Goal: Task Accomplishment & Management: Manage account settings

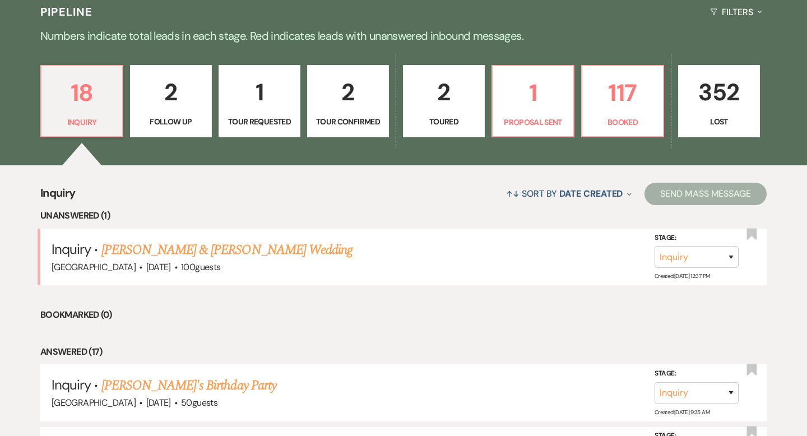
scroll to position [267, 0]
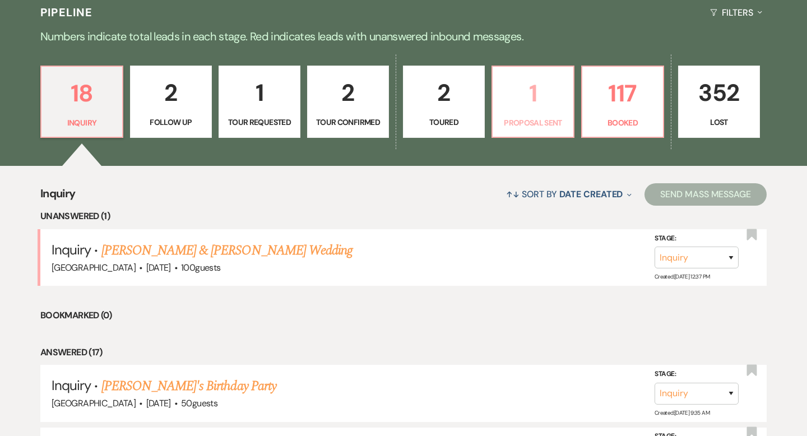
click at [526, 107] on p "1" at bounding box center [532, 94] width 67 height 38
select select "6"
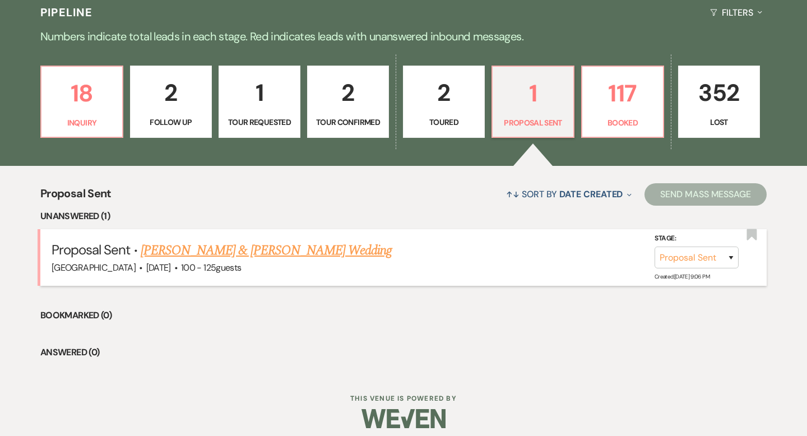
click at [311, 252] on link "[PERSON_NAME] & [PERSON_NAME] Wedding" at bounding box center [266, 250] width 251 height 20
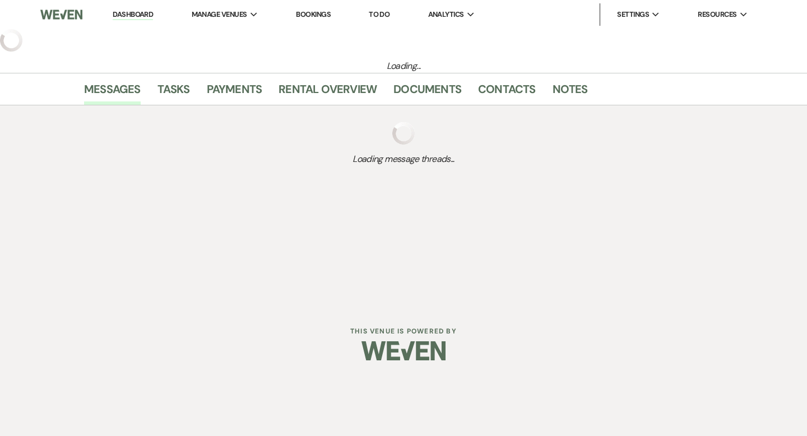
select select "6"
select select "5"
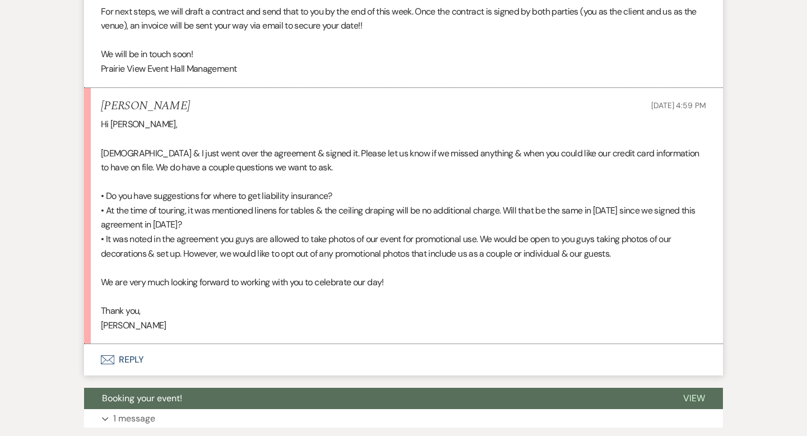
scroll to position [2528, 0]
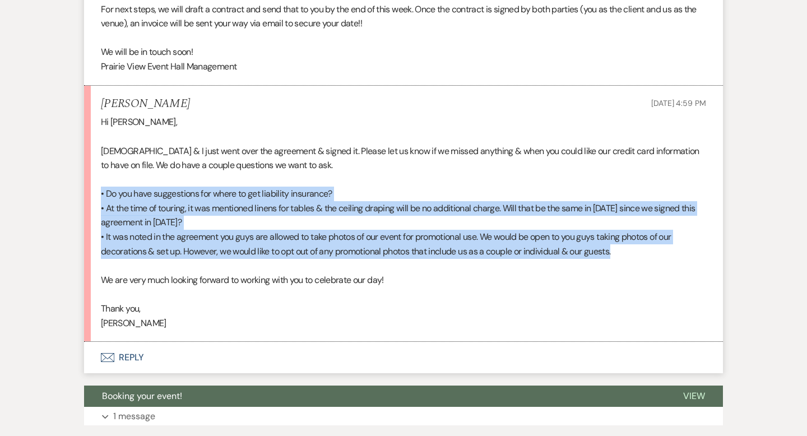
drag, startPoint x: 648, startPoint y: 267, endPoint x: 86, endPoint y: 208, distance: 564.7
click at [86, 208] on li "[PERSON_NAME] [DATE] 4:59 PM Hi [PERSON_NAME], [PERSON_NAME] & I just went over…" at bounding box center [403, 214] width 639 height 257
copy div "• Do you have suggestions for where to get liability insurance? • At the time o…"
click at [252, 230] on p "• At the time of touring, it was mentioned linens for tables & the ceiling drap…" at bounding box center [403, 215] width 605 height 29
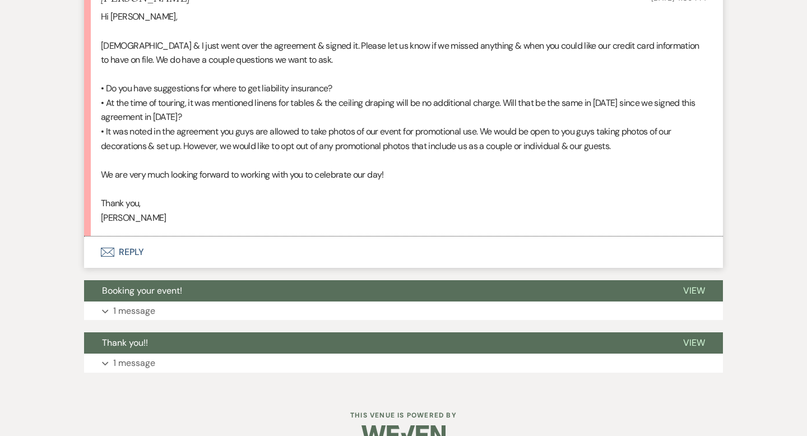
click at [223, 266] on button "Envelope Reply" at bounding box center [403, 252] width 639 height 31
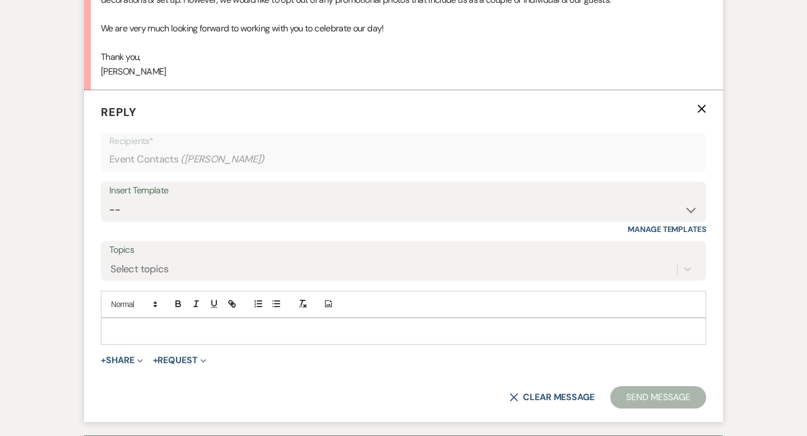
scroll to position [2782, 0]
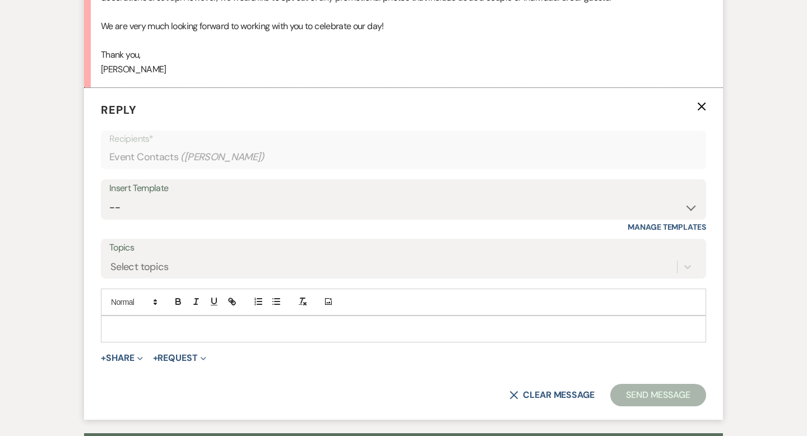
click at [258, 335] on p at bounding box center [403, 329] width 587 height 12
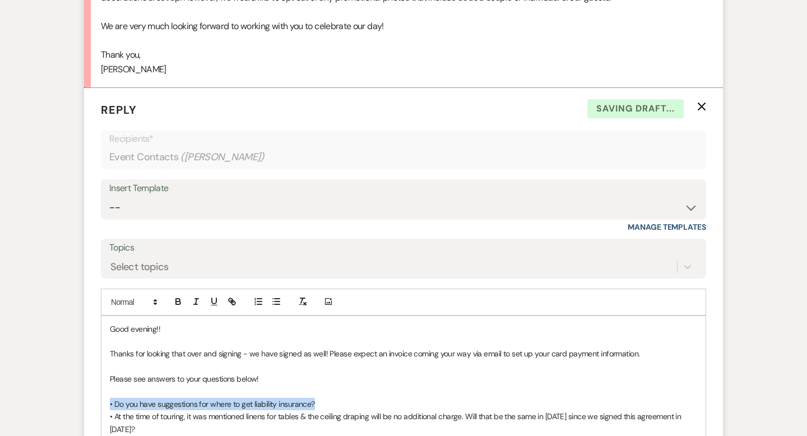
drag, startPoint x: 331, startPoint y: 417, endPoint x: 98, endPoint y: 421, distance: 233.2
click at [98, 421] on form "Reply X Saving draft... Recipients* Event Contacts ( [PERSON_NAME] ) Insert Tem…" at bounding box center [403, 323] width 639 height 470
click at [324, 410] on p "• Do you have suggestions for where to get liability insurance?" at bounding box center [403, 404] width 587 height 12
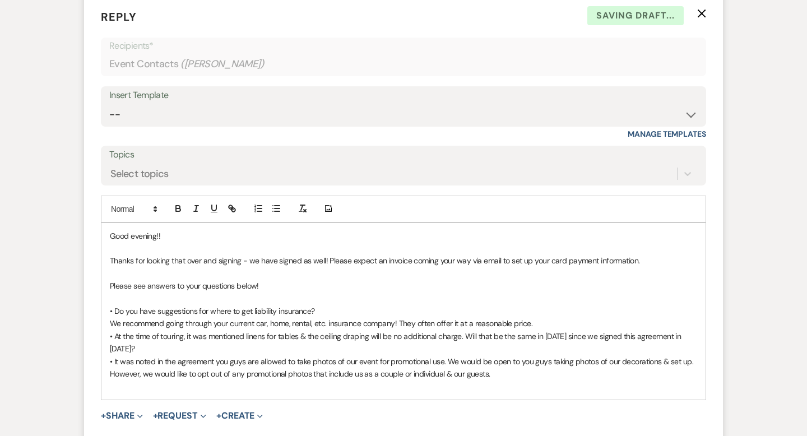
scroll to position [2908, 0]
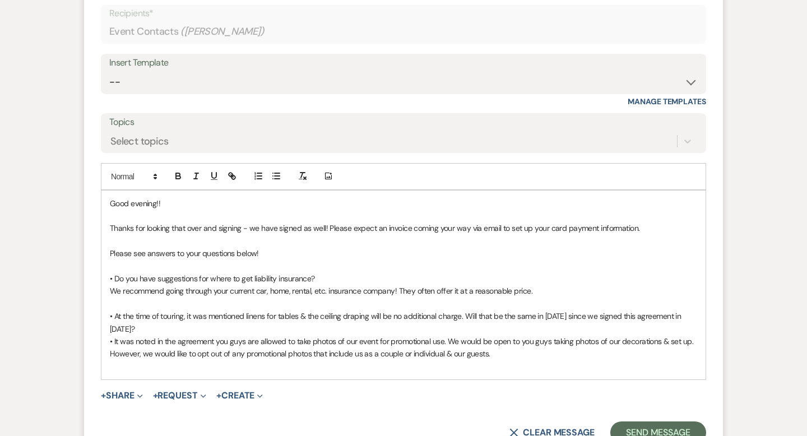
click at [201, 335] on p "• At the time of touring, it was mentioned linens for tables & the ceiling drap…" at bounding box center [403, 322] width 587 height 25
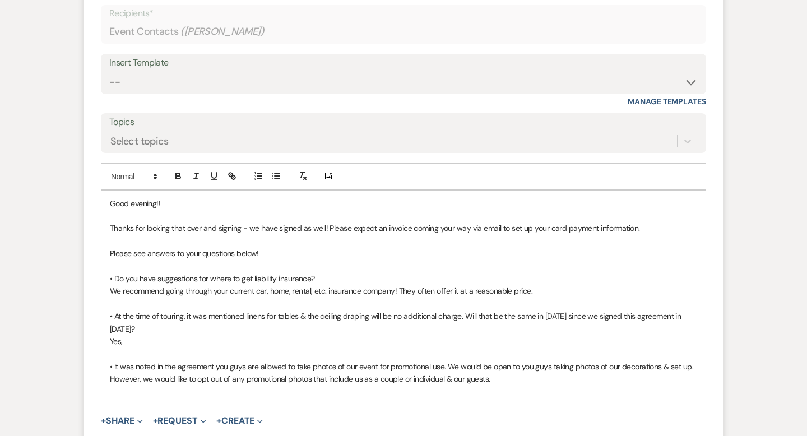
click at [502, 398] on p at bounding box center [403, 392] width 587 height 12
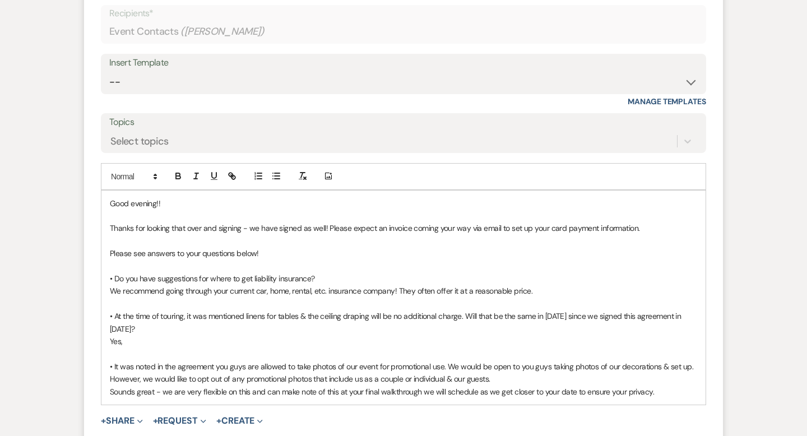
click at [286, 347] on p "Yes," at bounding box center [403, 341] width 587 height 12
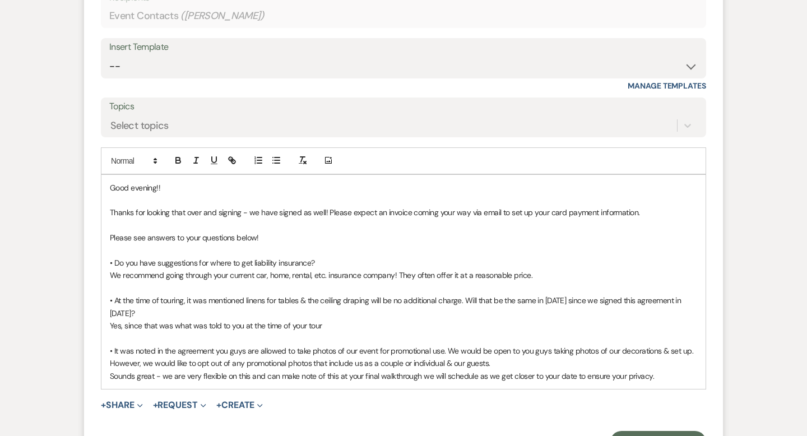
scroll to position [2928, 0]
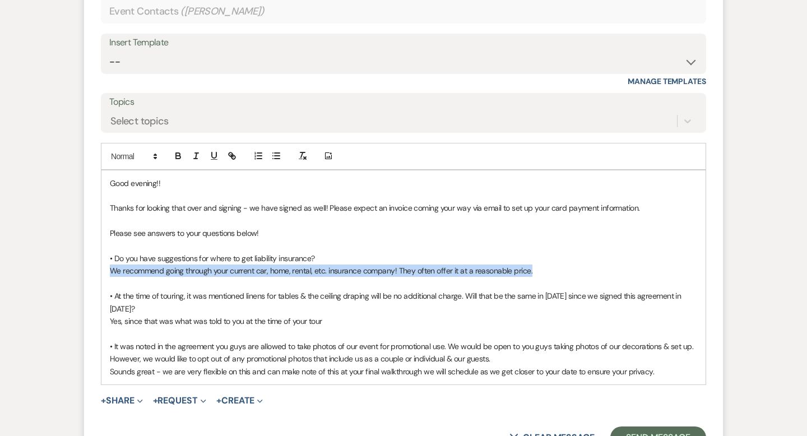
drag, startPoint x: 541, startPoint y: 279, endPoint x: 94, endPoint y: 289, distance: 447.3
click at [94, 289] on form "Reply X Draft Recipients* Event Contacts ( [PERSON_NAME] ) Insert Template -- W…" at bounding box center [403, 202] width 639 height 520
click at [174, 161] on icon "button" at bounding box center [178, 156] width 10 height 10
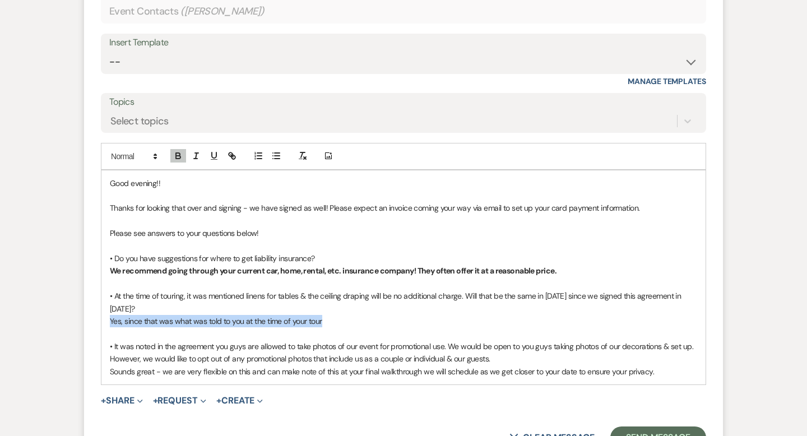
drag, startPoint x: 331, startPoint y: 332, endPoint x: 107, endPoint y: 337, distance: 224.2
click at [107, 337] on div "Good evening!! Thanks for looking that over and signing - we have signed as wel…" at bounding box center [403, 277] width 604 height 214
click at [180, 161] on icon "button" at bounding box center [178, 156] width 10 height 10
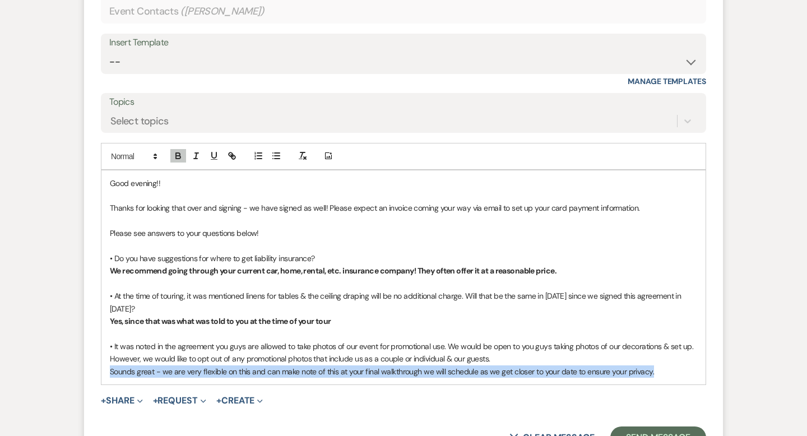
drag, startPoint x: 662, startPoint y: 386, endPoint x: 108, endPoint y: 378, distance: 554.3
click at [108, 378] on div "Good evening!! Thanks for looking that over and signing - we have signed as wel…" at bounding box center [403, 277] width 604 height 214
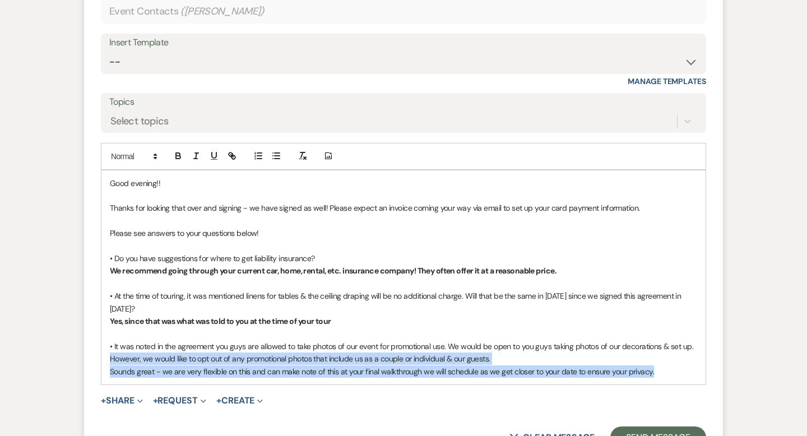
click at [108, 384] on div "Good evening!! Thanks for looking that over and signing - we have signed as wel…" at bounding box center [403, 277] width 604 height 214
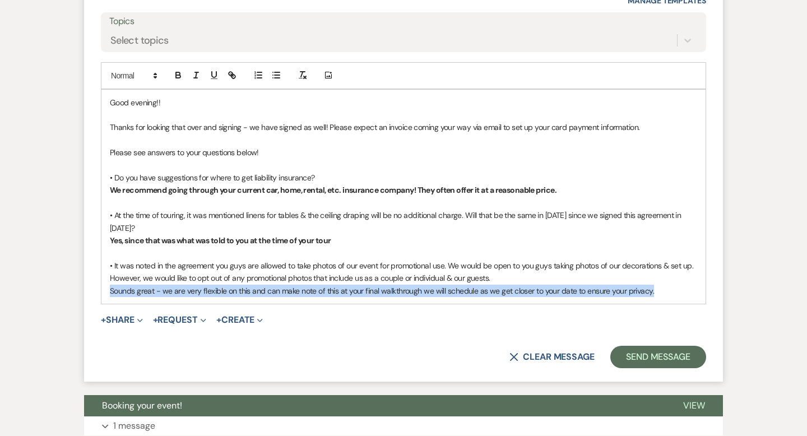
scroll to position [3012, 0]
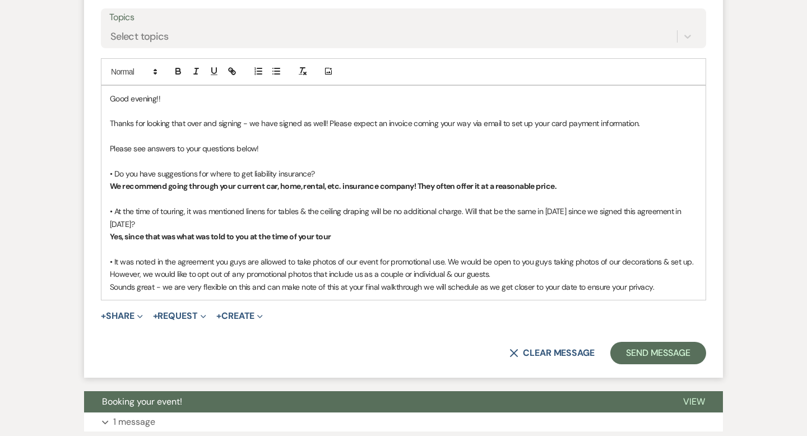
drag, startPoint x: 108, startPoint y: 384, endPoint x: 506, endPoint y: 313, distance: 404.8
click at [506, 300] on div "Good evening!! Thanks for looking that over and signing - we have signed as wel…" at bounding box center [403, 193] width 604 height 214
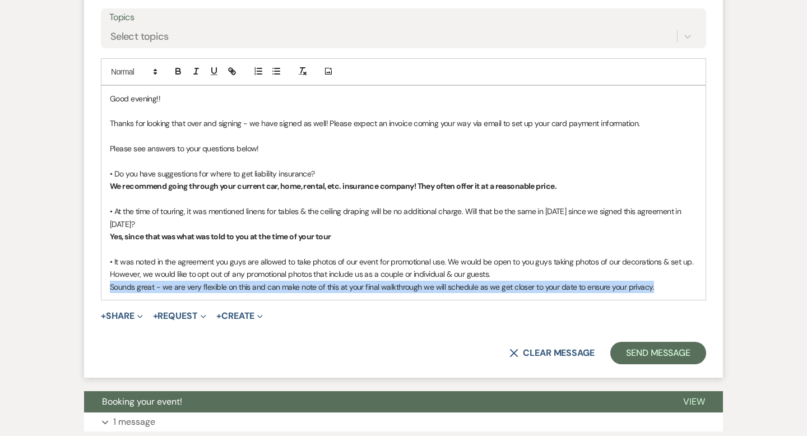
drag, startPoint x: 655, startPoint y: 305, endPoint x: 106, endPoint y: 303, distance: 548.7
click at [106, 300] on div "Good evening!! Thanks for looking that over and signing - we have signed as wel…" at bounding box center [403, 193] width 604 height 214
click at [176, 71] on icon "button" at bounding box center [178, 69] width 4 height 3
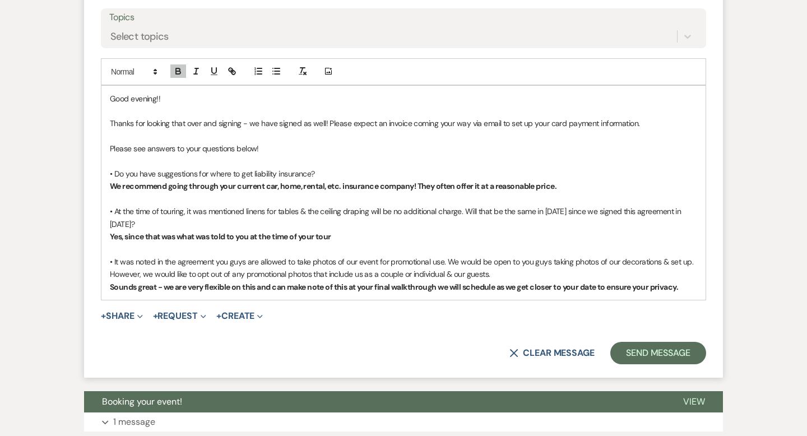
click at [392, 255] on p at bounding box center [403, 249] width 587 height 12
click at [384, 243] on p "Yes, since that was what was told to you at the time of your tour" at bounding box center [403, 236] width 587 height 12
click at [688, 293] on p "Sounds great - we are very flexible on this and can make note of this at your f…" at bounding box center [403, 287] width 587 height 12
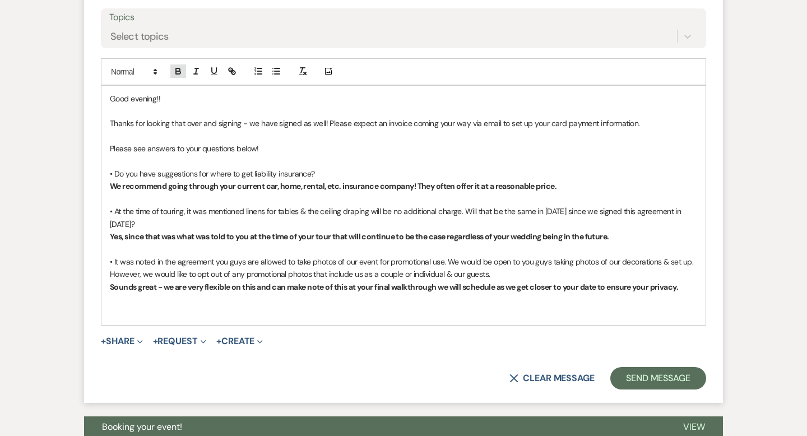
click at [178, 76] on icon "button" at bounding box center [178, 71] width 10 height 10
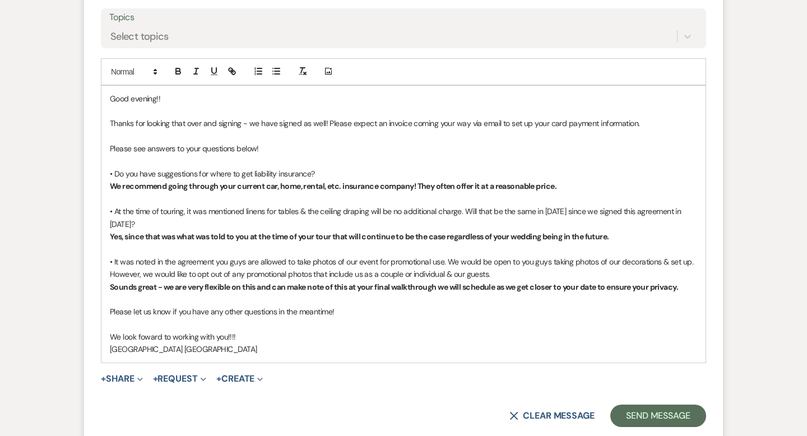
click at [152, 343] on p "We look foward to working with you!!!!" at bounding box center [403, 337] width 587 height 12
click at [365, 318] on p "Please let us know if you have any other questions in the meantime!" at bounding box center [403, 311] width 587 height 12
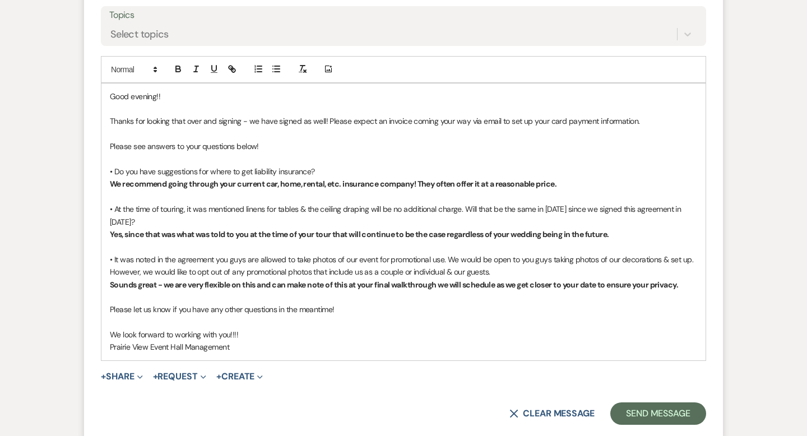
scroll to position [3017, 0]
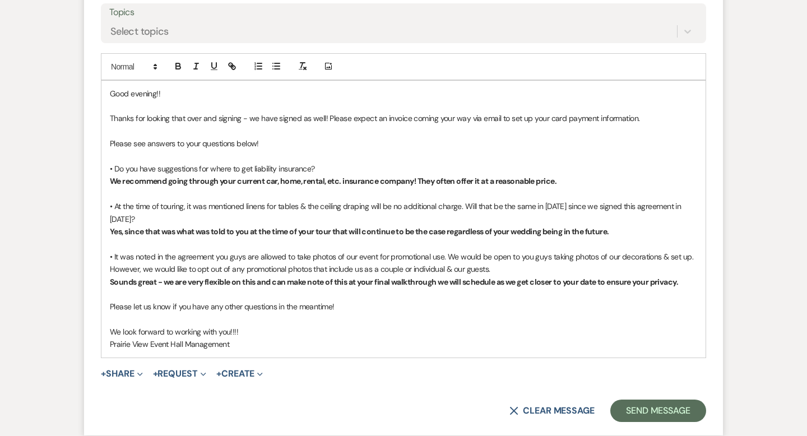
click at [324, 237] on strong "Yes, since that was what was told to you at the time of your tour that will con…" at bounding box center [359, 231] width 499 height 10
click at [442, 350] on p "Prairie View Event Hall Management" at bounding box center [403, 344] width 587 height 12
click at [638, 238] on p "Yes, since that was what was told to you at the time of your tour, that will co…" at bounding box center [403, 231] width 587 height 12
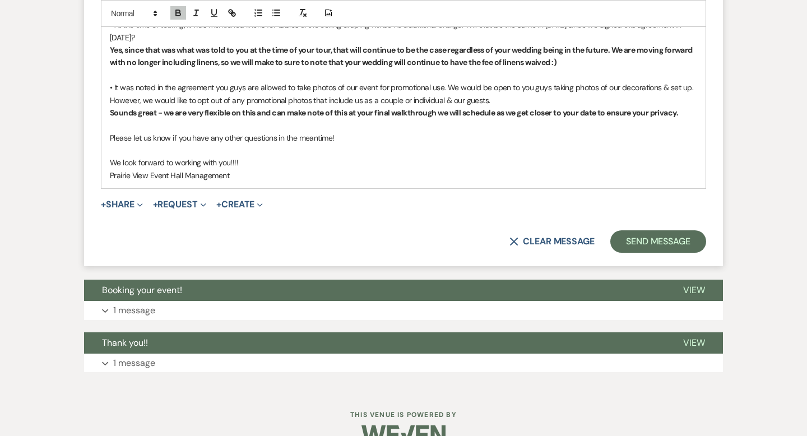
scroll to position [3238, 0]
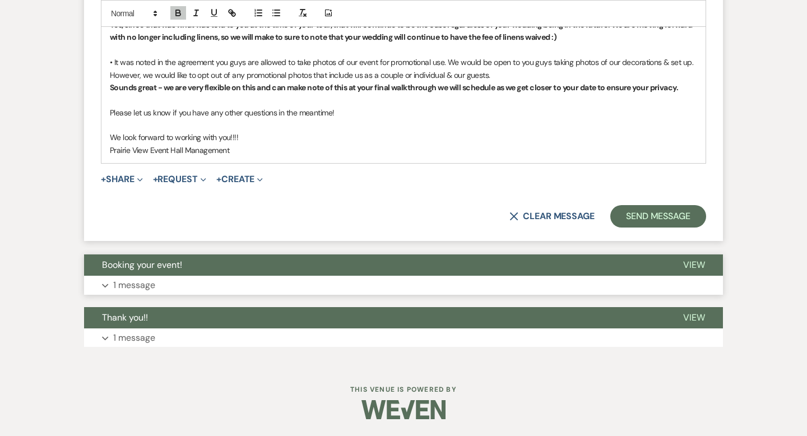
click at [508, 271] on button "Booking your event!" at bounding box center [374, 264] width 581 height 21
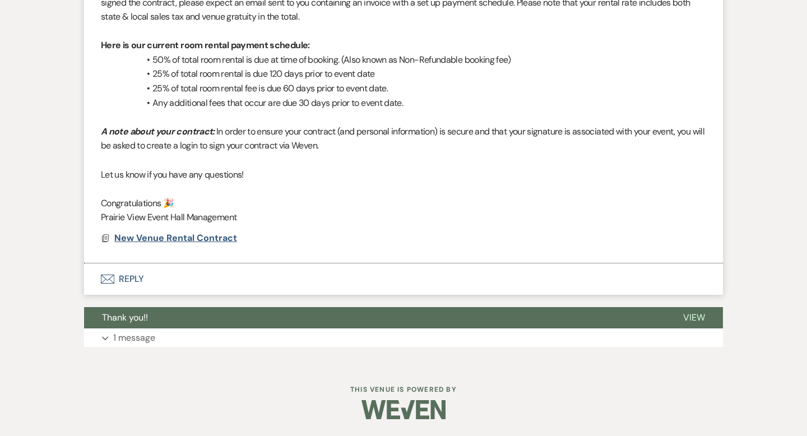
scroll to position [3602, 0]
click at [191, 238] on span "New Venue Rental Contract" at bounding box center [175, 238] width 123 height 12
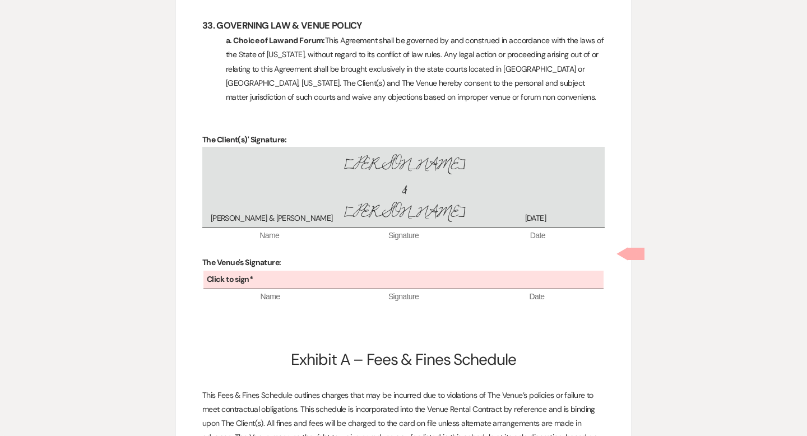
scroll to position [8554, 0]
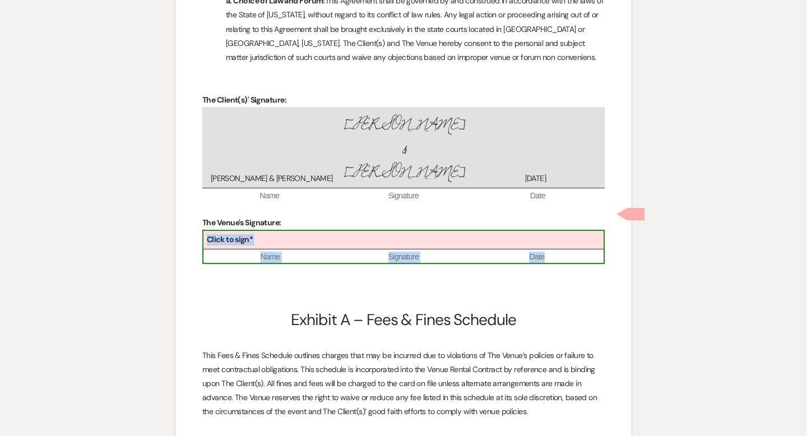
click at [258, 231] on div "Click to sign*" at bounding box center [403, 240] width 400 height 18
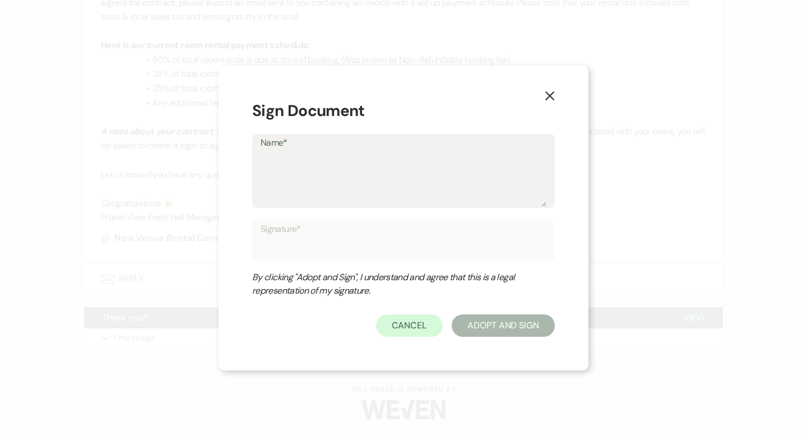
type textarea "L"
type input "L"
type textarea "La"
type input "La"
type textarea "[PERSON_NAME]"
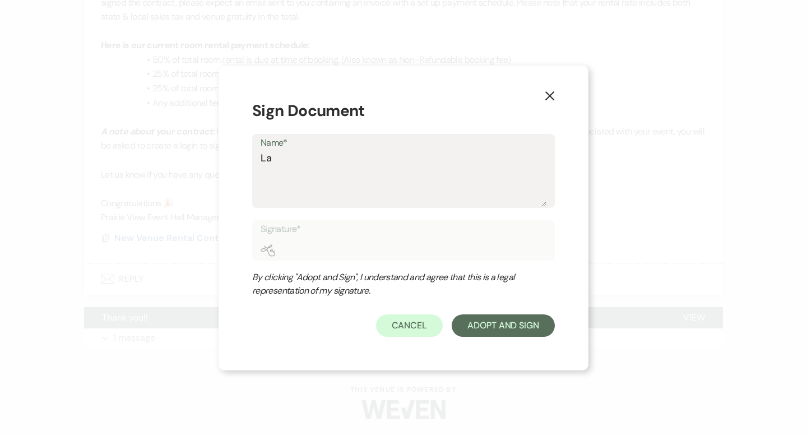
type input "[PERSON_NAME]"
type textarea "Laur"
type input "Laur"
type textarea "[PERSON_NAME]"
type input "[PERSON_NAME]"
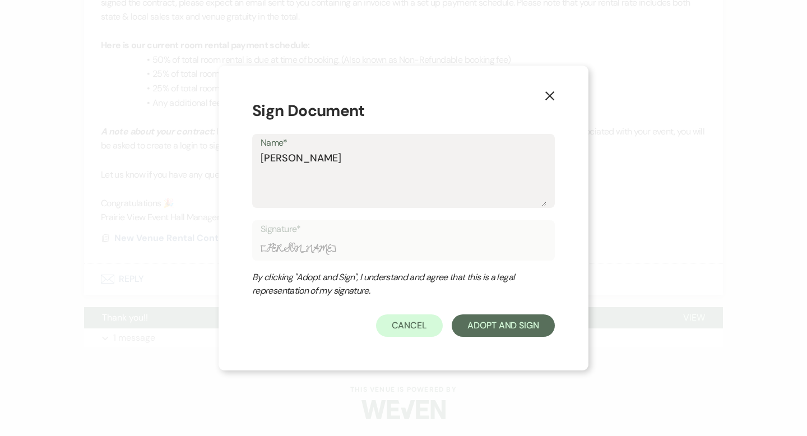
type textarea "[PERSON_NAME]"
type input "[PERSON_NAME]"
type textarea "[PERSON_NAME]"
type input "[PERSON_NAME]"
type textarea "[PERSON_NAME]"
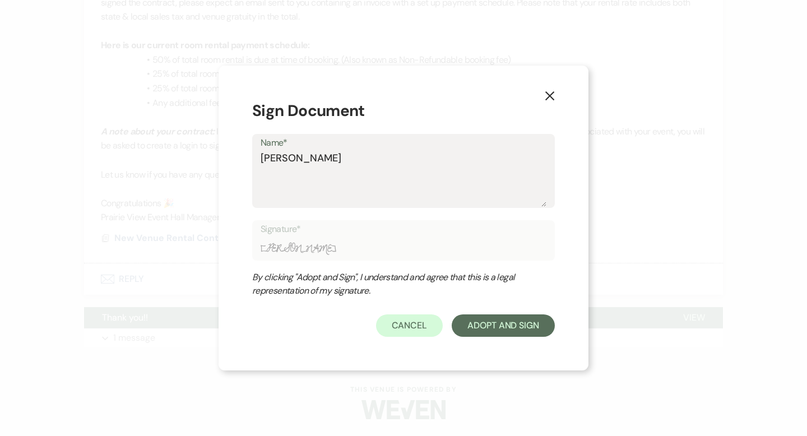
type input "[PERSON_NAME]"
type textarea "[PERSON_NAME]"
type input "[PERSON_NAME]"
type textarea "[PERSON_NAME]"
type input "[PERSON_NAME]"
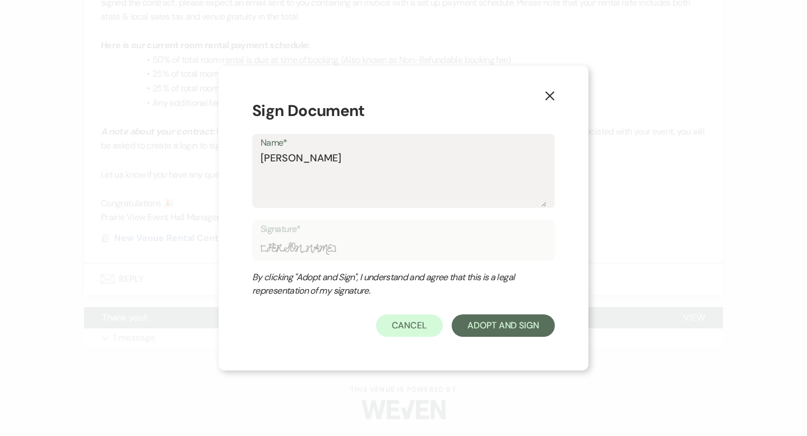
type textarea "[PERSON_NAME]"
type input "[PERSON_NAME]"
type textarea "[PERSON_NAME]"
click at [491, 318] on button "Adopt And Sign" at bounding box center [503, 325] width 103 height 22
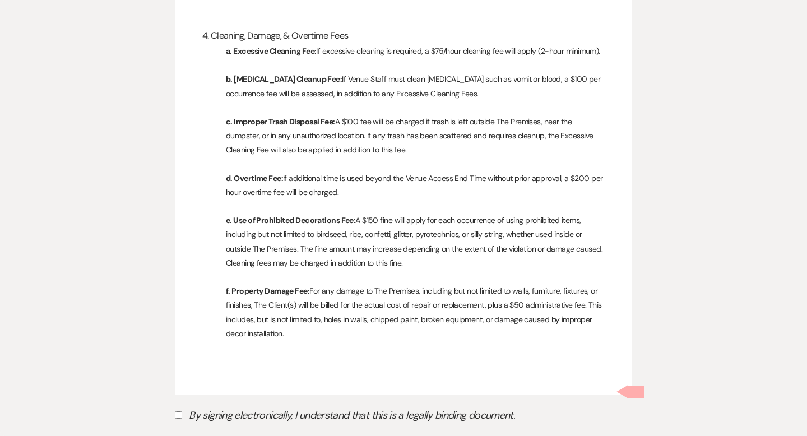
scroll to position [9569, 0]
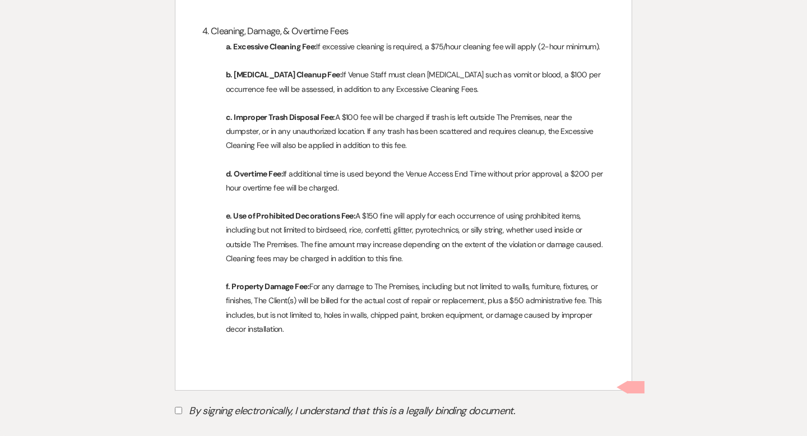
click at [251, 402] on label "By signing electronically, I understand that this is a legally binding document." at bounding box center [403, 412] width 457 height 21
click at [182, 407] on input "By signing electronically, I understand that this is a legally binding document." at bounding box center [178, 410] width 7 height 7
checkbox input "true"
click at [237, 429] on button "Submit" at bounding box center [214, 439] width 78 height 20
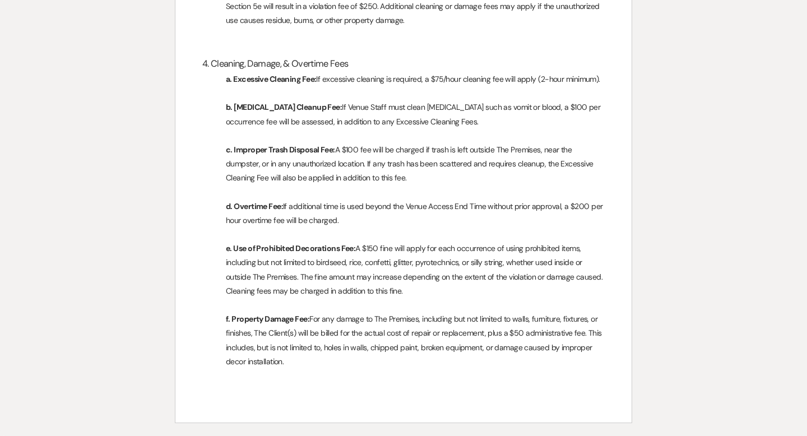
select select "6"
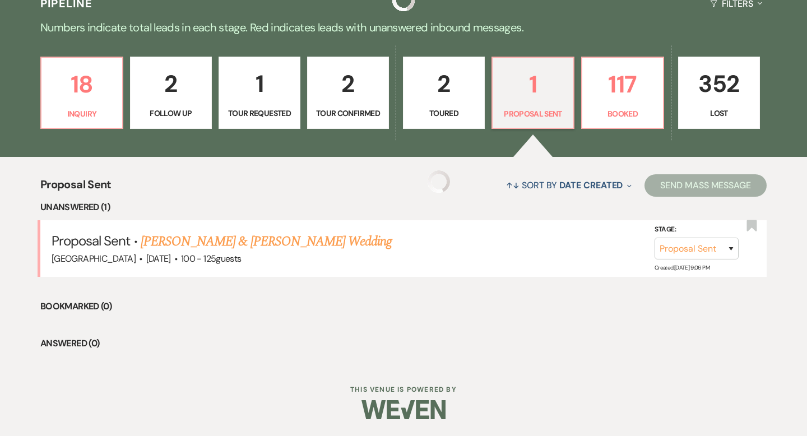
scroll to position [267, 0]
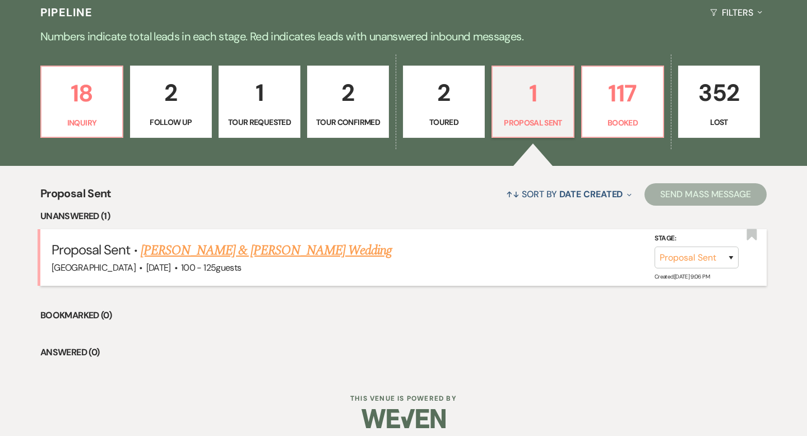
click at [296, 246] on link "[PERSON_NAME] & [PERSON_NAME] Wedding" at bounding box center [266, 250] width 251 height 20
select select "6"
select select "5"
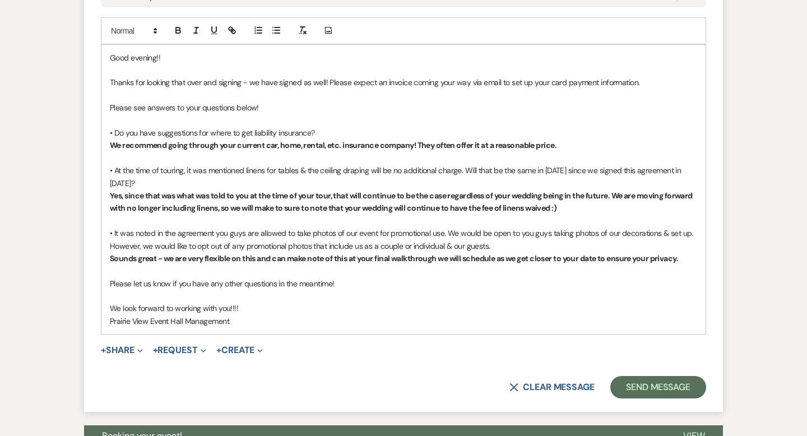
scroll to position [3054, 0]
click at [448, 263] on strong "Sounds great - we are very flexible on this and can make note of this at your f…" at bounding box center [394, 258] width 568 height 10
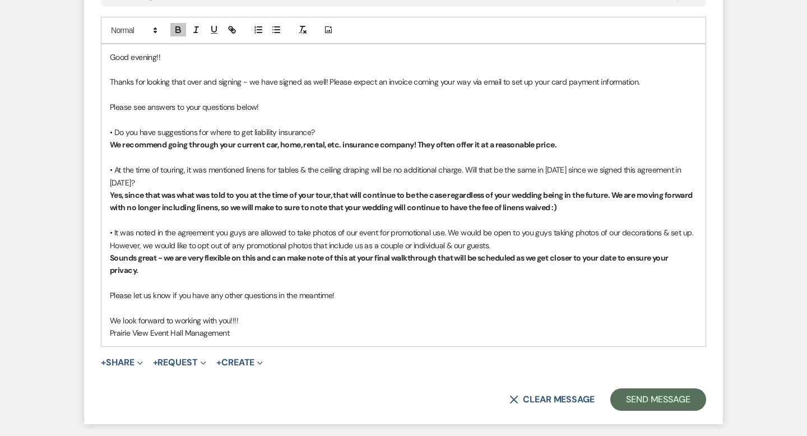
click at [436, 302] on p "Please let us know if you have any other questions in the meantime!" at bounding box center [403, 295] width 587 height 12
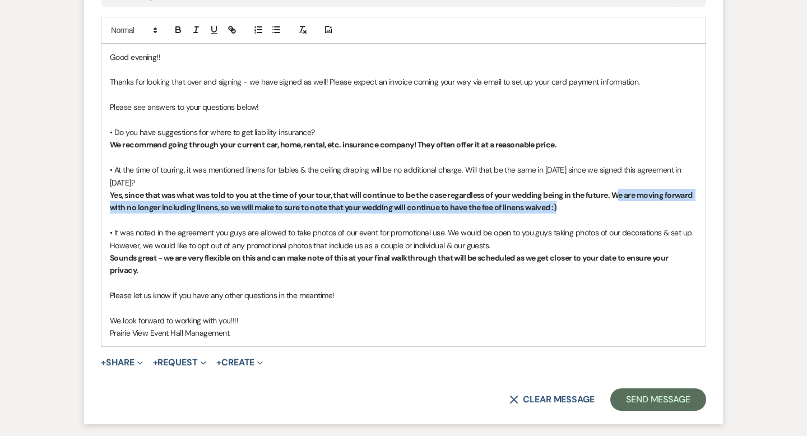
drag, startPoint x: 604, startPoint y: 222, endPoint x: 620, endPoint y: 205, distance: 23.4
click at [620, 205] on p "Yes, since that was what was told to you at the time of your tour, that will co…" at bounding box center [403, 201] width 587 height 25
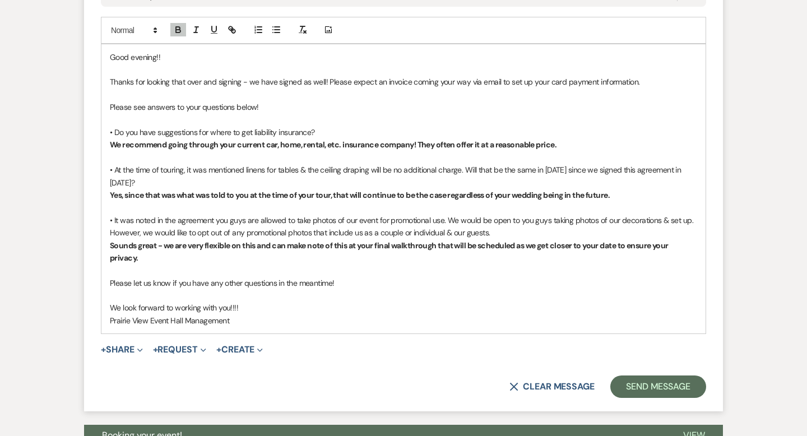
click at [492, 327] on p "Prairie View Event Hall Management" at bounding box center [403, 320] width 587 height 12
click at [639, 398] on button "Send Message" at bounding box center [658, 386] width 96 height 22
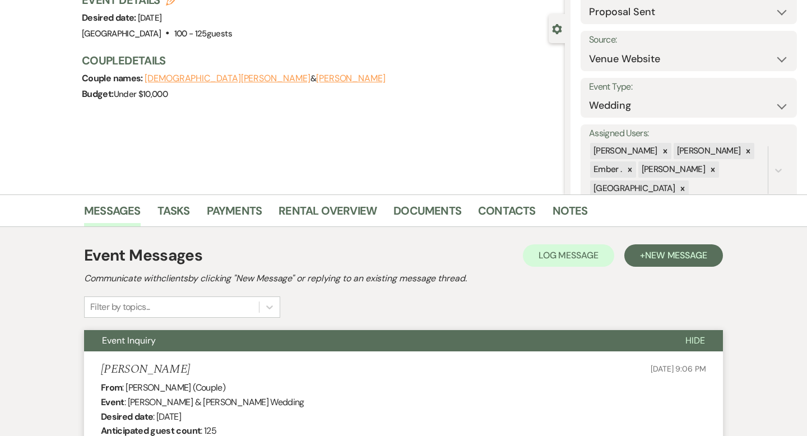
scroll to position [0, 0]
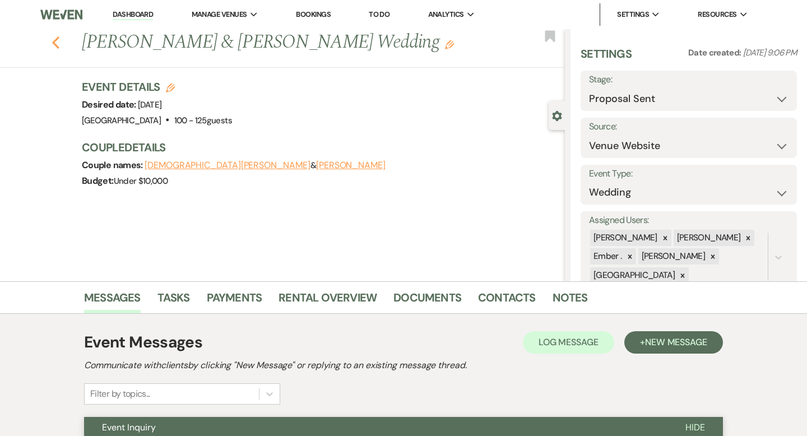
click at [59, 42] on icon "Previous" at bounding box center [56, 42] width 8 height 13
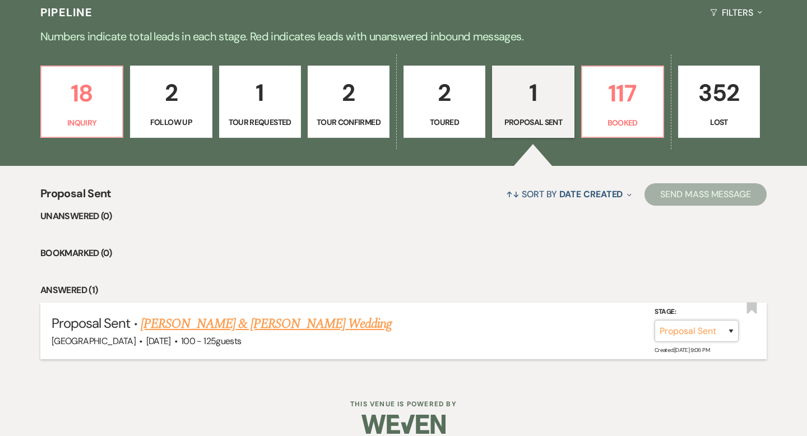
click at [669, 328] on select "Inquiry Follow Up Tour Requested Tour Confirmed Toured Proposal Sent Booked Lost" at bounding box center [697, 331] width 84 height 22
select select "7"
click at [723, 326] on button "Save" at bounding box center [716, 330] width 56 height 22
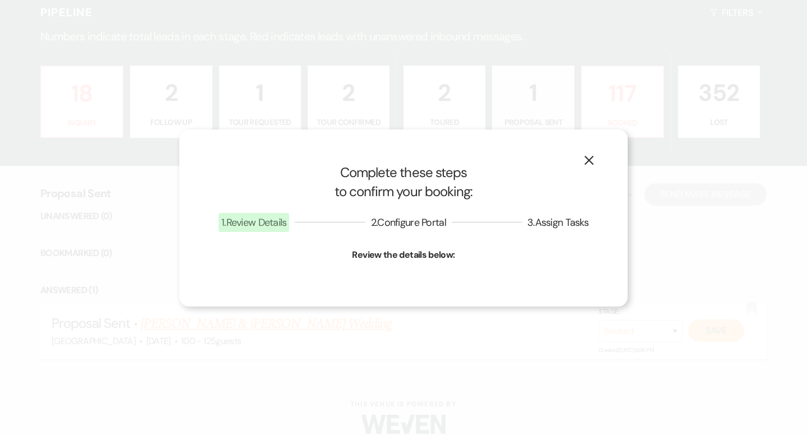
select select "1"
select select "677"
select select "false"
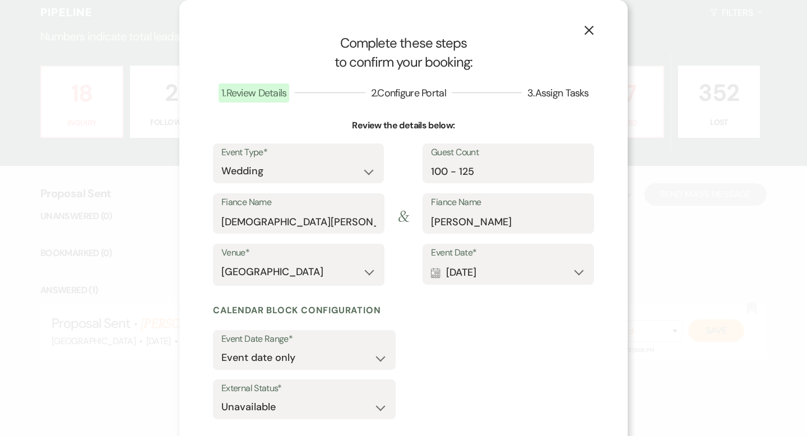
scroll to position [58, 0]
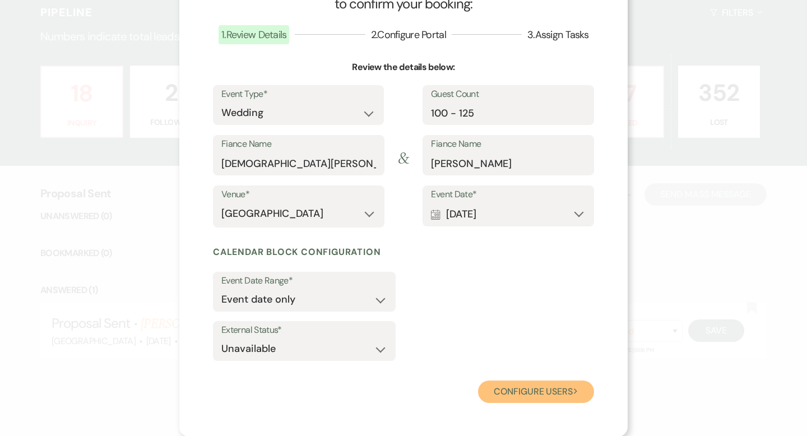
click at [514, 391] on button "Configure users Next" at bounding box center [536, 392] width 116 height 22
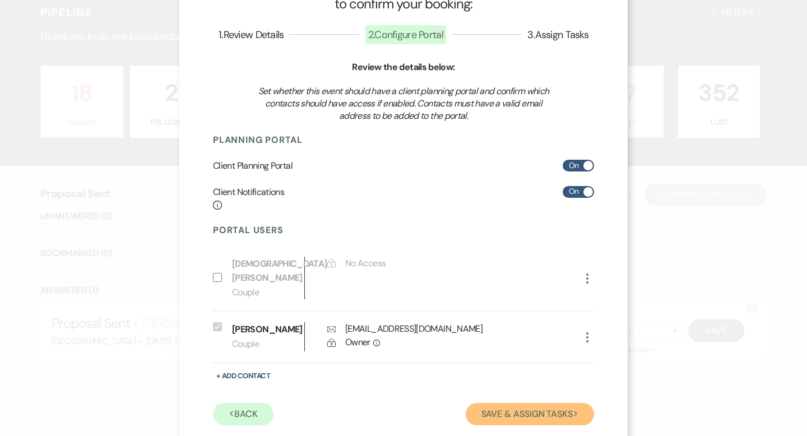
click at [511, 415] on button "Save & Assign Tasks Next" at bounding box center [530, 414] width 128 height 22
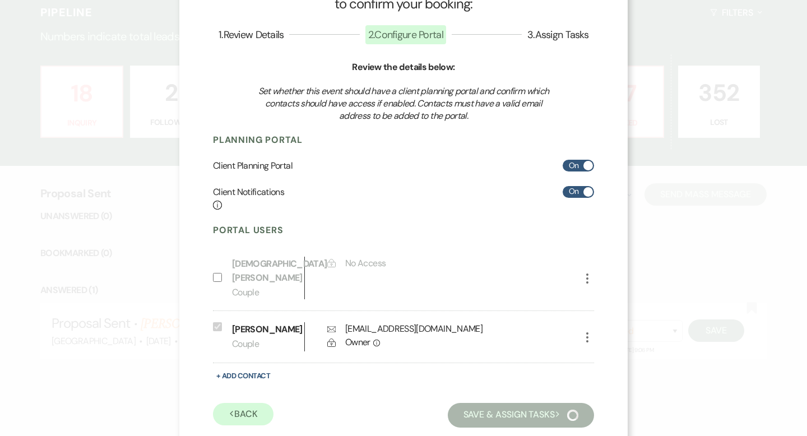
scroll to position [21, 0]
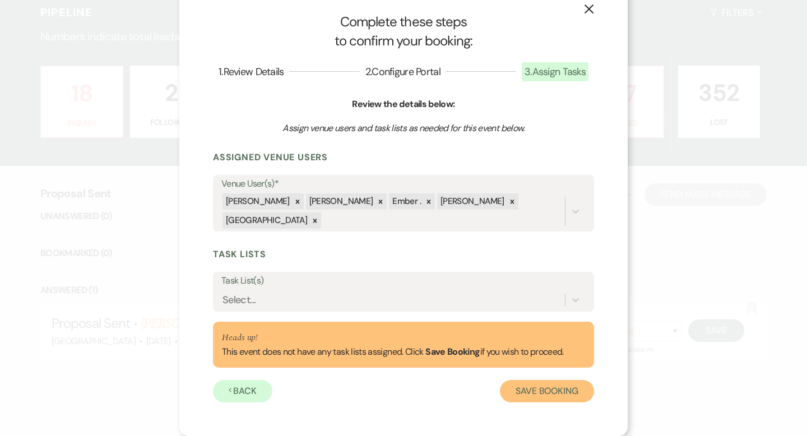
click at [526, 397] on button "Save Booking" at bounding box center [547, 391] width 94 height 22
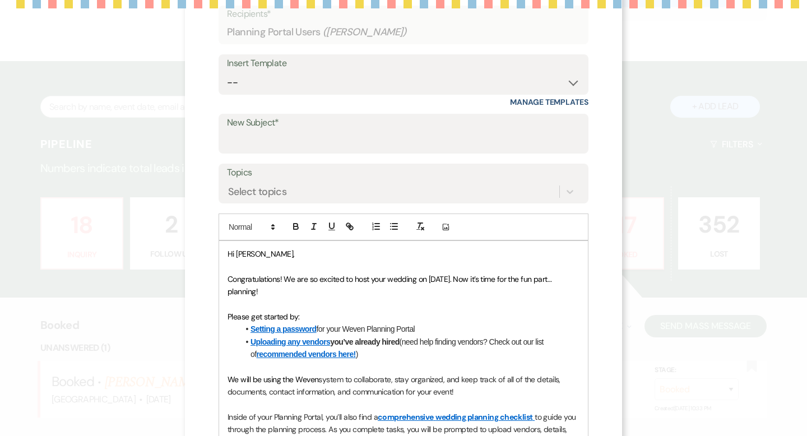
scroll to position [67, 0]
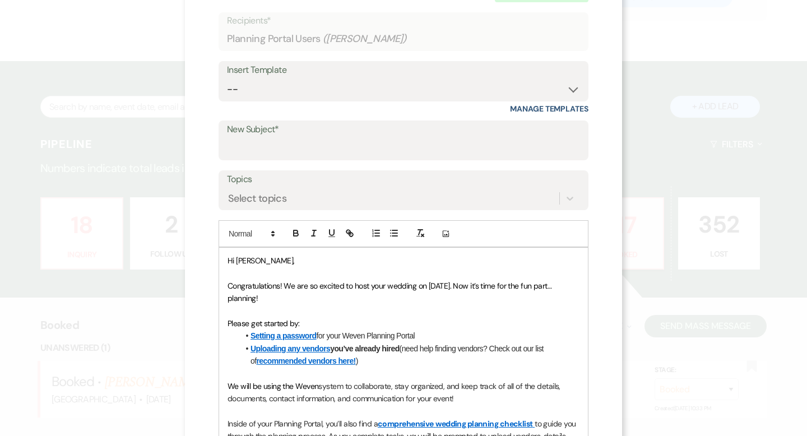
click at [339, 132] on label "New Subject*" at bounding box center [403, 130] width 353 height 16
click at [339, 137] on input "New Subject*" at bounding box center [403, 148] width 353 height 22
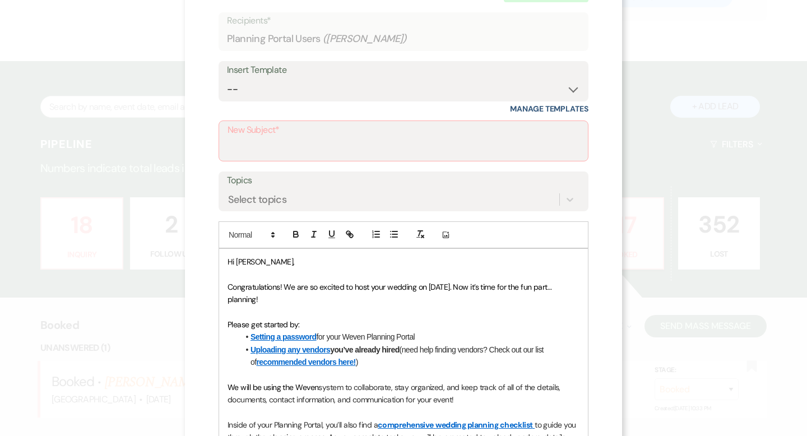
click at [336, 136] on label "New Subject*" at bounding box center [404, 130] width 352 height 16
click at [336, 138] on input "New Subject*" at bounding box center [404, 149] width 352 height 22
click at [329, 149] on input "New Subject*" at bounding box center [404, 149] width 352 height 22
type input "It's time to start planning!"
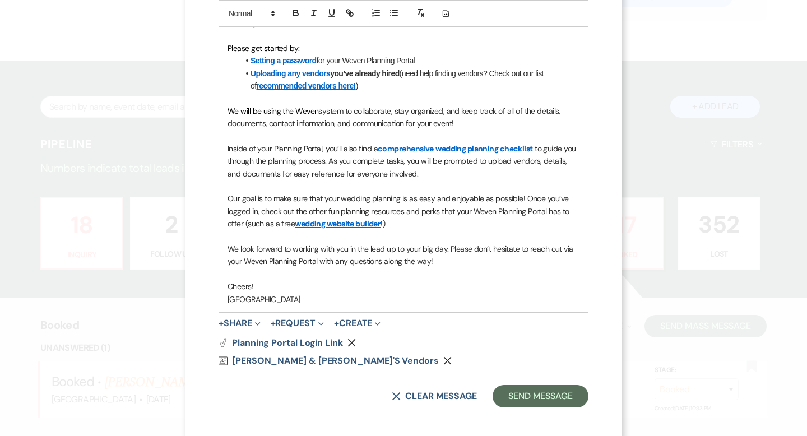
scroll to position [347, 0]
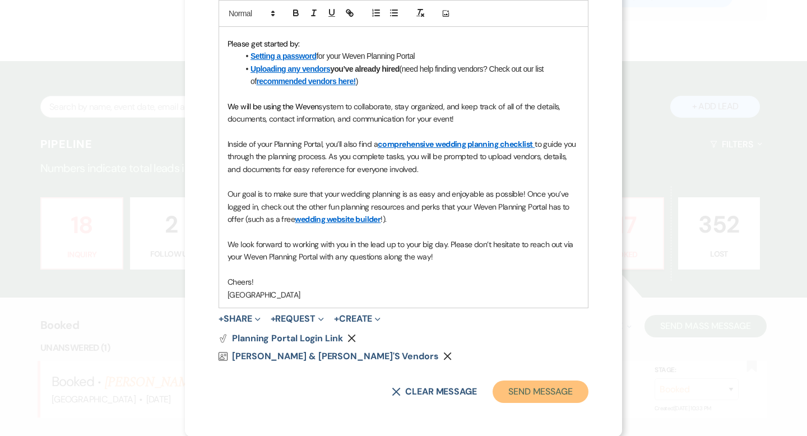
click at [545, 388] on button "Send Message" at bounding box center [541, 392] width 96 height 22
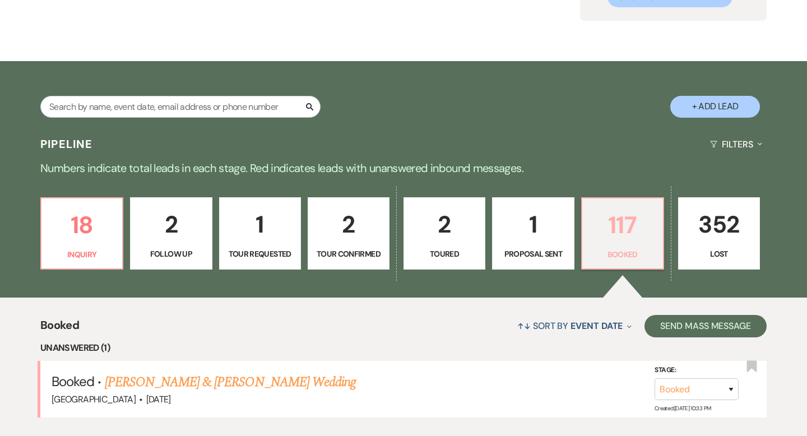
click at [618, 237] on p "117" at bounding box center [622, 225] width 67 height 38
click at [259, 377] on link "[PERSON_NAME] & [PERSON_NAME] Wedding" at bounding box center [230, 382] width 251 height 20
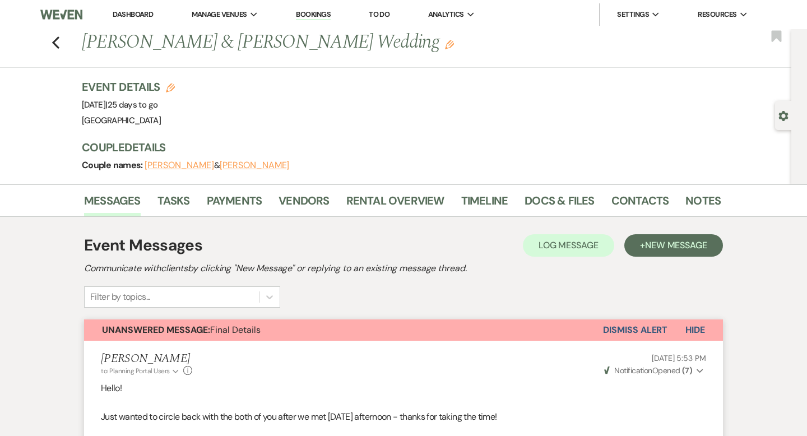
click at [50, 41] on div "Previous [PERSON_NAME] & [PERSON_NAME] Wedding Edit Bookmark" at bounding box center [392, 48] width 797 height 39
click at [56, 42] on icon "Previous" at bounding box center [56, 42] width 8 height 13
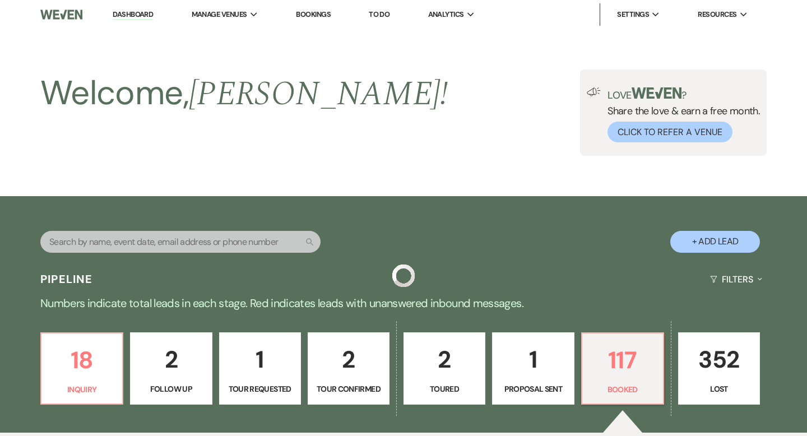
scroll to position [135, 0]
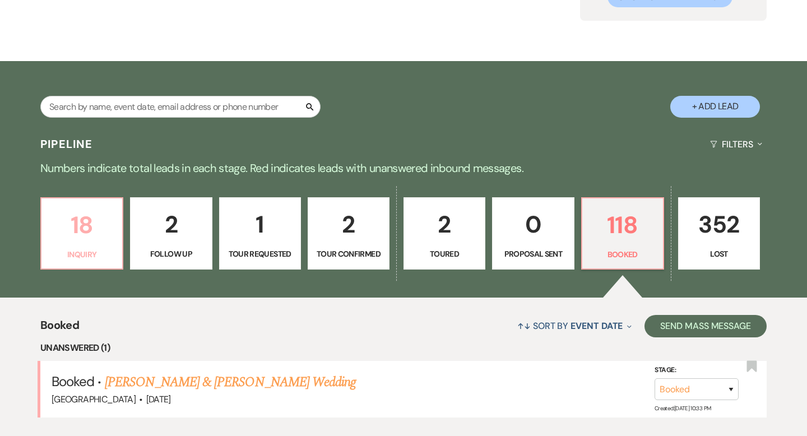
click at [101, 226] on p "18" at bounding box center [81, 225] width 67 height 38
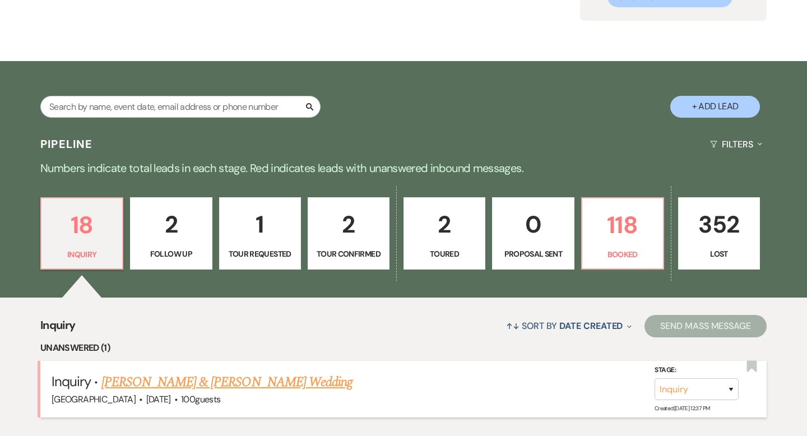
click at [220, 372] on link "[PERSON_NAME] & [PERSON_NAME] Wedding" at bounding box center [226, 382] width 251 height 20
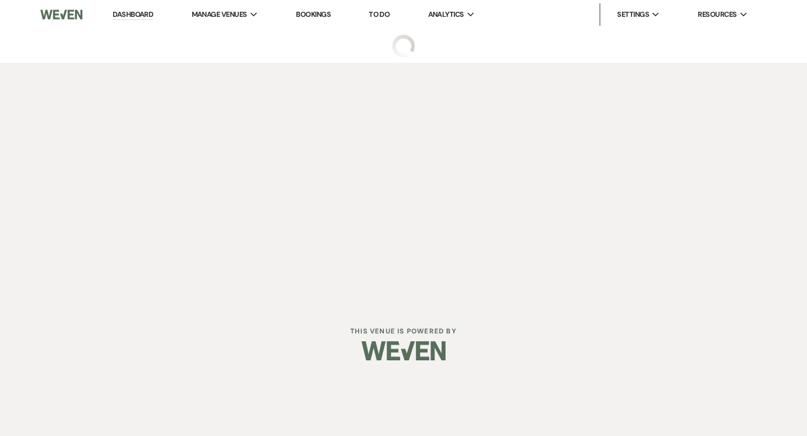
select select "5"
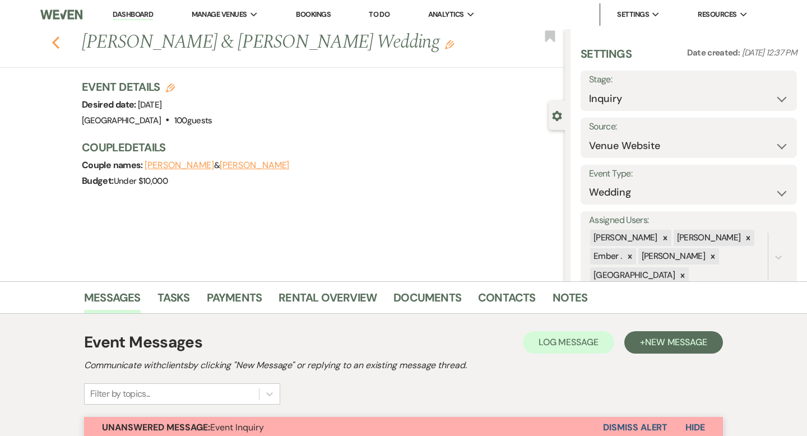
click at [53, 41] on icon "Previous" at bounding box center [56, 42] width 8 height 13
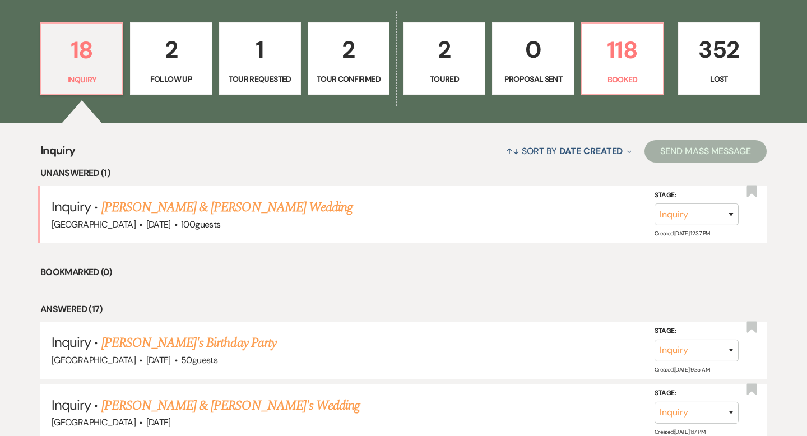
scroll to position [308, 0]
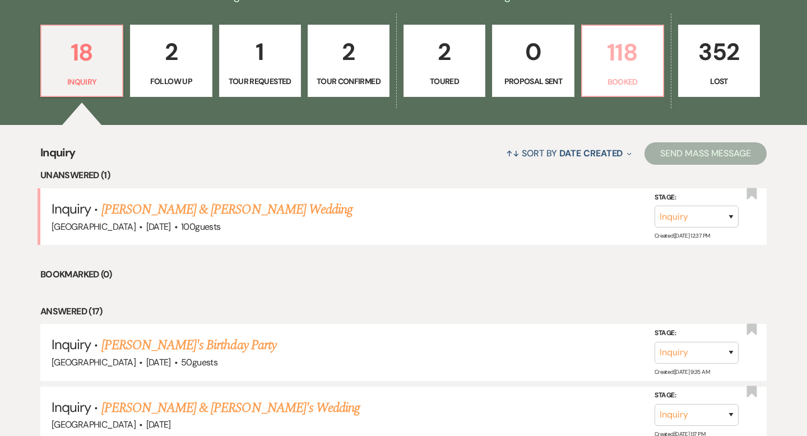
click at [628, 64] on p "118" at bounding box center [622, 53] width 67 height 38
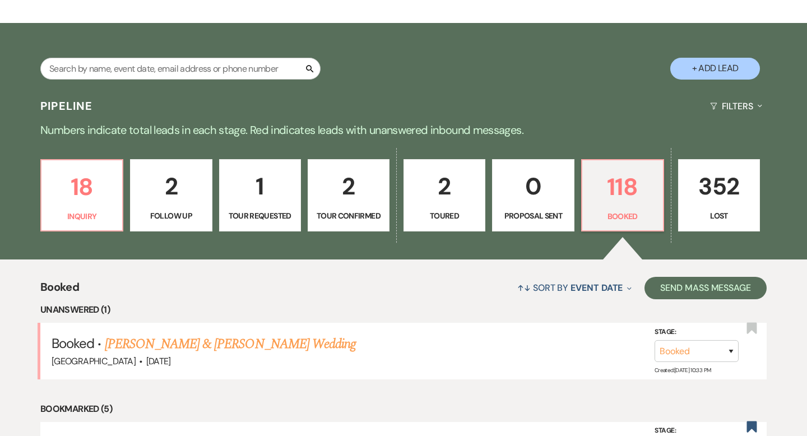
scroll to position [169, 0]
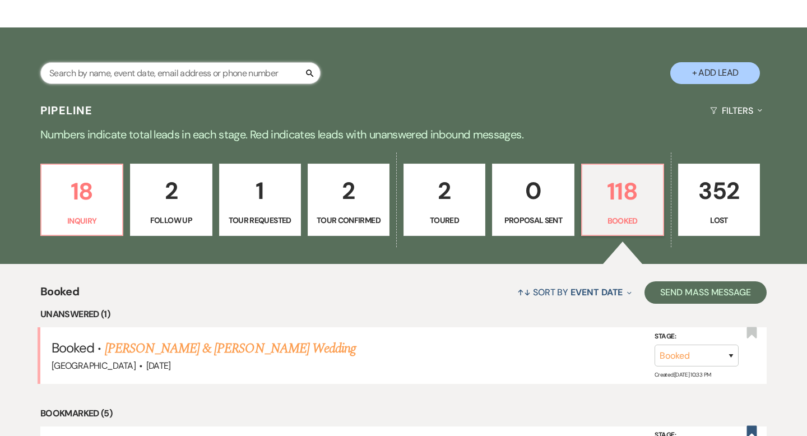
click at [203, 80] on input "text" at bounding box center [180, 73] width 280 height 22
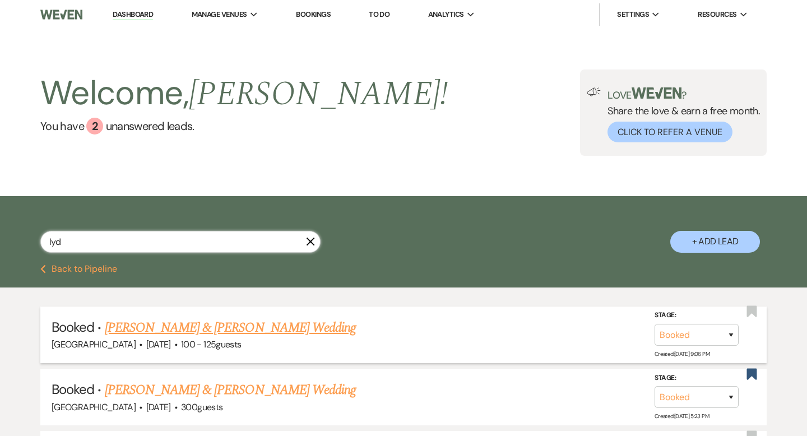
type input "lyd"
click at [216, 330] on link "[PERSON_NAME] & [PERSON_NAME] Wedding" at bounding box center [230, 328] width 251 height 20
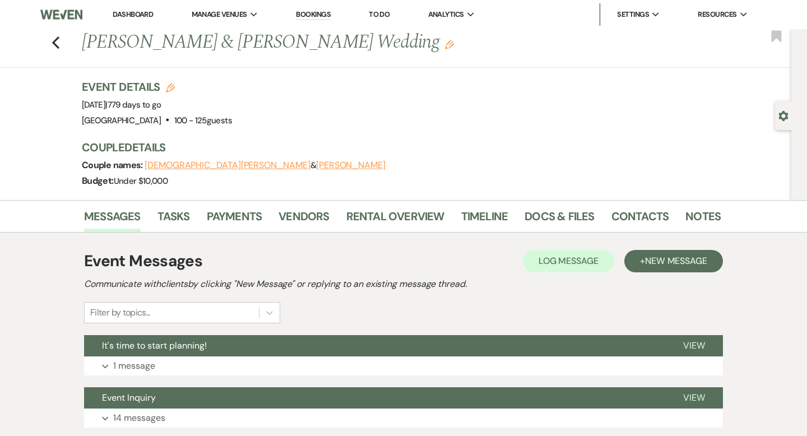
click at [679, 212] on li "Contacts" at bounding box center [648, 218] width 75 height 27
click at [693, 213] on link "Notes" at bounding box center [702, 219] width 35 height 25
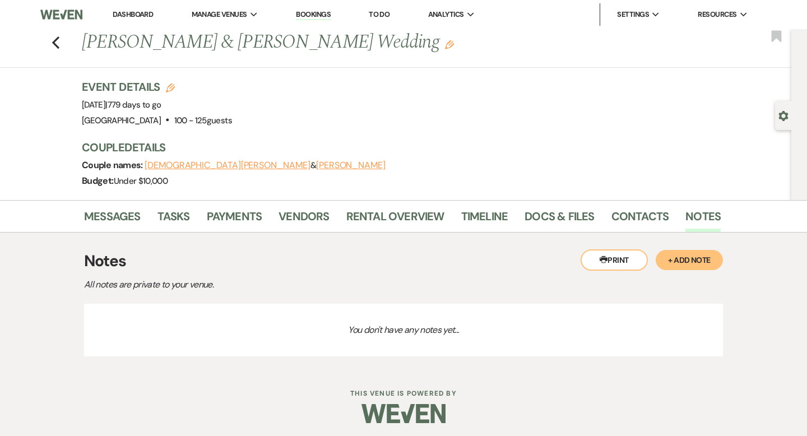
click at [694, 260] on button "+ Add Note" at bounding box center [689, 260] width 67 height 20
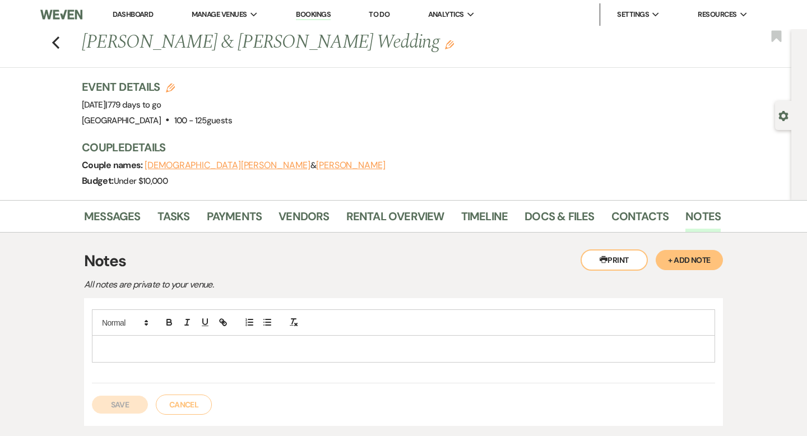
click at [271, 357] on div at bounding box center [403, 349] width 622 height 26
click at [127, 406] on button "Save" at bounding box center [120, 405] width 56 height 18
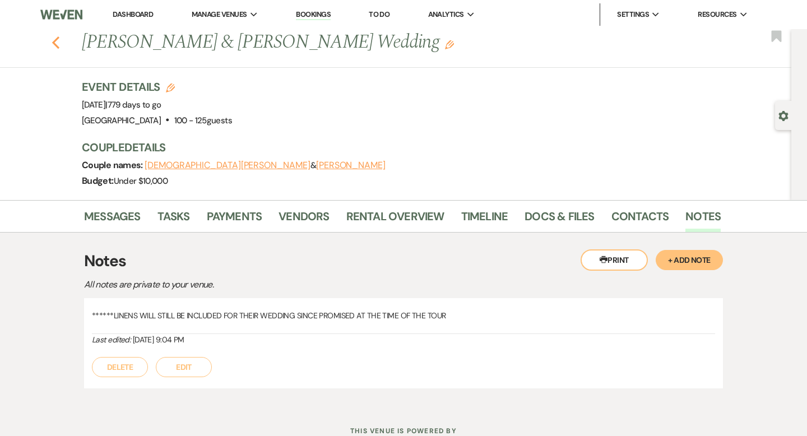
click at [58, 44] on icon "Previous" at bounding box center [56, 42] width 8 height 13
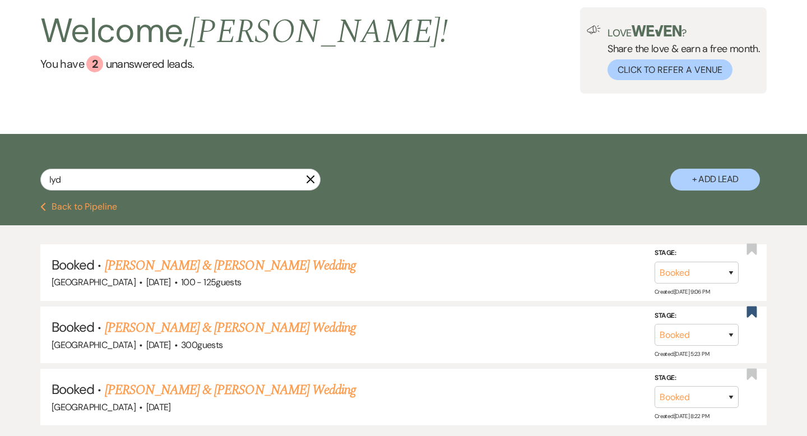
scroll to position [72, 0]
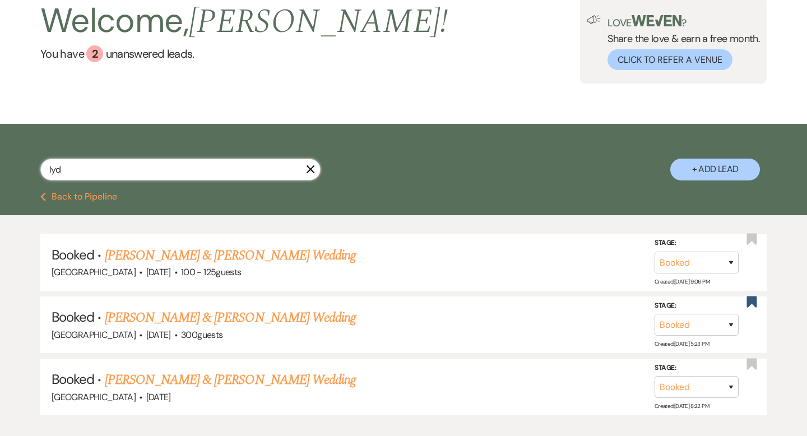
click at [239, 177] on input "lyd" at bounding box center [180, 170] width 280 height 22
type input "l"
click at [64, 196] on button "Previous Back to Pipeline" at bounding box center [78, 196] width 77 height 9
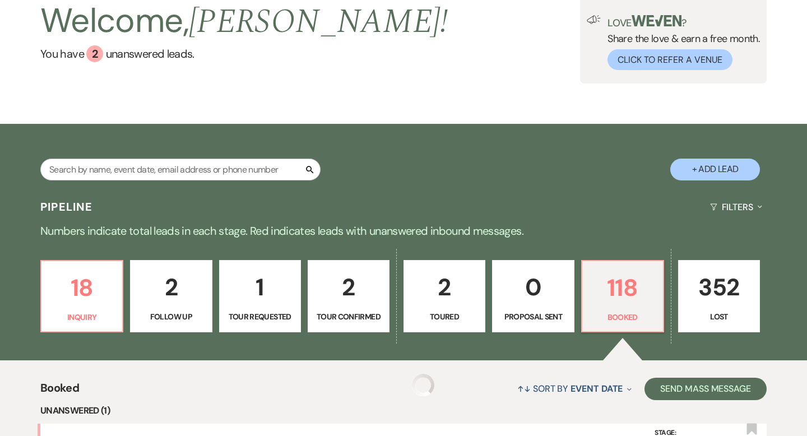
scroll to position [169, 0]
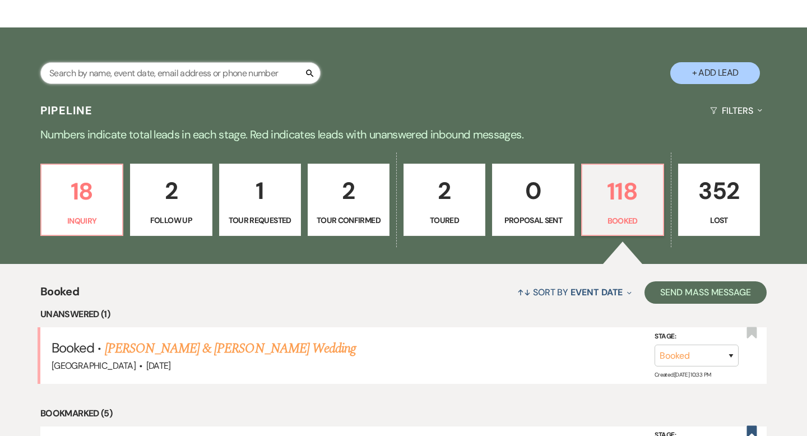
click at [217, 68] on input "text" at bounding box center [180, 73] width 280 height 22
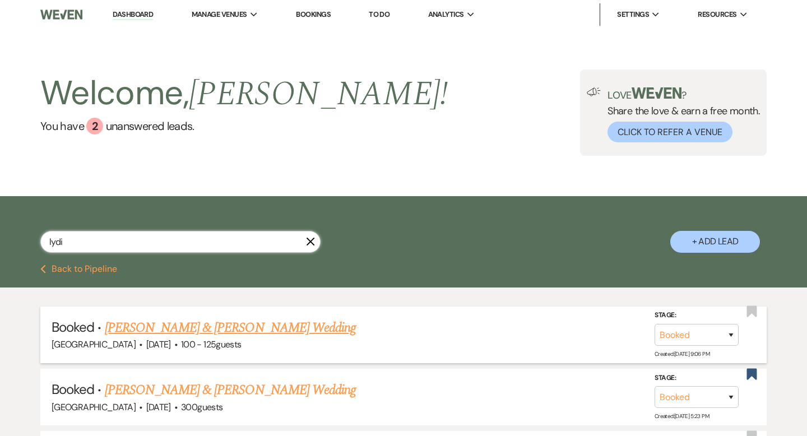
type input "lydi"
click at [280, 328] on link "[PERSON_NAME] & [PERSON_NAME] Wedding" at bounding box center [230, 328] width 251 height 20
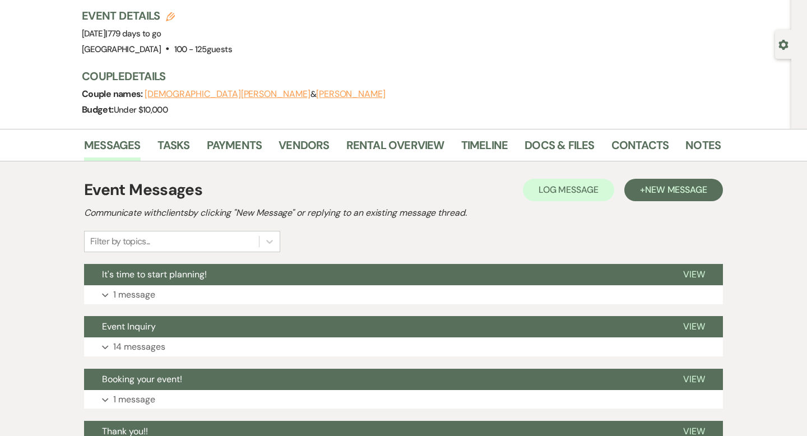
scroll to position [92, 0]
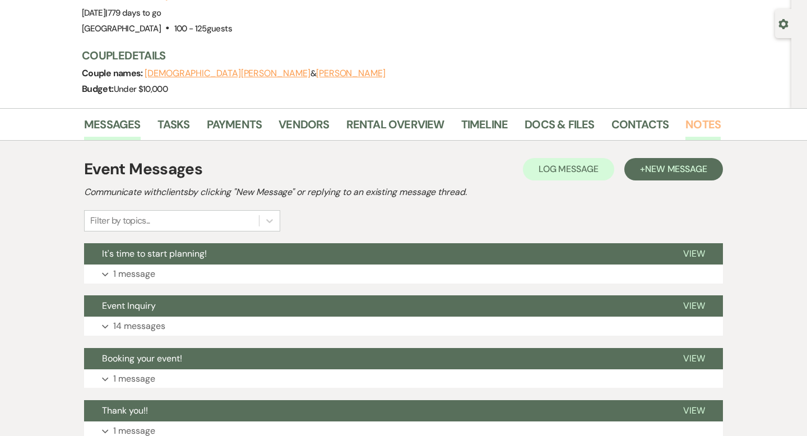
click at [685, 131] on link "Notes" at bounding box center [702, 127] width 35 height 25
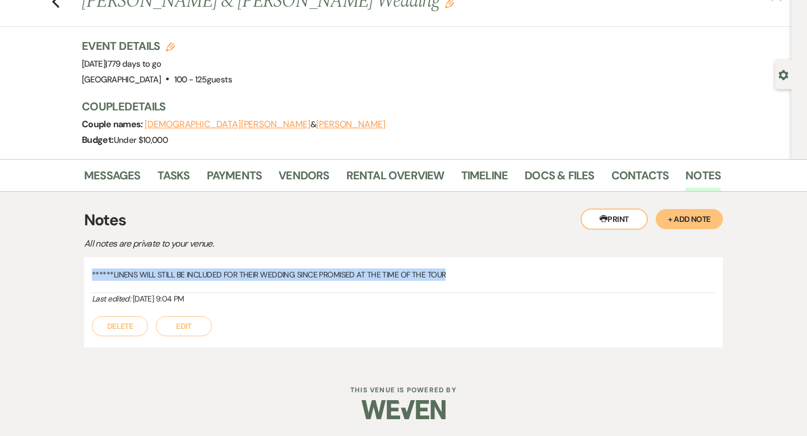
drag, startPoint x: 469, startPoint y: 279, endPoint x: 201, endPoint y: 252, distance: 269.7
click at [201, 253] on div "Printer Print + Add Note Notes All notes are private to your venue. ******LINEN…" at bounding box center [403, 280] width 639 height 145
copy p "******LINENS WILL STILL BE INCLUDED FOR THEIR WEDDING SINCE PROMISED AT THE TIM…"
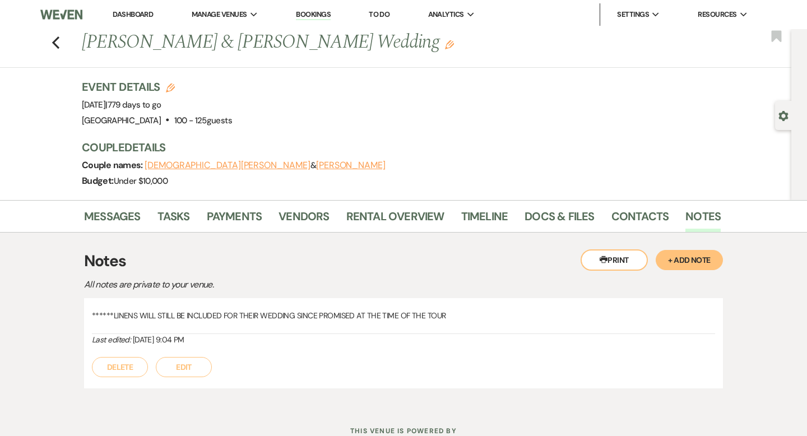
click at [47, 44] on div "Previous [PERSON_NAME] & [PERSON_NAME] Wedding Edit Bookmark" at bounding box center [392, 48] width 797 height 39
click at [55, 44] on use "button" at bounding box center [55, 42] width 7 height 12
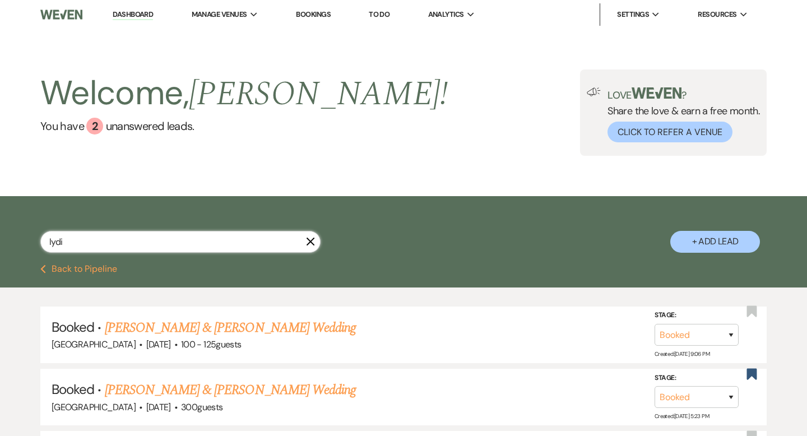
click at [122, 239] on input "lydi" at bounding box center [180, 242] width 280 height 22
type input "l"
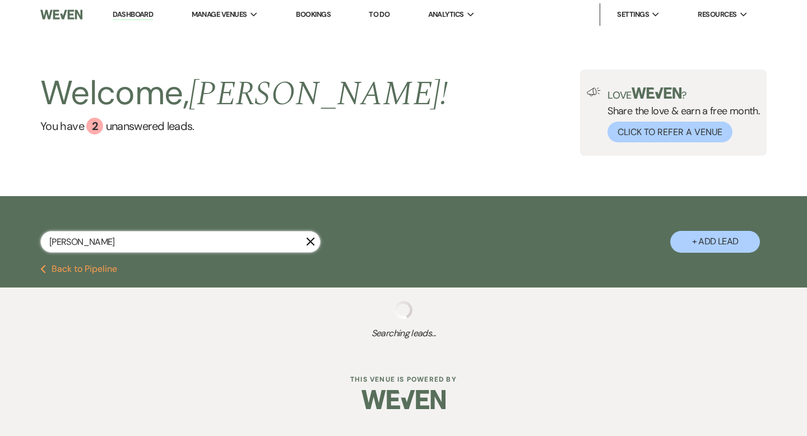
type input "[PERSON_NAME]"
select select "8"
select select "5"
select select "8"
select select "5"
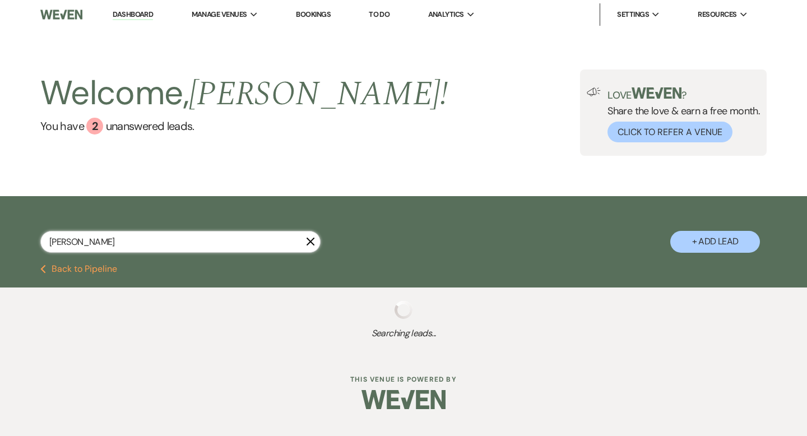
select select "8"
select select "5"
select select "8"
select select "5"
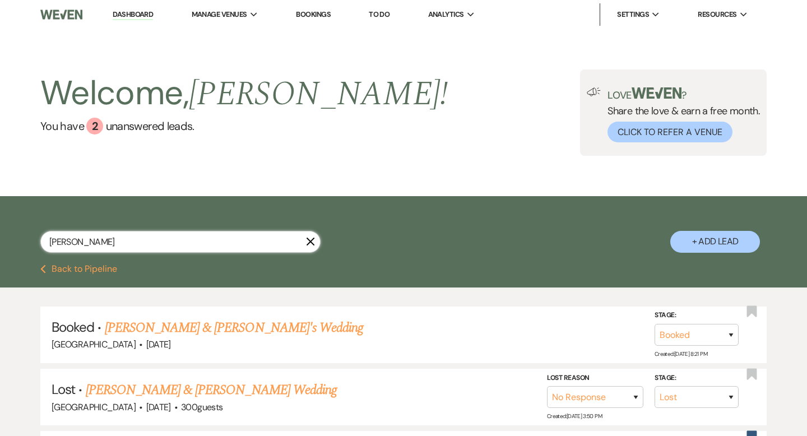
select select "8"
select select "5"
select select "8"
select select "5"
select select "8"
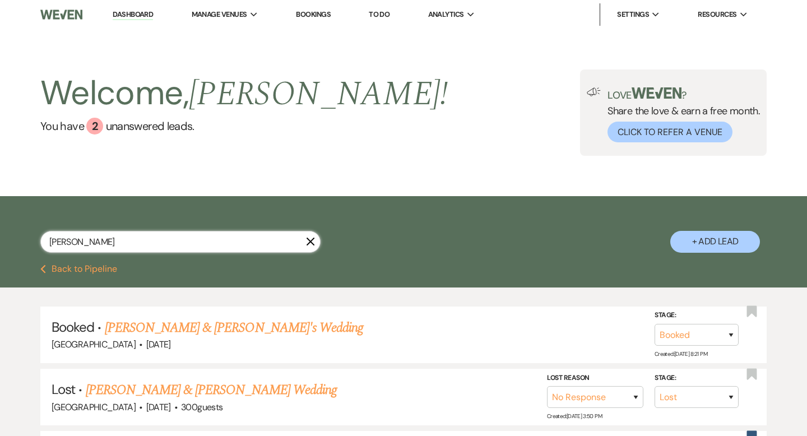
select select "5"
select select "8"
select select "5"
click at [200, 332] on link "[PERSON_NAME] & [PERSON_NAME]'s Wedding" at bounding box center [234, 328] width 259 height 20
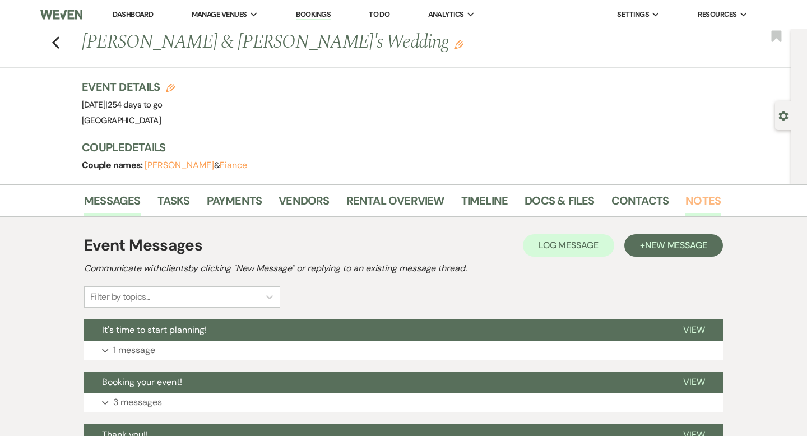
click at [698, 193] on link "Notes" at bounding box center [702, 204] width 35 height 25
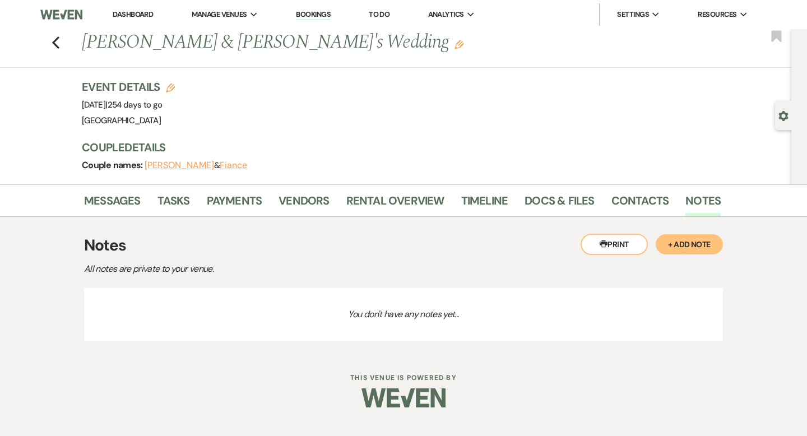
click at [696, 249] on button "+ Add Note" at bounding box center [689, 244] width 67 height 20
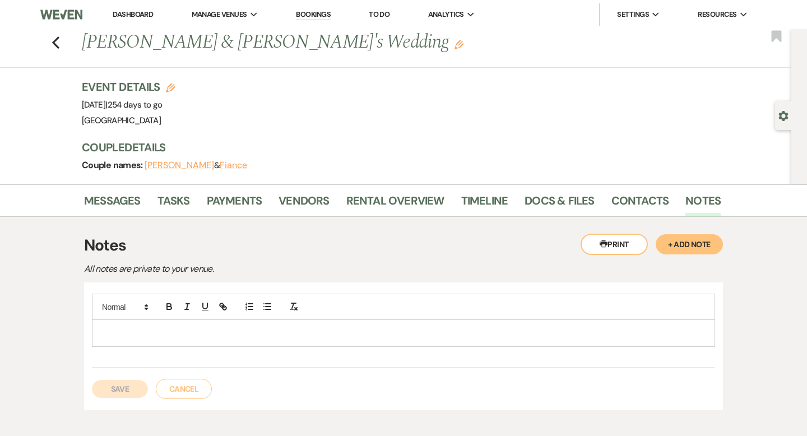
click at [265, 337] on p at bounding box center [403, 333] width 605 height 12
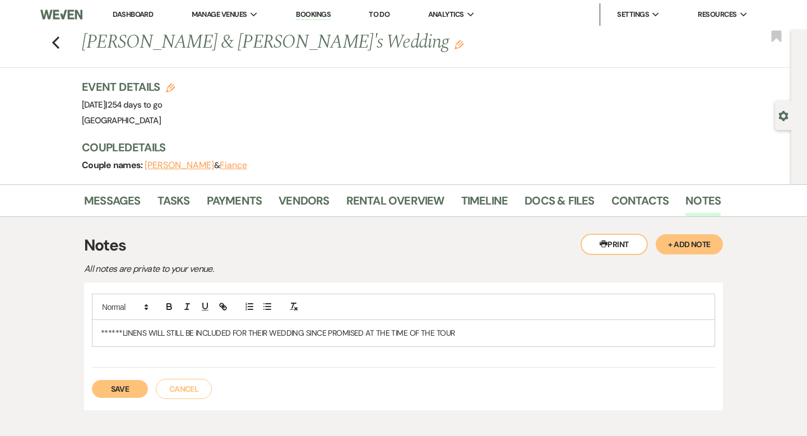
click at [133, 387] on button "Save" at bounding box center [120, 389] width 56 height 18
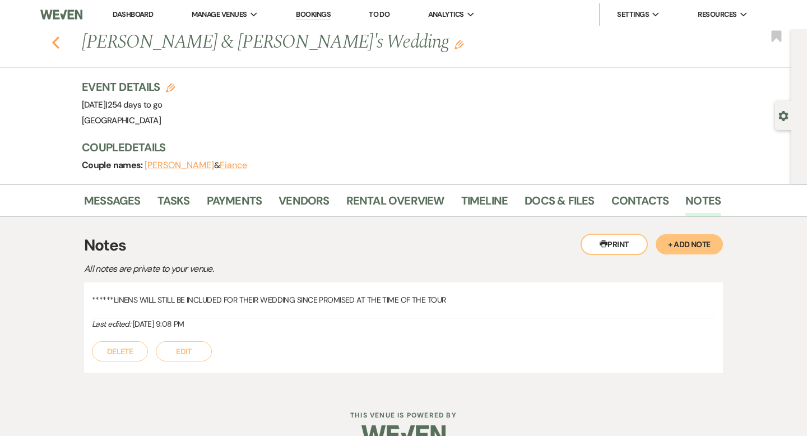
click at [55, 42] on icon "Previous" at bounding box center [56, 42] width 8 height 13
select select "8"
select select "5"
select select "8"
select select "5"
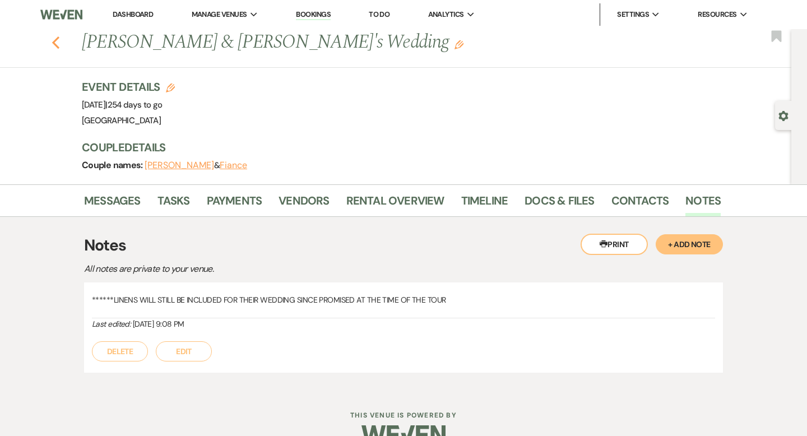
select select "8"
select select "5"
select select "8"
select select "5"
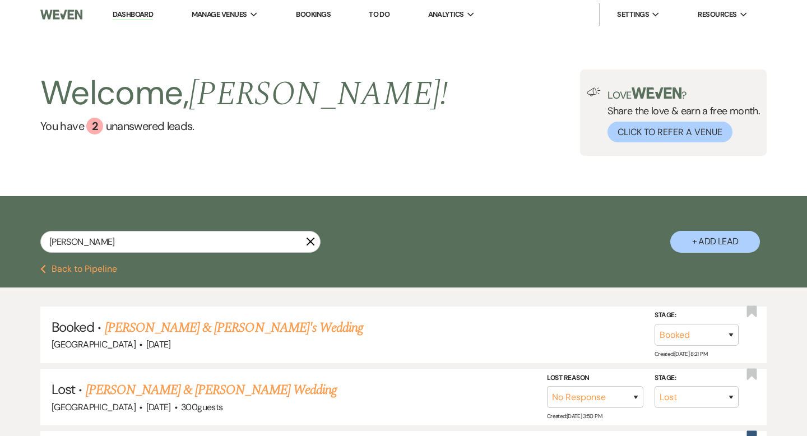
click at [135, 16] on link "Dashboard" at bounding box center [133, 15] width 40 height 11
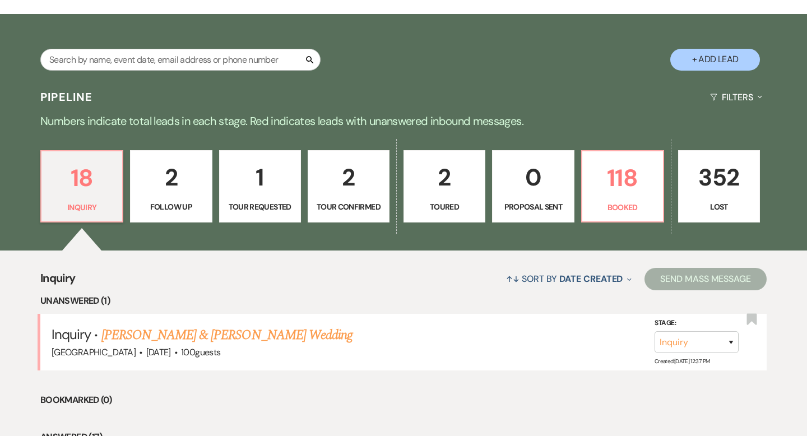
scroll to position [196, 0]
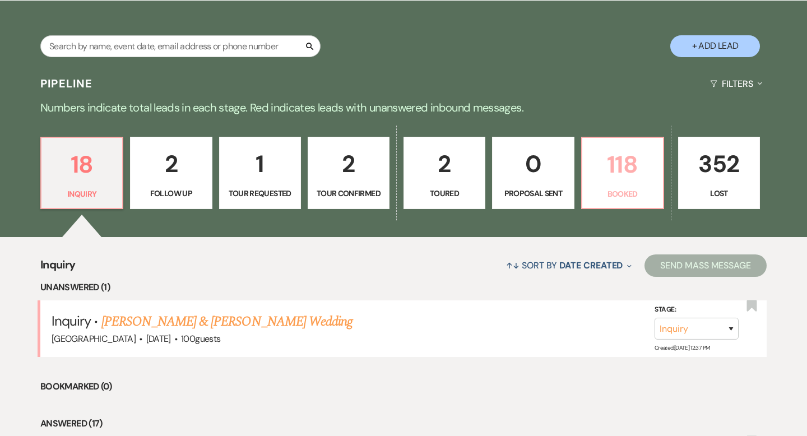
click at [634, 208] on link "118 Booked" at bounding box center [622, 173] width 83 height 73
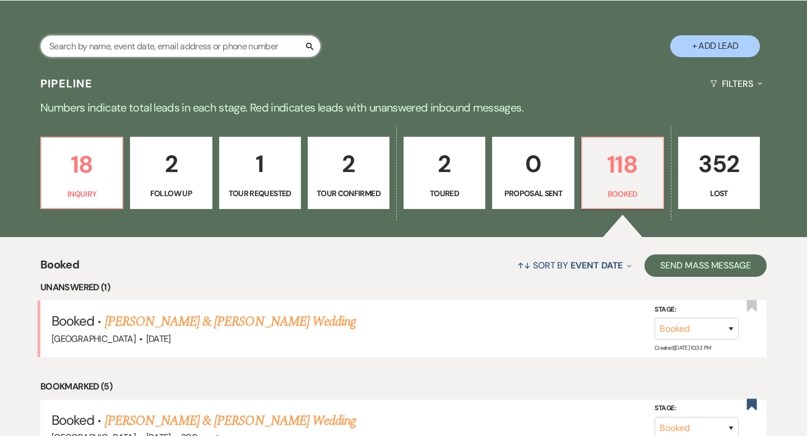
click at [203, 45] on input "text" at bounding box center [180, 46] width 280 height 22
type input "bria"
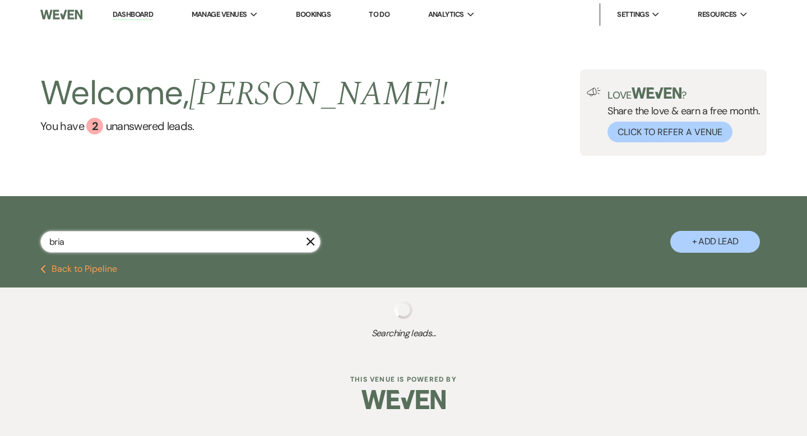
select select "8"
select select "5"
select select "8"
select select "6"
select select "8"
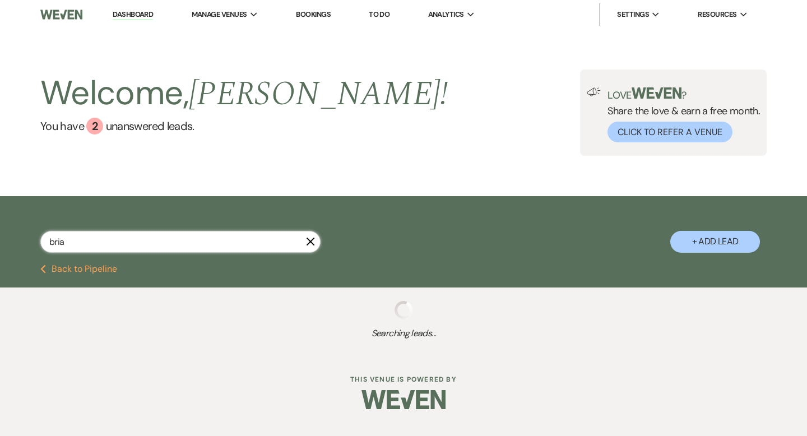
select select "2"
select select "8"
select select "5"
select select "8"
select select "2"
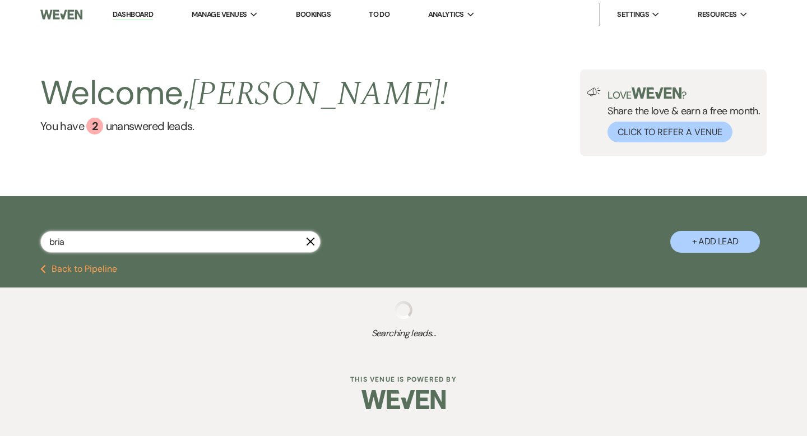
select select "8"
select select "5"
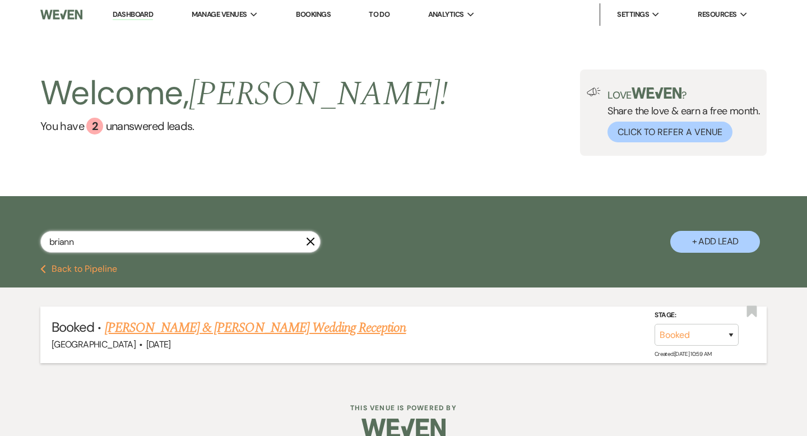
type input "briann"
click at [225, 326] on link "[PERSON_NAME] & [PERSON_NAME] Wedding Reception" at bounding box center [256, 328] width 302 height 20
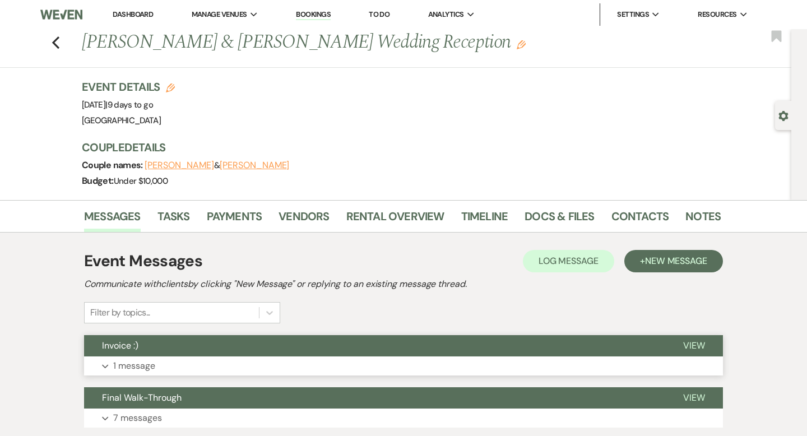
click at [351, 355] on button "Invoice :)" at bounding box center [374, 345] width 581 height 21
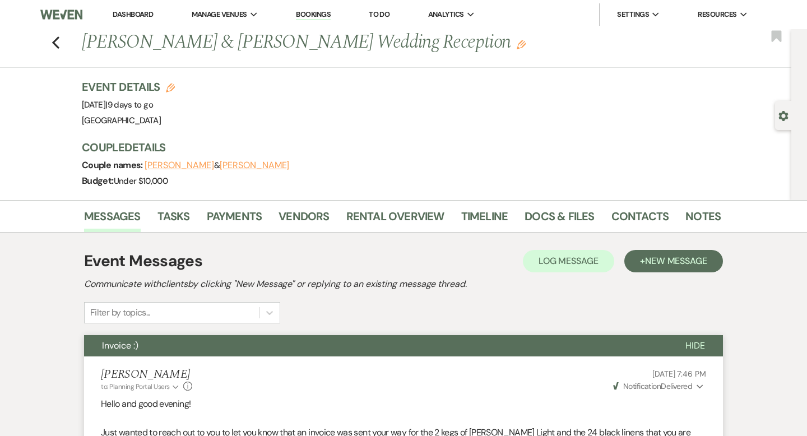
click at [127, 11] on link "Dashboard" at bounding box center [133, 15] width 40 height 10
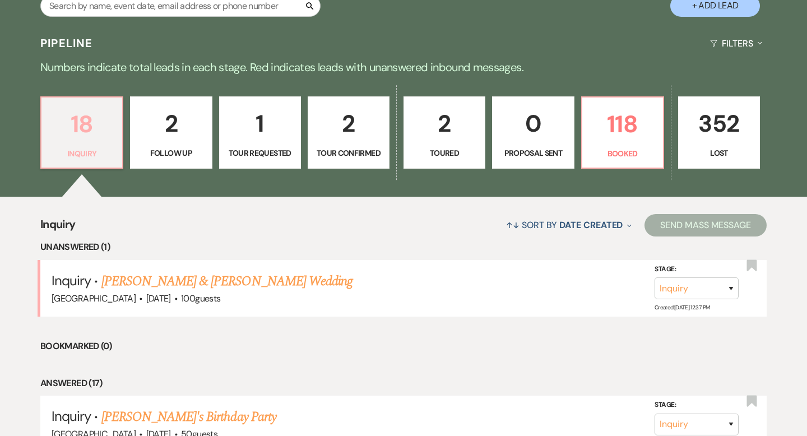
scroll to position [235, 0]
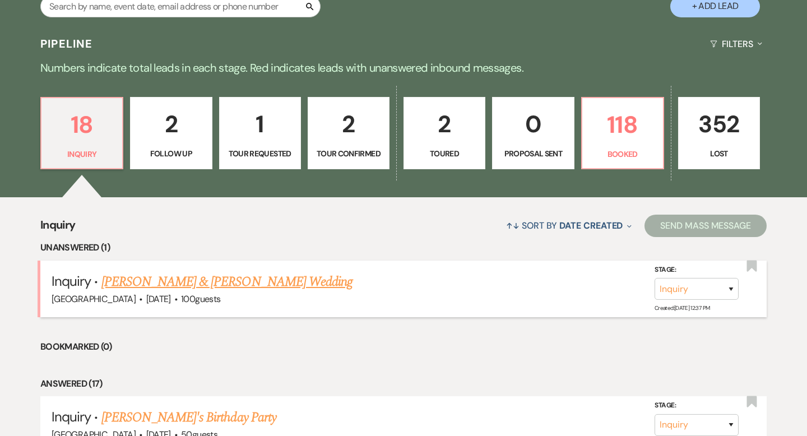
click at [201, 280] on link "[PERSON_NAME] & [PERSON_NAME] Wedding" at bounding box center [226, 282] width 251 height 20
select select "5"
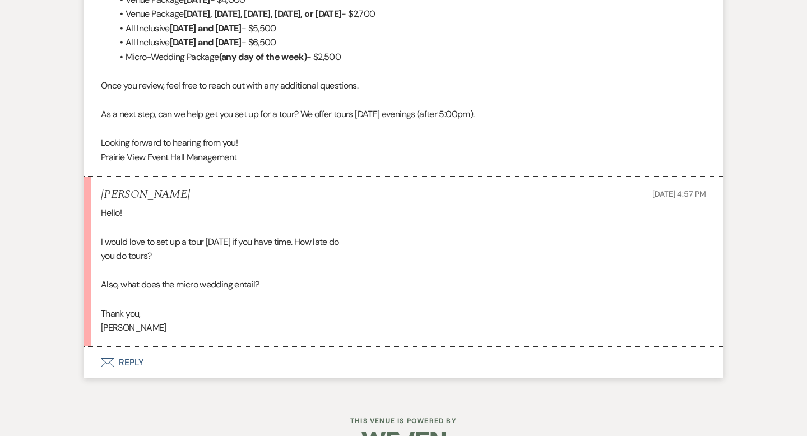
scroll to position [988, 0]
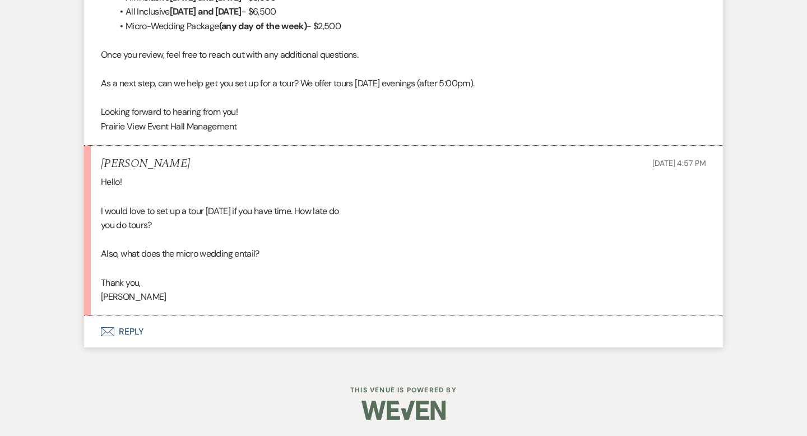
click at [217, 332] on button "Envelope Reply" at bounding box center [403, 331] width 639 height 31
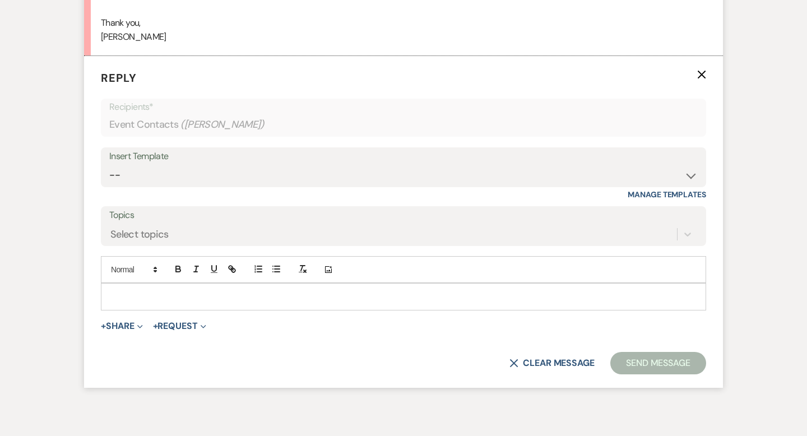
scroll to position [1252, 0]
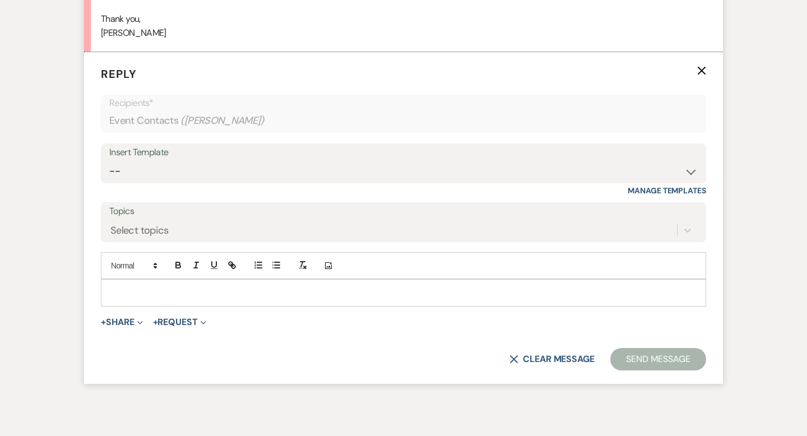
click at [289, 293] on p at bounding box center [403, 292] width 587 height 12
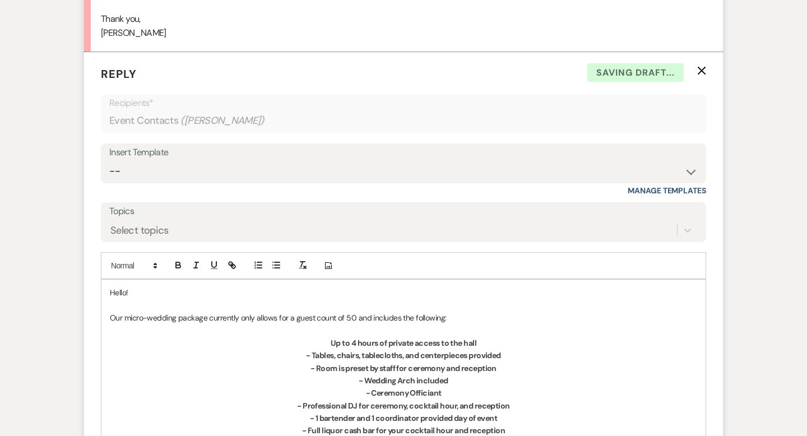
scroll to position [1313, 0]
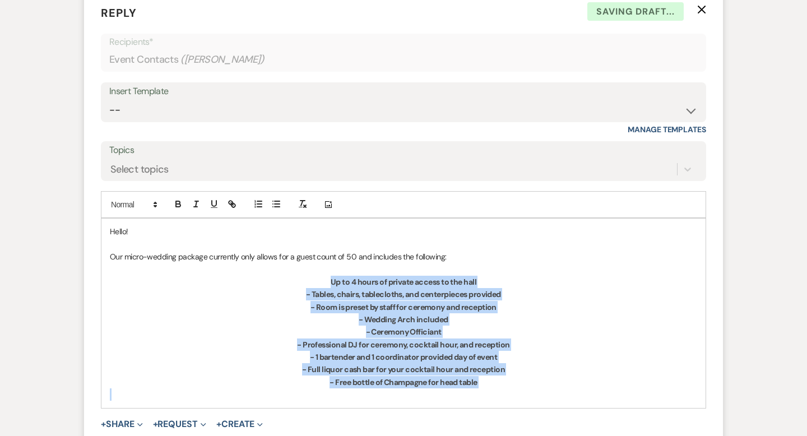
drag, startPoint x: 488, startPoint y: 392, endPoint x: 328, endPoint y: 276, distance: 197.0
click at [330, 277] on div "Hello! Our micro-wedding package currently only allows for a guest count of 50 …" at bounding box center [403, 313] width 604 height 189
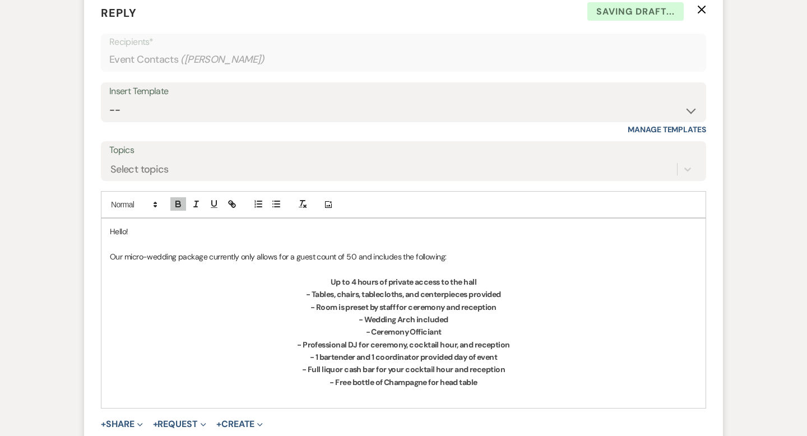
click at [302, 214] on div "Add Photo" at bounding box center [403, 204] width 605 height 27
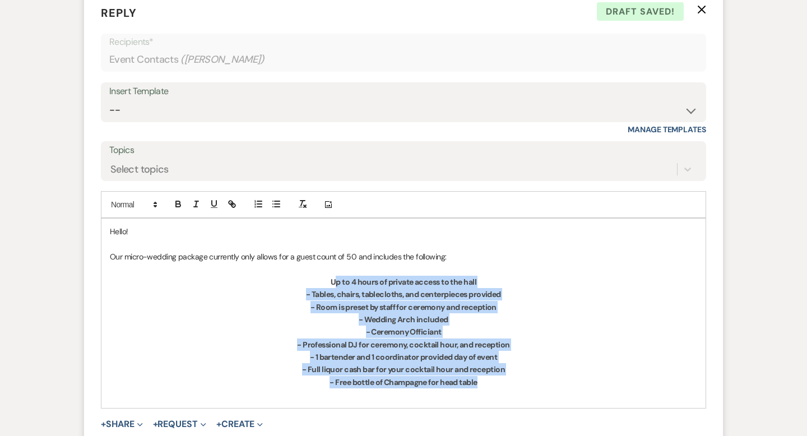
drag, startPoint x: 489, startPoint y: 382, endPoint x: 332, endPoint y: 285, distance: 183.7
click at [332, 285] on div "Hello! Our micro-wedding package currently only allows for a guest count of 50 …" at bounding box center [403, 313] width 604 height 189
click at [304, 206] on line "button" at bounding box center [305, 206] width 2 height 2
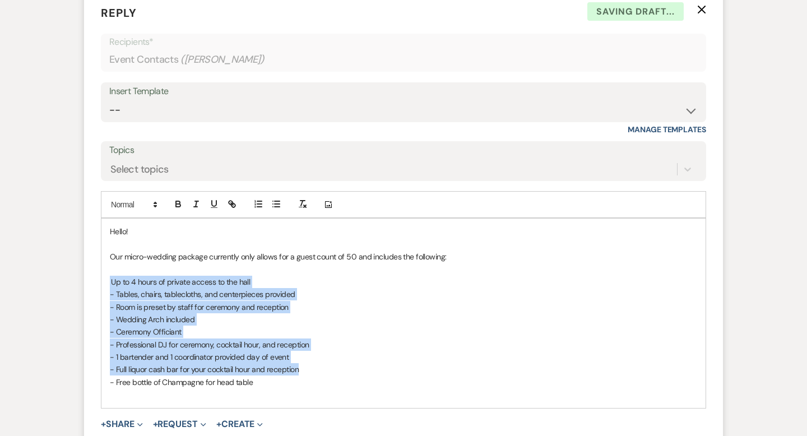
click at [137, 286] on p "Up to 4 hours of private access to the hall" at bounding box center [403, 282] width 587 height 12
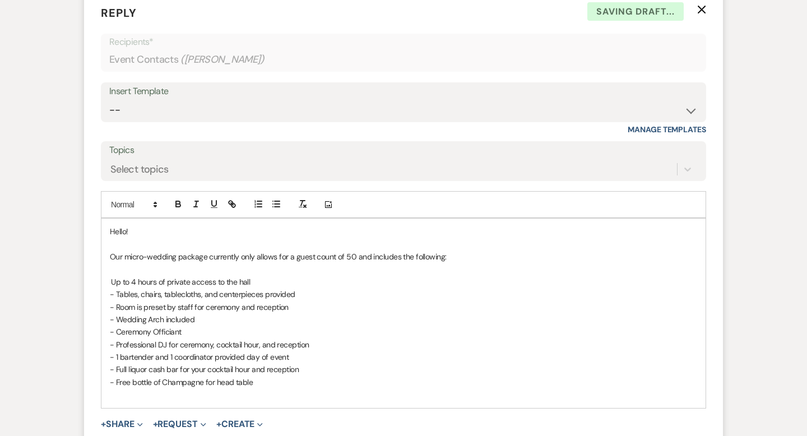
click at [107, 284] on div "Hello! Our micro-wedding package currently only allows for a guest count of 50 …" at bounding box center [403, 313] width 604 height 189
click at [270, 393] on p at bounding box center [403, 394] width 587 height 12
click at [118, 281] on p "-Up to 4 hours of private access to the hall" at bounding box center [403, 282] width 587 height 12
click at [273, 212] on div at bounding box center [267, 204] width 36 height 17
click at [275, 203] on icon "button" at bounding box center [276, 204] width 10 height 10
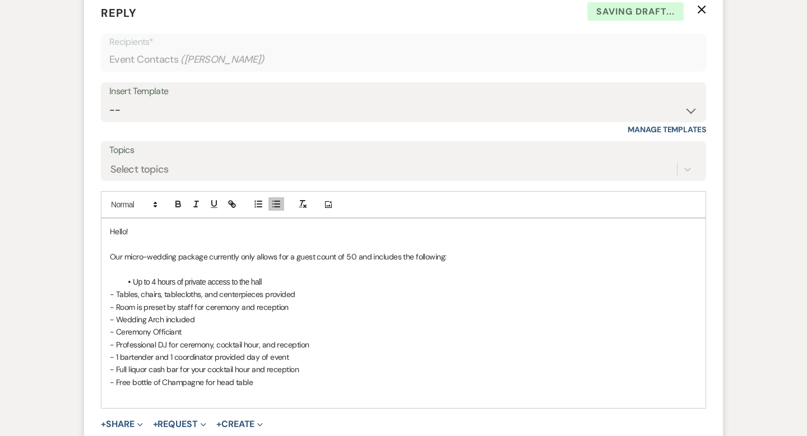
click at [116, 293] on p "- Tables, chairs, tablecloths, and centerpieces provided" at bounding box center [403, 294] width 587 height 12
click at [113, 309] on p "- Room is preset by staff for ceremony and reception" at bounding box center [403, 307] width 587 height 12
click at [118, 320] on p "- Wedding Arch included" at bounding box center [403, 319] width 587 height 12
click at [113, 333] on p "- Ceremony Officiant" at bounding box center [403, 332] width 587 height 12
click at [120, 347] on p "- Professional DJ for ceremony, cocktail hour, and reception" at bounding box center [403, 345] width 587 height 12
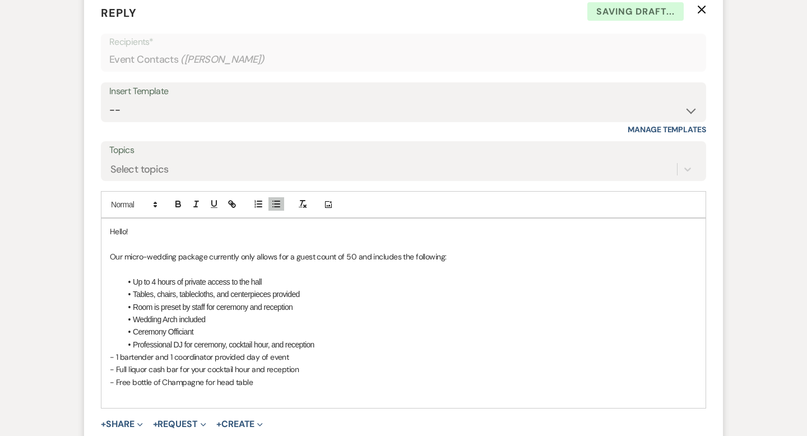
click at [120, 359] on p "- 1 bartender and 1 coordinator provided day of event" at bounding box center [403, 357] width 587 height 12
click at [118, 367] on p "- Full liquor cash bar for your cocktail hour and reception" at bounding box center [403, 369] width 587 height 12
click at [282, 388] on li "Free bottle of Champagne for head table" at bounding box center [409, 382] width 576 height 12
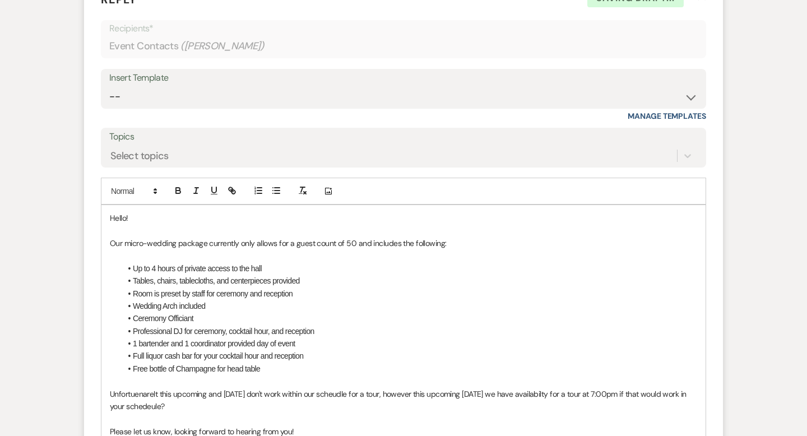
scroll to position [1339, 0]
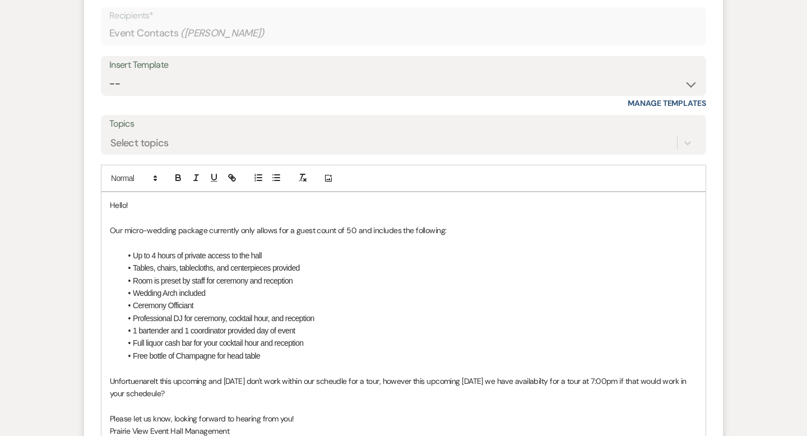
click at [142, 378] on p "Unfortuenarelt this upcoming and [DATE] don't work within our scheudle for a to…" at bounding box center [403, 387] width 587 height 25
click at [231, 395] on p "Unfortunately this upcoming and [DATE] don't work within our scheudle for a tou…" at bounding box center [403, 387] width 587 height 25
click at [325, 303] on li "Ceremony Officiant" at bounding box center [409, 305] width 576 height 12
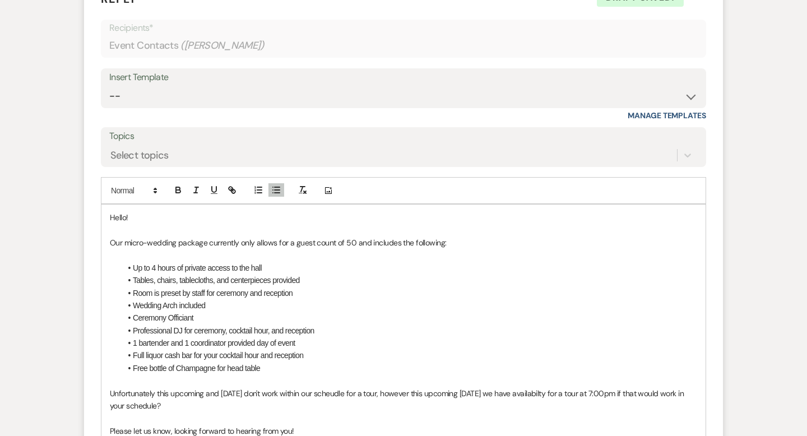
scroll to position [1338, 0]
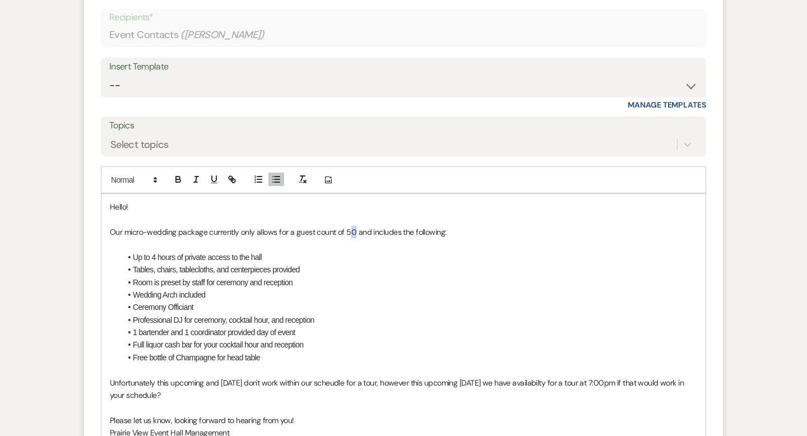
drag, startPoint x: 354, startPoint y: 233, endPoint x: 347, endPoint y: 234, distance: 7.3
click at [347, 234] on p "Our micro-wedding package currently only allows for a guest count of 50 and inc…" at bounding box center [403, 232] width 587 height 12
drag, startPoint x: 353, startPoint y: 233, endPoint x: 344, endPoint y: 233, distance: 9.0
click at [344, 233] on p "Our micro-wedding package currently only allows for a guest count of 50 and inc…" at bounding box center [403, 232] width 587 height 12
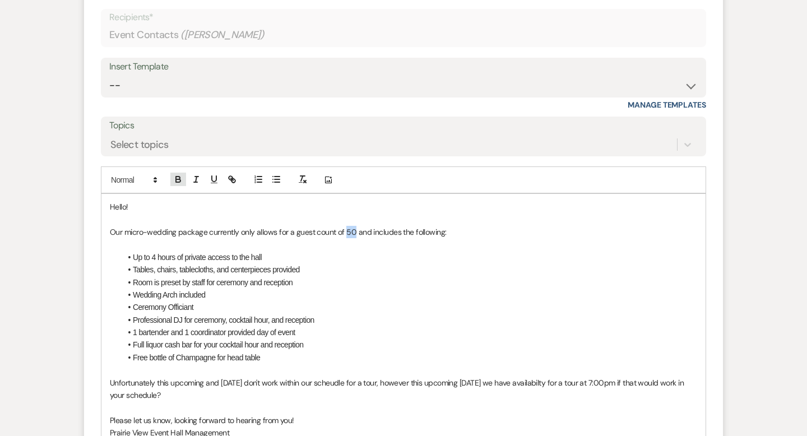
click at [182, 186] on button "button" at bounding box center [178, 179] width 16 height 13
click at [299, 292] on li "Wedding Arch included" at bounding box center [409, 295] width 576 height 12
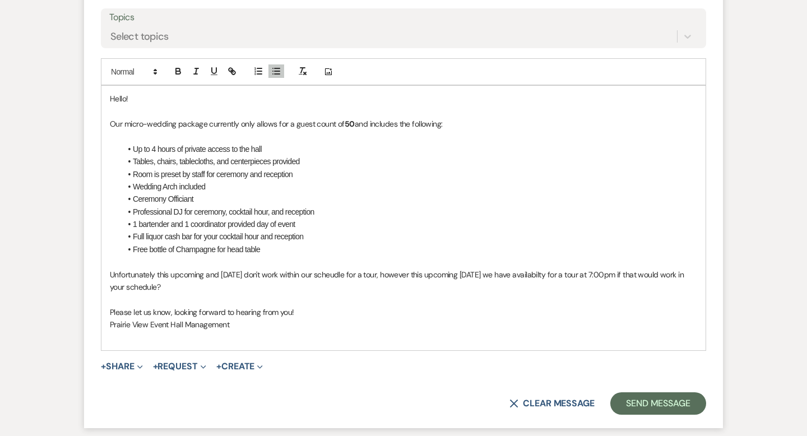
click at [312, 309] on p "Please let us know, looking forward to hearing from you!" at bounding box center [403, 312] width 587 height 12
click at [272, 334] on p at bounding box center [403, 337] width 587 height 12
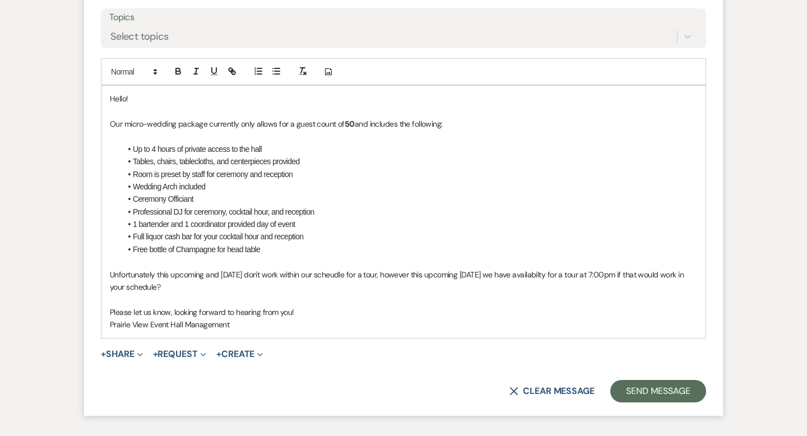
click at [357, 274] on p "Unfortunately this upcoming and [DATE] don't work within our scheudle for a tou…" at bounding box center [403, 280] width 587 height 25
click at [609, 274] on p "Unfortunately this upcoming and [DATE] don't work within our schedule for a tou…" at bounding box center [403, 280] width 587 height 25
drag, startPoint x: 570, startPoint y: 274, endPoint x: 488, endPoint y: 275, distance: 81.8
click at [488, 275] on p "Unfortunately this upcoming and [DATE] don't work within our schedule for a tou…" at bounding box center [403, 280] width 587 height 25
click at [180, 75] on icon "button" at bounding box center [178, 71] width 10 height 10
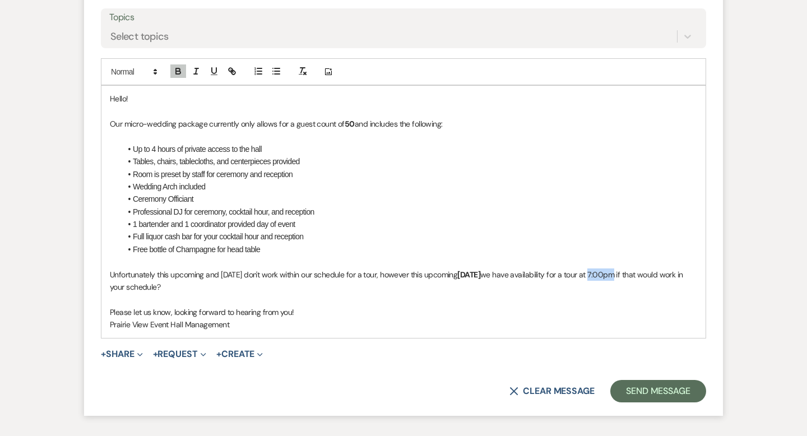
drag, startPoint x: 137, startPoint y: 286, endPoint x: 105, endPoint y: 286, distance: 31.9
click at [104, 286] on div "Hello! Our micro-wedding package currently only allows for a guest count of 50 …" at bounding box center [403, 212] width 604 height 252
click at [179, 69] on icon "button" at bounding box center [178, 71] width 10 height 10
click at [308, 280] on p "Unfortunately this upcoming and [DATE] don't work within our schedule for a tou…" at bounding box center [403, 280] width 587 height 25
click at [296, 291] on p "Unfortunately this upcoming and [DATE] don't work within our schedule for a tou…" at bounding box center [403, 280] width 587 height 25
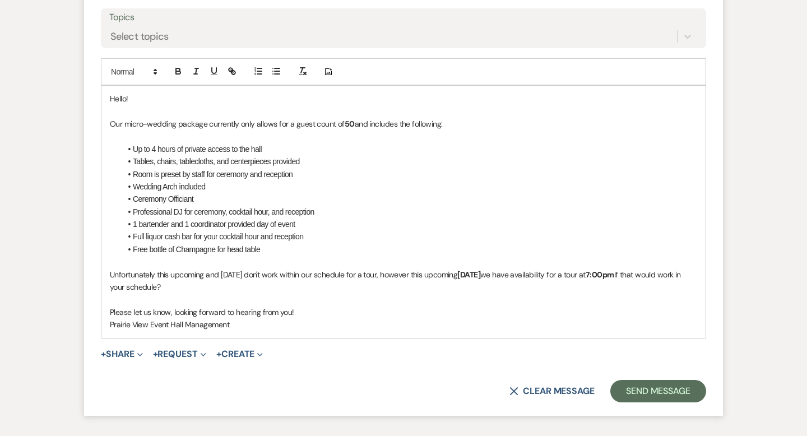
click at [173, 307] on p "Please let us know, looking forward to hearing from you!" at bounding box center [403, 312] width 587 height 12
click at [622, 390] on button "Send Message" at bounding box center [658, 391] width 96 height 22
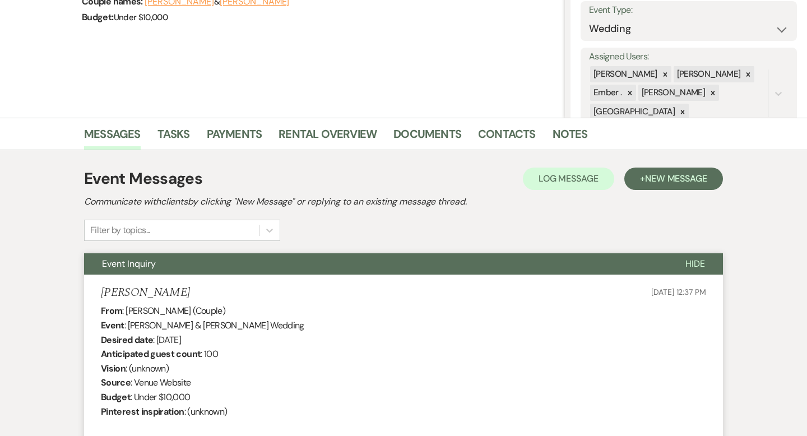
scroll to position [0, 0]
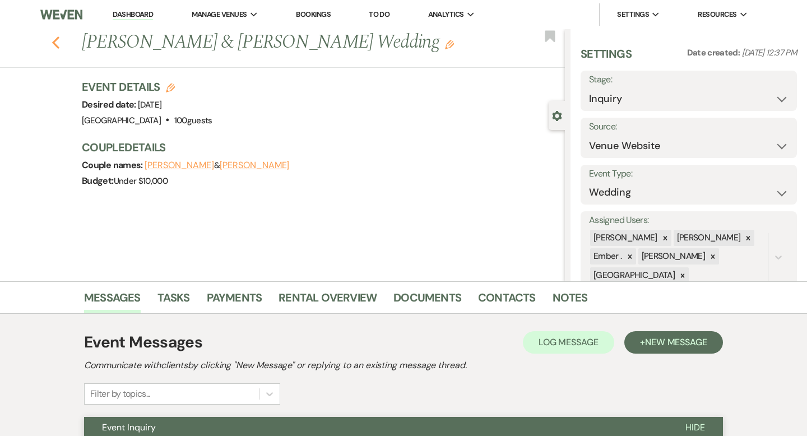
click at [58, 39] on icon "Previous" at bounding box center [56, 42] width 8 height 13
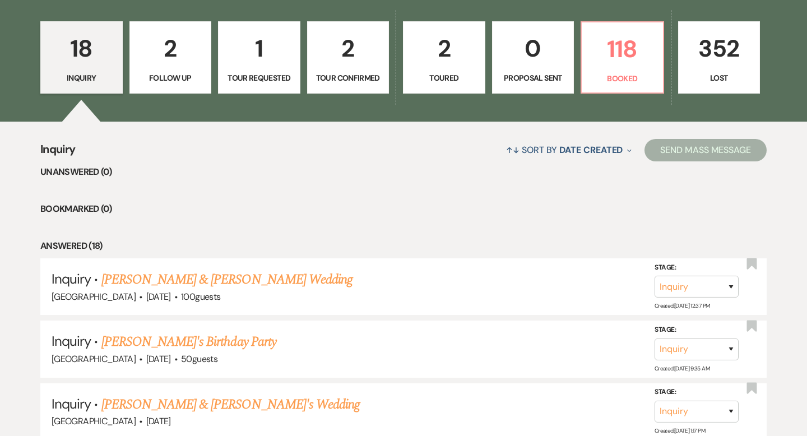
scroll to position [323, 0]
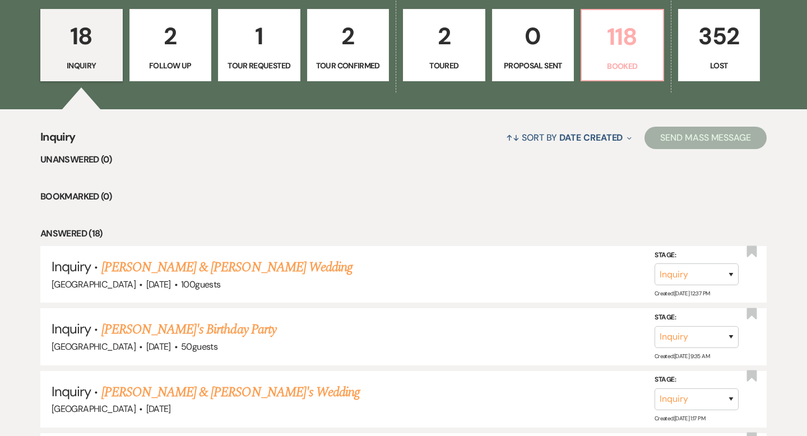
click at [632, 47] on p "118" at bounding box center [622, 37] width 68 height 38
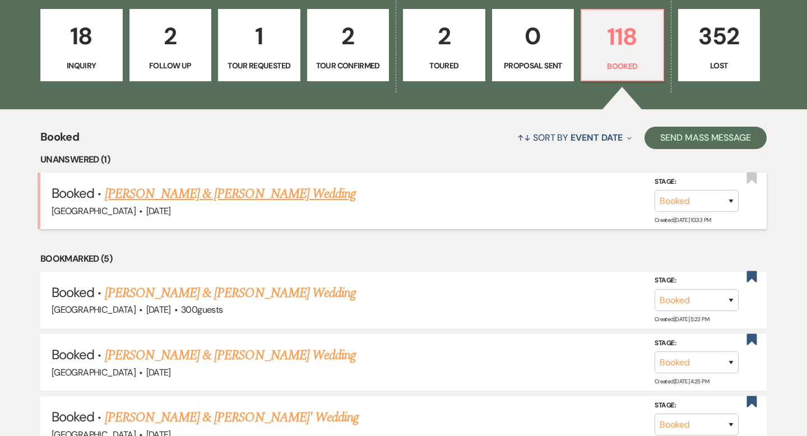
click at [275, 195] on link "[PERSON_NAME] & [PERSON_NAME] Wedding" at bounding box center [230, 194] width 251 height 20
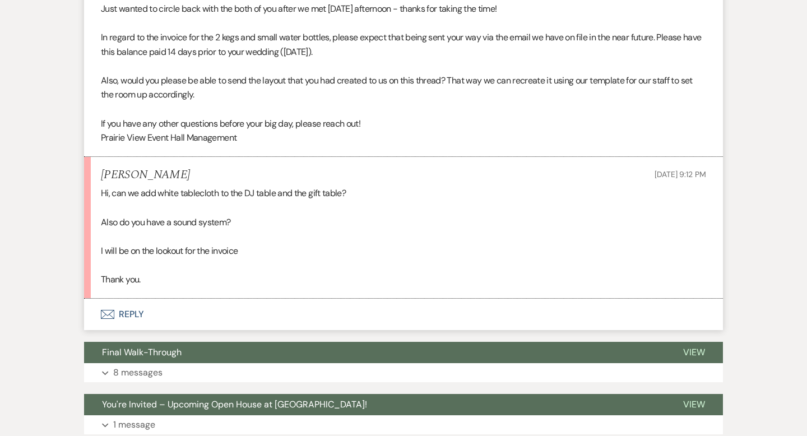
scroll to position [409, 0]
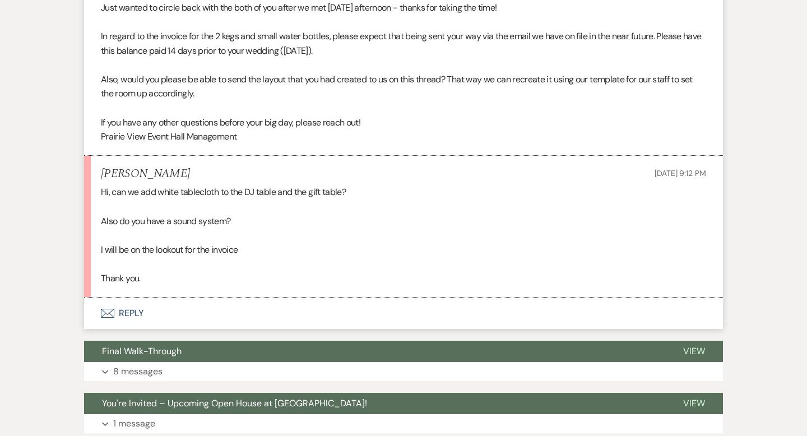
click at [205, 317] on button "Envelope Reply" at bounding box center [403, 313] width 639 height 31
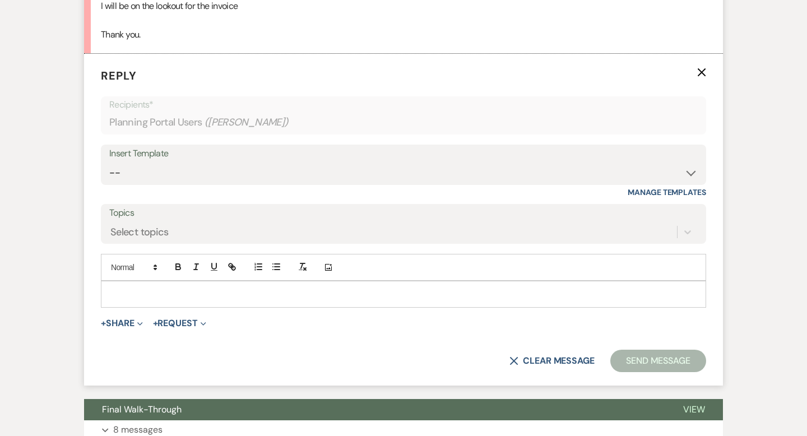
scroll to position [655, 0]
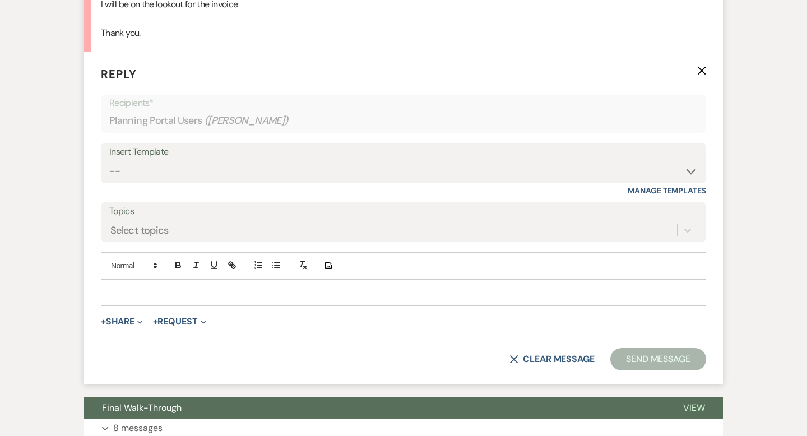
click at [237, 298] on p at bounding box center [403, 292] width 587 height 12
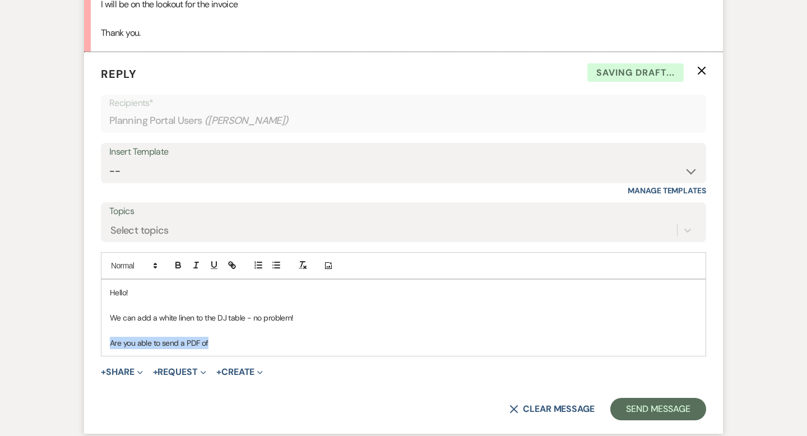
drag, startPoint x: 224, startPoint y: 343, endPoint x: 103, endPoint y: 337, distance: 120.7
click at [103, 337] on div "Hello! We can add a white linen to the DJ table - no problem! Are you able to s…" at bounding box center [403, 318] width 604 height 76
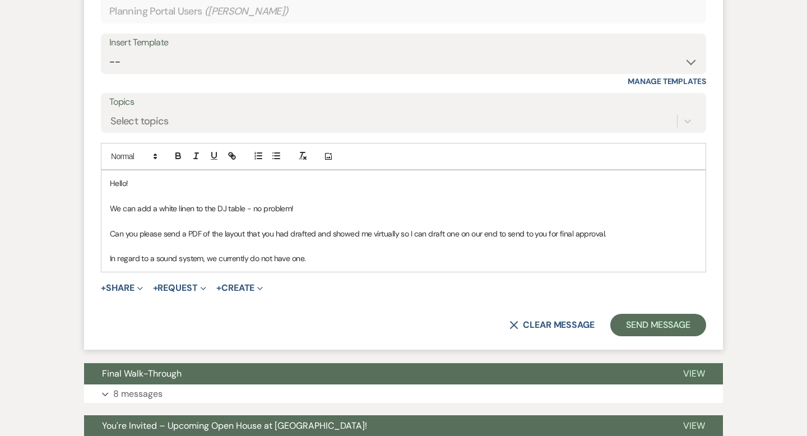
scroll to position [763, 0]
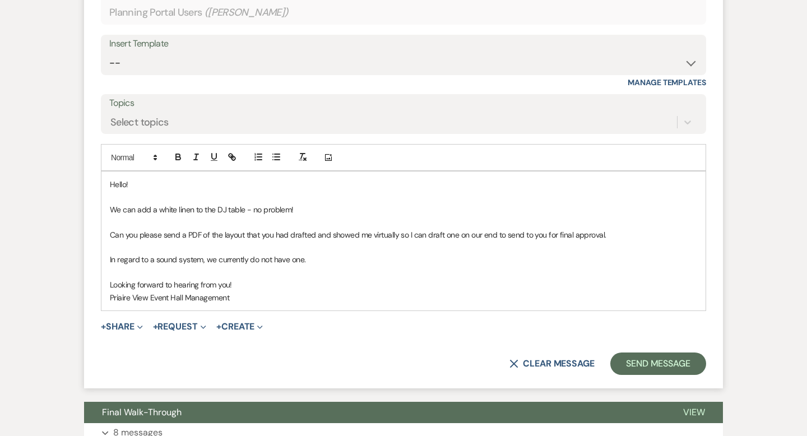
click at [119, 300] on p "Priaire View Event Hall Management" at bounding box center [403, 297] width 587 height 12
click at [273, 301] on p "Prairie View Event Hall Management" at bounding box center [403, 297] width 587 height 12
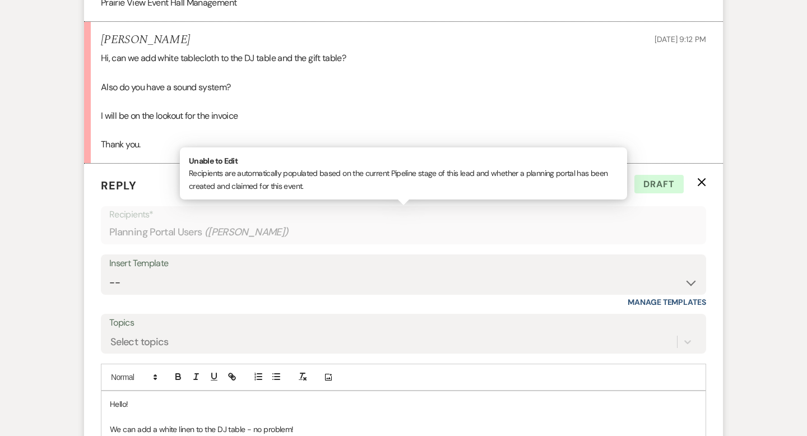
scroll to position [652, 0]
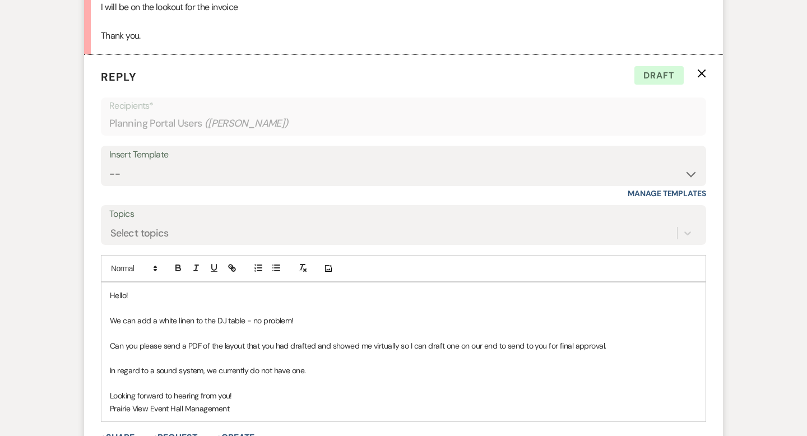
click at [242, 323] on p "We can add a white linen to the DJ table - no problem!" at bounding box center [403, 320] width 587 height 12
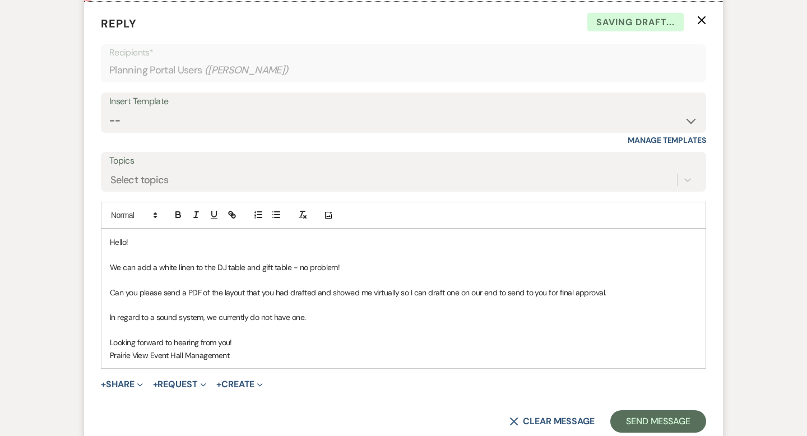
scroll to position [729, 0]
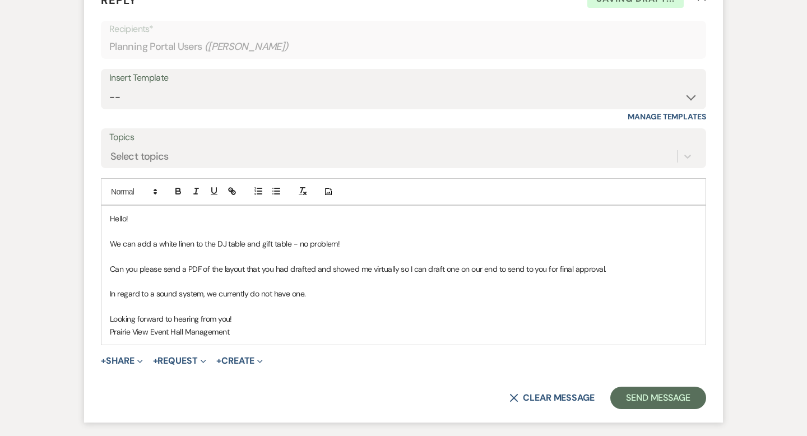
click at [325, 339] on div "Hello! We can add a white linen to the DJ table and gift table - no problem! Ca…" at bounding box center [403, 275] width 604 height 139
click at [651, 400] on button "Send Message" at bounding box center [658, 398] width 96 height 22
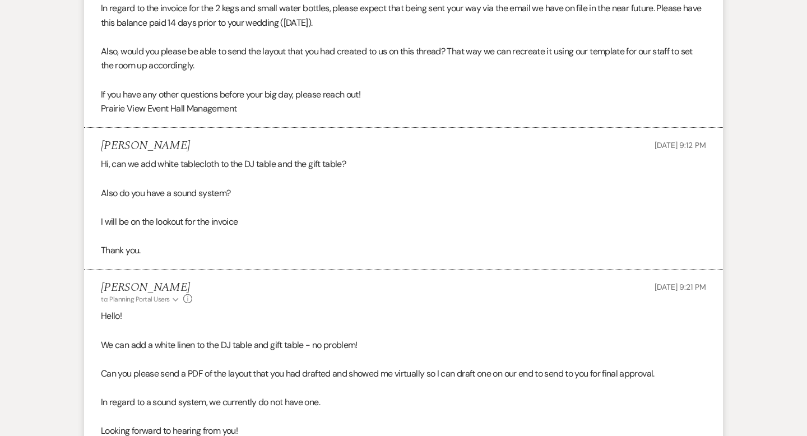
scroll to position [0, 0]
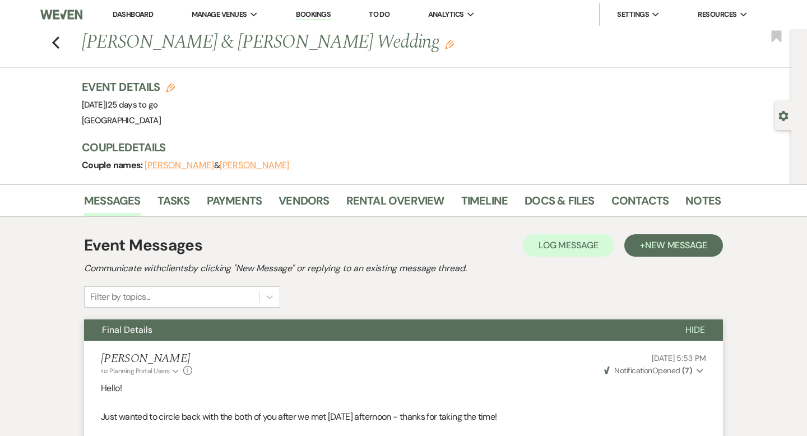
click at [142, 16] on link "Dashboard" at bounding box center [133, 15] width 40 height 10
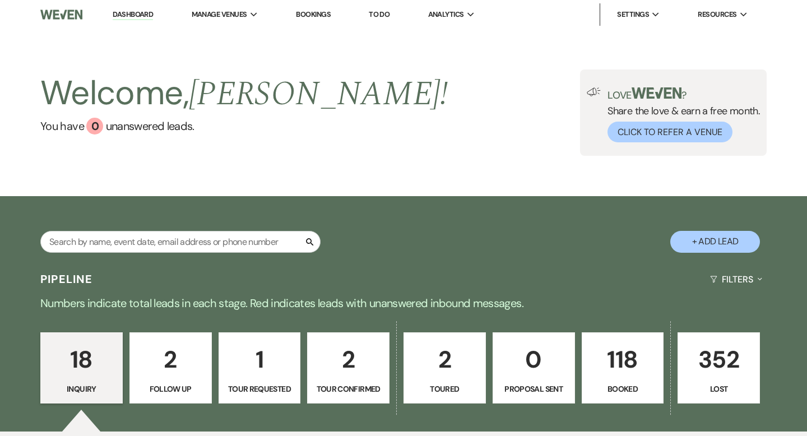
click at [620, 355] on p "118" at bounding box center [623, 360] width 68 height 38
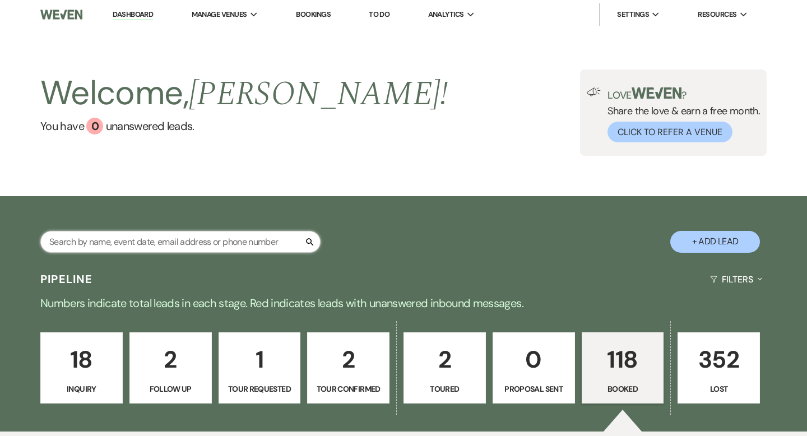
click at [247, 245] on input "text" at bounding box center [180, 242] width 280 height 22
type input "kaiti"
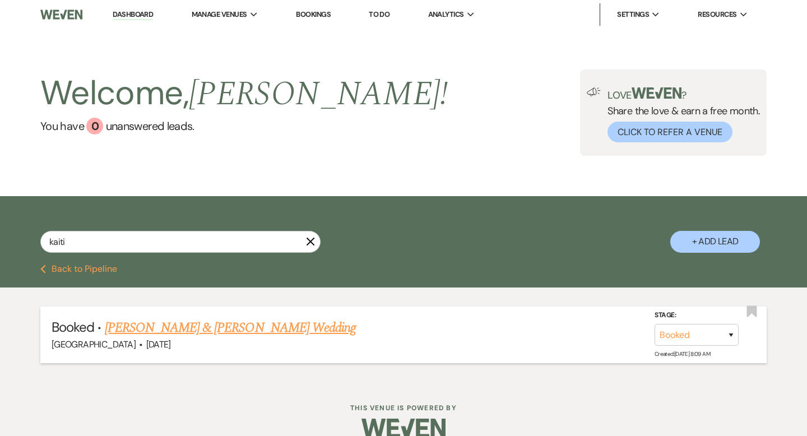
click at [230, 318] on link "[PERSON_NAME] & [PERSON_NAME] Wedding" at bounding box center [230, 328] width 251 height 20
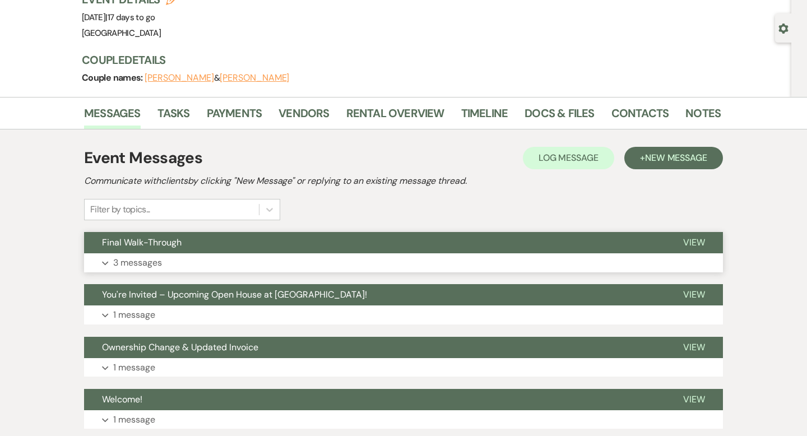
click at [225, 249] on button "Final Walk-Through" at bounding box center [374, 242] width 581 height 21
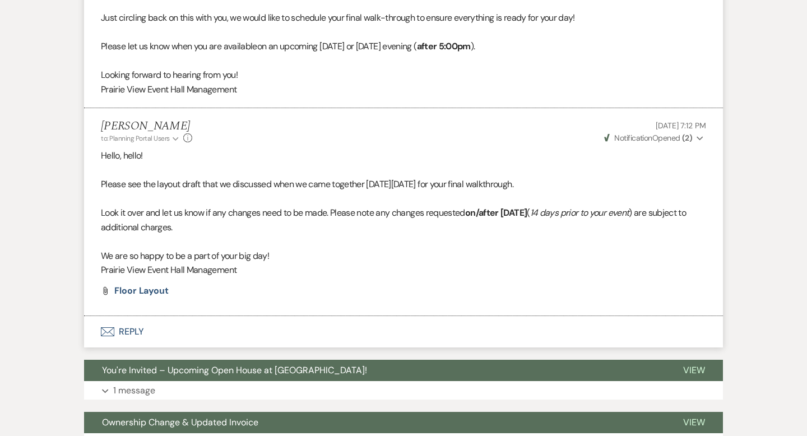
scroll to position [608, 0]
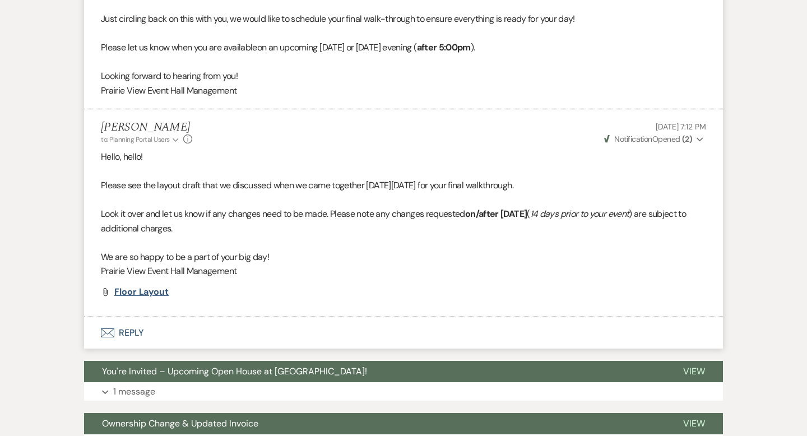
click at [163, 289] on span "Floor Layout" at bounding box center [141, 292] width 54 height 12
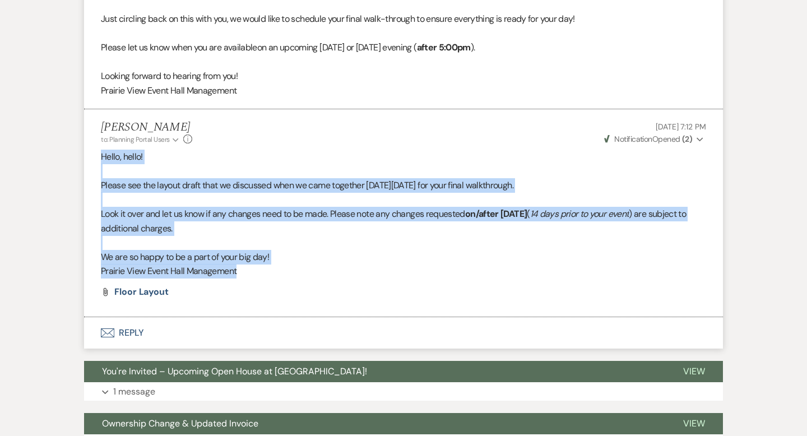
drag, startPoint x: 251, startPoint y: 275, endPoint x: 98, endPoint y: 160, distance: 191.3
click at [98, 160] on li "Laura Davis to: Planning Portal Users Expand Info Jul 28, 2025, 7:12 PM Weven C…" at bounding box center [403, 213] width 639 height 208
copy div "Hello, hello! Please see the layout draft that we discussed when we came togeth…"
click at [276, 209] on p "Look it over and let us know if any changes need to be made. Please note any ch…" at bounding box center [403, 221] width 605 height 29
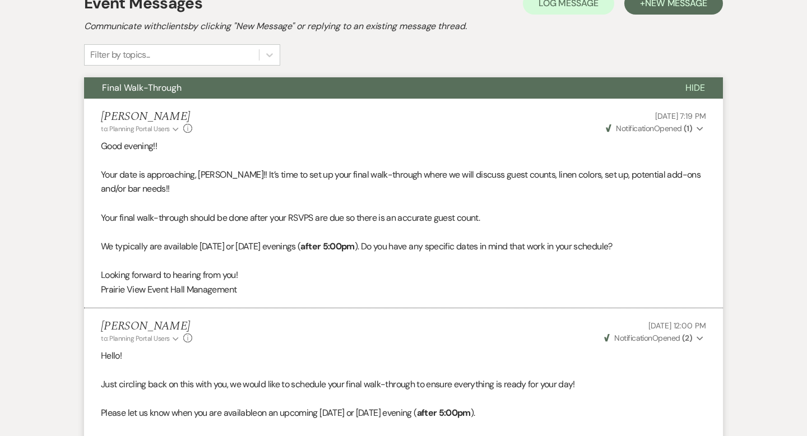
scroll to position [0, 0]
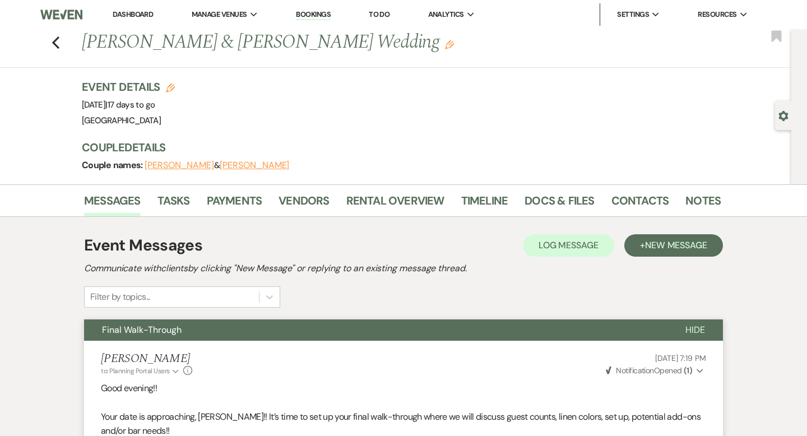
click at [141, 12] on link "Dashboard" at bounding box center [133, 15] width 40 height 10
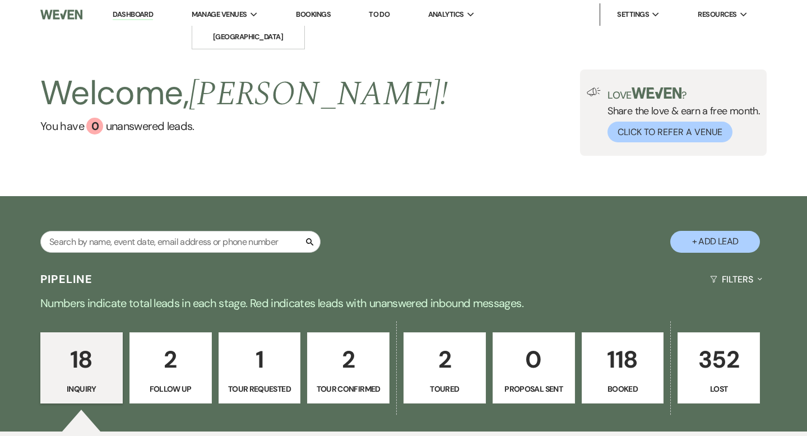
click at [231, 9] on span "Manage Venues" at bounding box center [219, 14] width 55 height 11
click at [235, 31] on link "[GEOGRAPHIC_DATA]" at bounding box center [248, 37] width 112 height 22
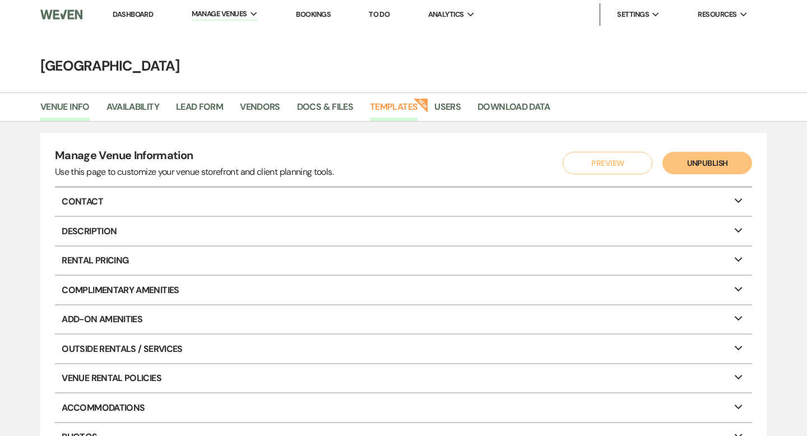
click at [384, 111] on link "Templates" at bounding box center [394, 110] width 48 height 21
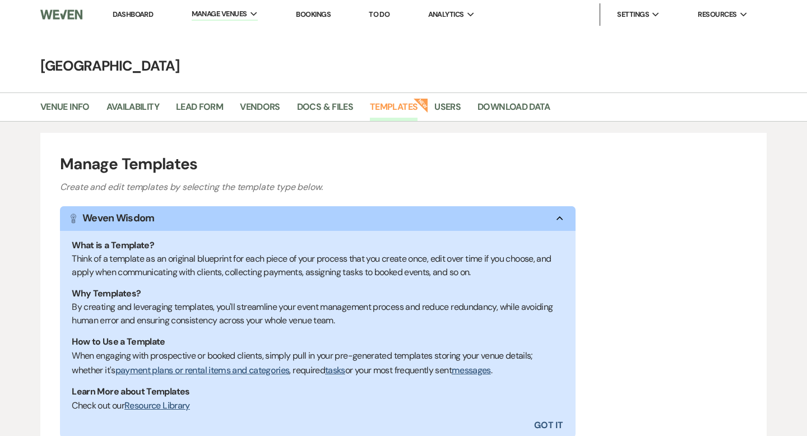
scroll to position [167, 0]
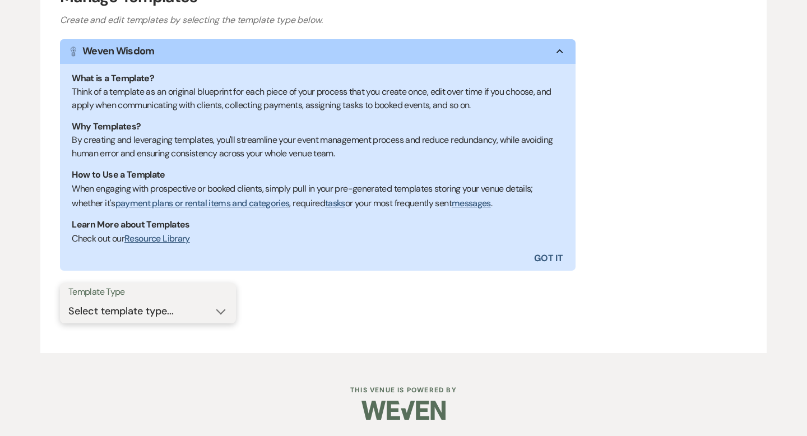
click at [208, 305] on select "Select template type... Task List Message Templates Payment Plan Inventory Item…" at bounding box center [147, 311] width 159 height 22
select select "Message Templates"
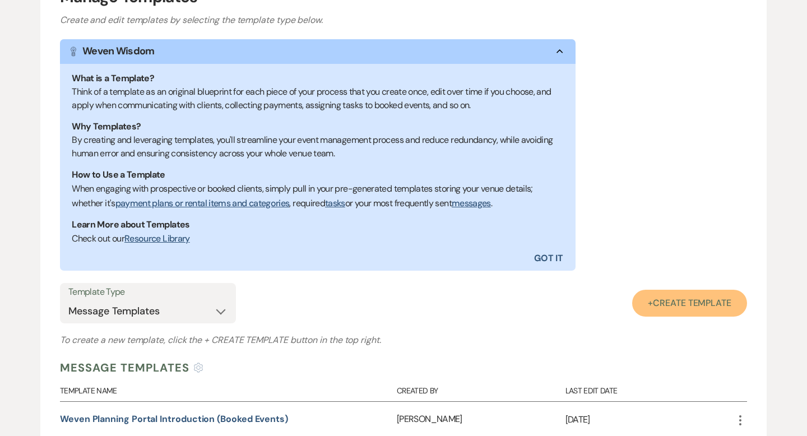
click at [689, 314] on link "+ Create Template" at bounding box center [689, 303] width 115 height 27
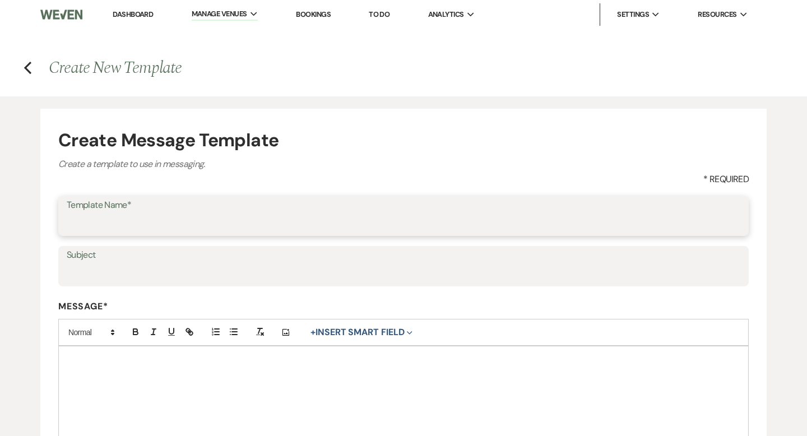
click at [219, 221] on input "Template Name*" at bounding box center [404, 224] width 674 height 22
type input "Floor Layout Verbiage"
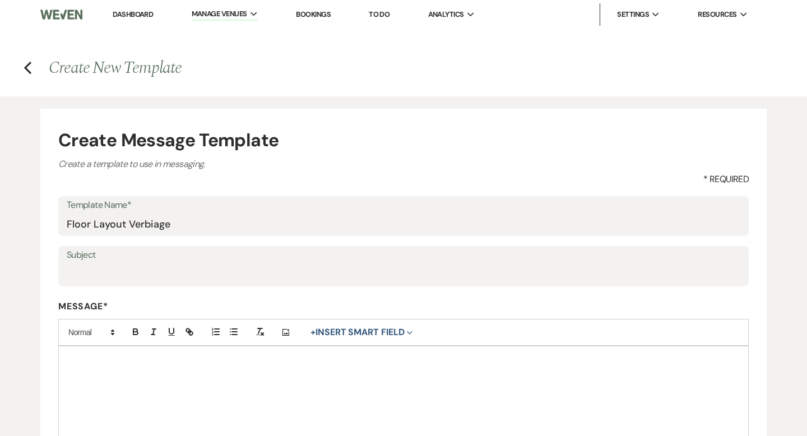
click at [202, 386] on div at bounding box center [403, 416] width 689 height 140
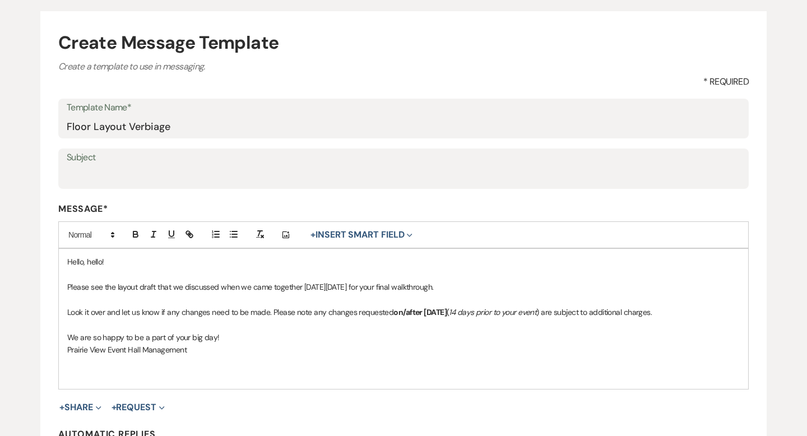
scroll to position [98, 0]
drag, startPoint x: 379, startPoint y: 287, endPoint x: 314, endPoint y: 284, distance: 65.1
click at [314, 284] on span "Please see the layout draft that we discussed when we came together on Tuesday,…" at bounding box center [250, 286] width 367 height 10
drag, startPoint x: 465, startPoint y: 312, endPoint x: 425, endPoint y: 312, distance: 39.8
click at [425, 312] on p "Look it over and let us know if any changes need to be made. Please note any ch…" at bounding box center [403, 311] width 673 height 12
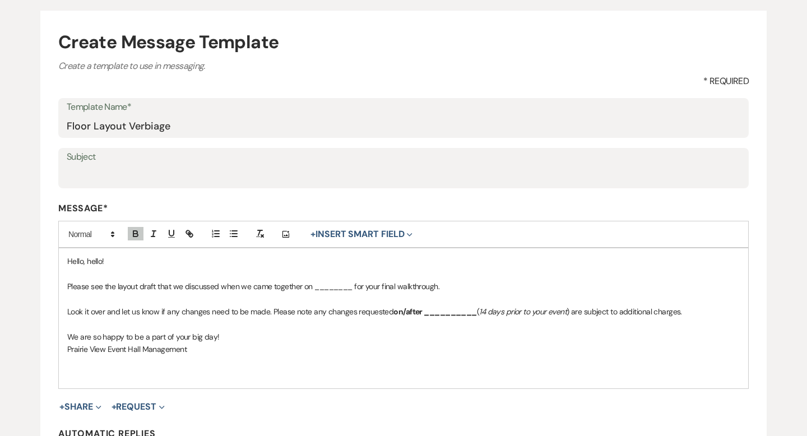
click at [363, 371] on div "Hello, hello! Please see the layout draft that we discussed when we came togeth…" at bounding box center [403, 318] width 689 height 140
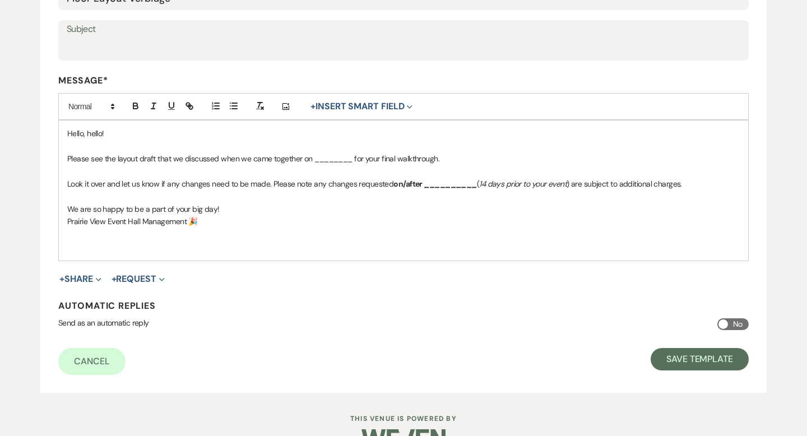
scroll to position [254, 0]
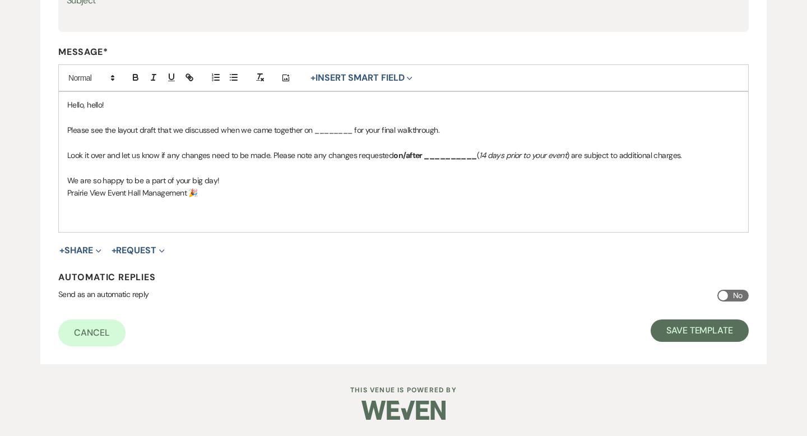
click at [661, 341] on div "Cancel Save Template" at bounding box center [403, 332] width 690 height 27
click at [665, 337] on button "Save Template" at bounding box center [700, 330] width 98 height 22
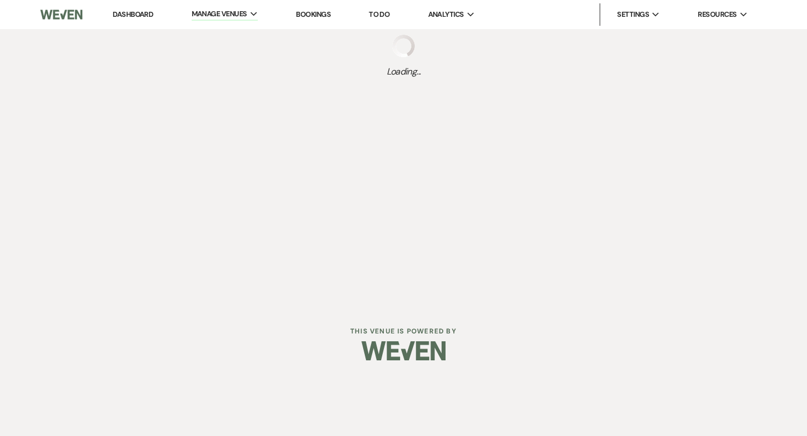
select select "Message Templates"
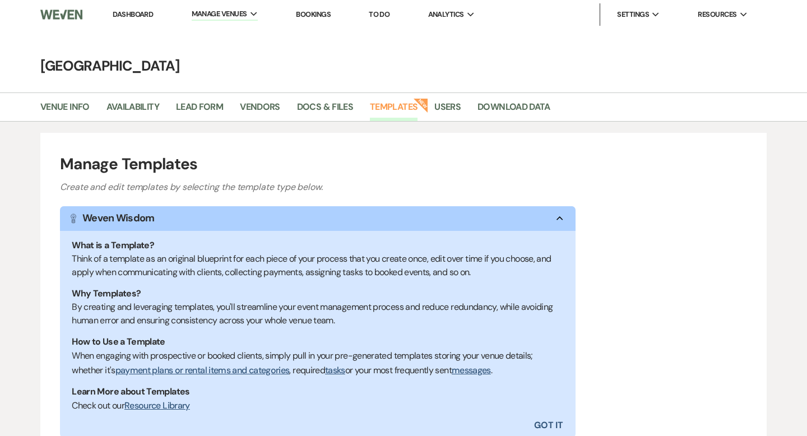
click at [137, 15] on link "Dashboard" at bounding box center [133, 15] width 40 height 10
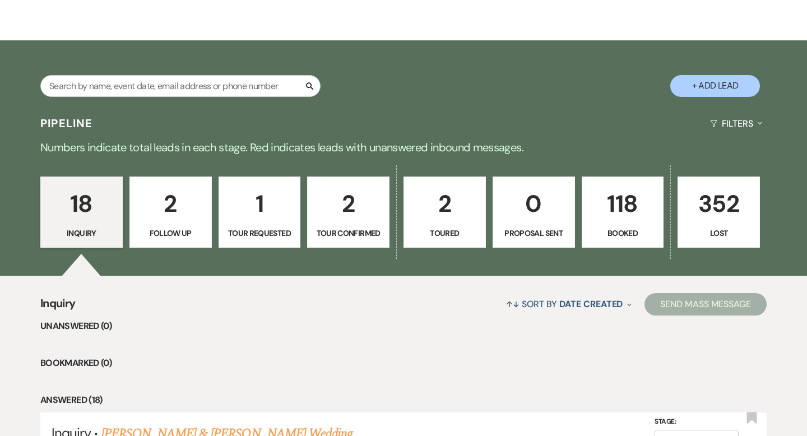
scroll to position [187, 0]
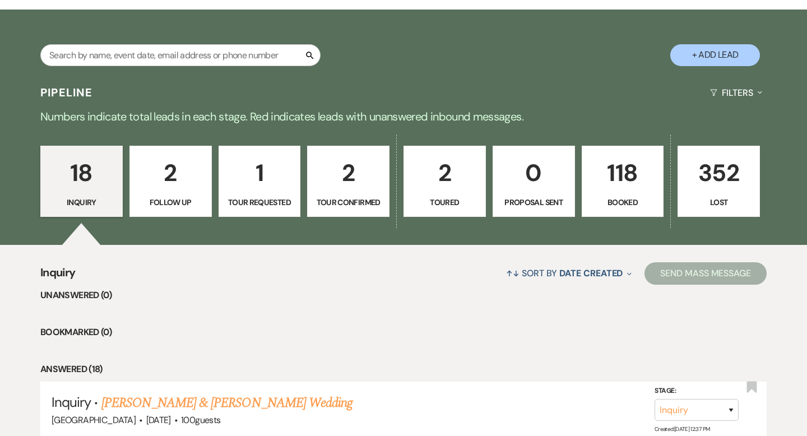
click at [631, 151] on link "118 Booked" at bounding box center [623, 182] width 82 height 72
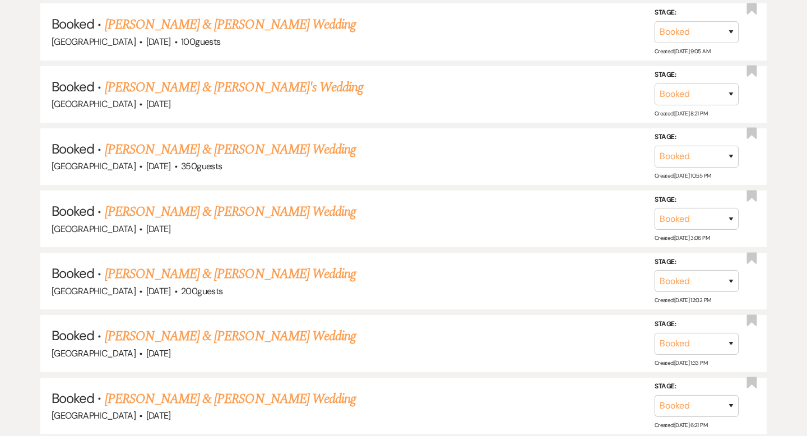
scroll to position [1625, 0]
click at [253, 80] on link "[PERSON_NAME] & [PERSON_NAME]'s Wedding" at bounding box center [234, 87] width 259 height 20
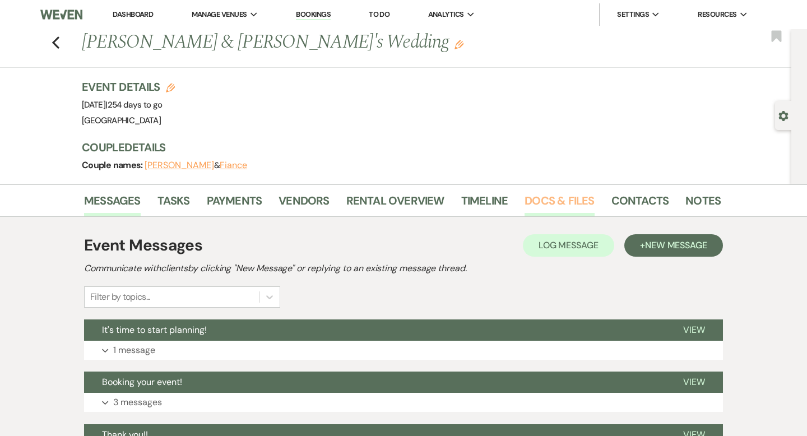
click at [554, 194] on link "Docs & Files" at bounding box center [559, 204] width 69 height 25
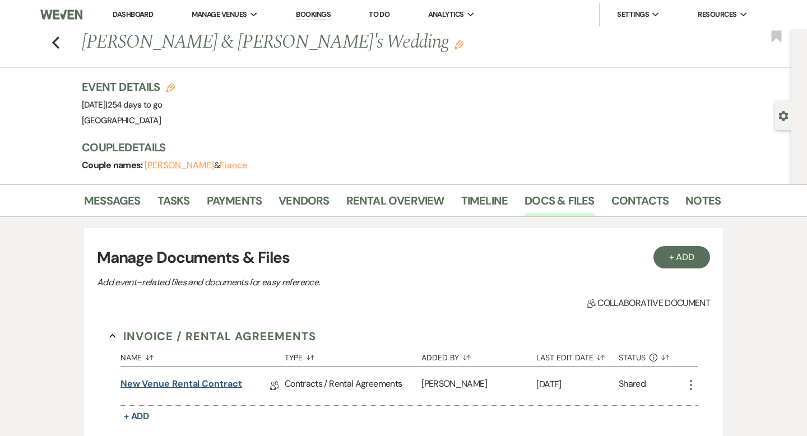
click at [186, 385] on link "New Venue Rental Contract" at bounding box center [181, 385] width 122 height 17
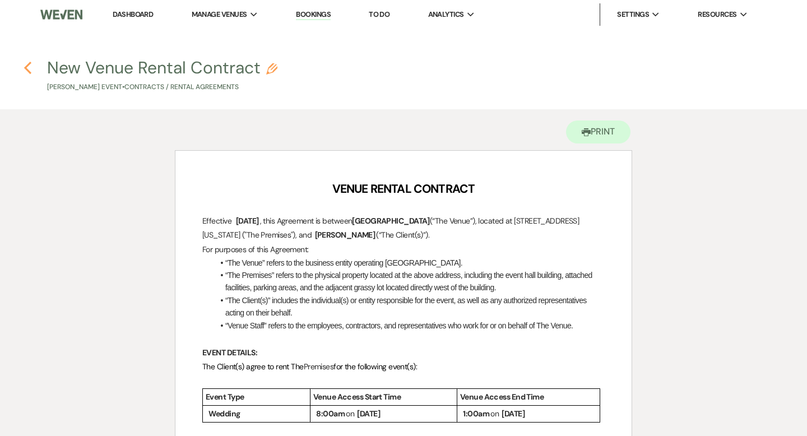
click at [26, 64] on icon "Previous" at bounding box center [28, 67] width 8 height 13
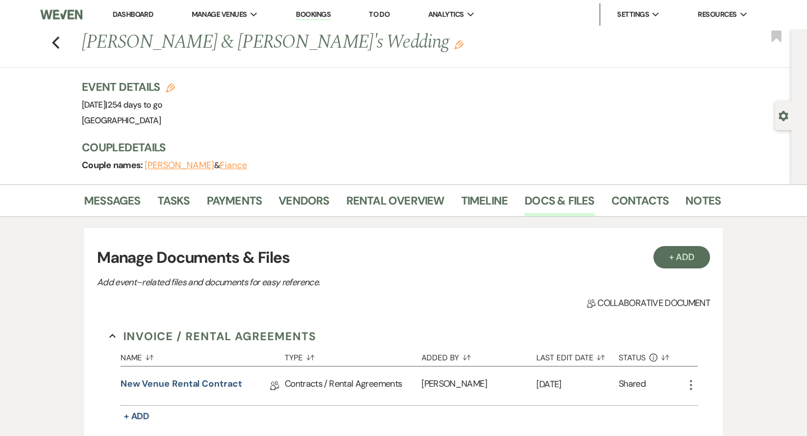
click at [124, 10] on link "Dashboard" at bounding box center [133, 15] width 40 height 10
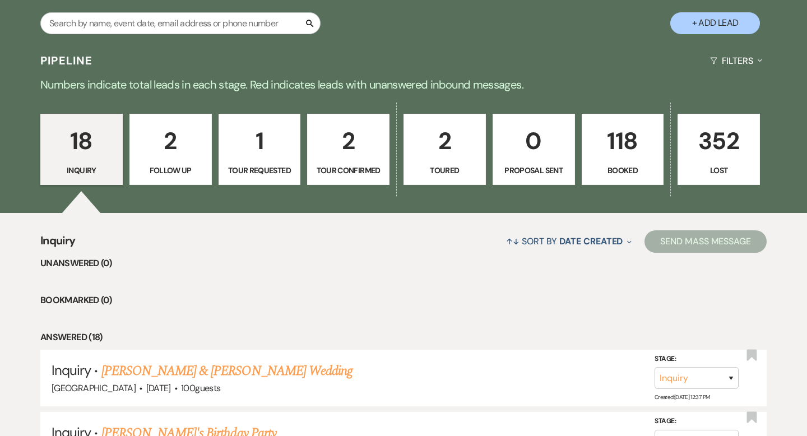
click at [272, 145] on p "1" at bounding box center [260, 141] width 68 height 38
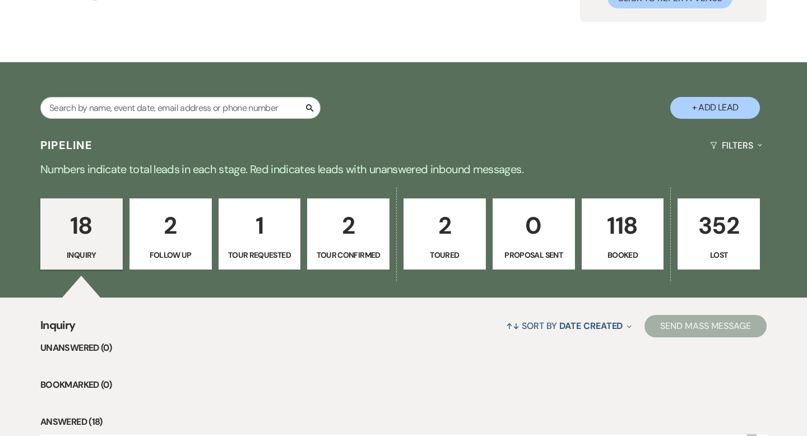
select select "2"
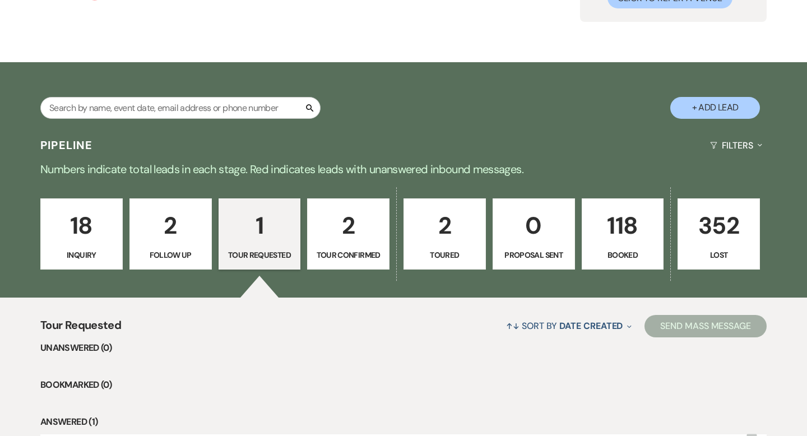
scroll to position [219, 0]
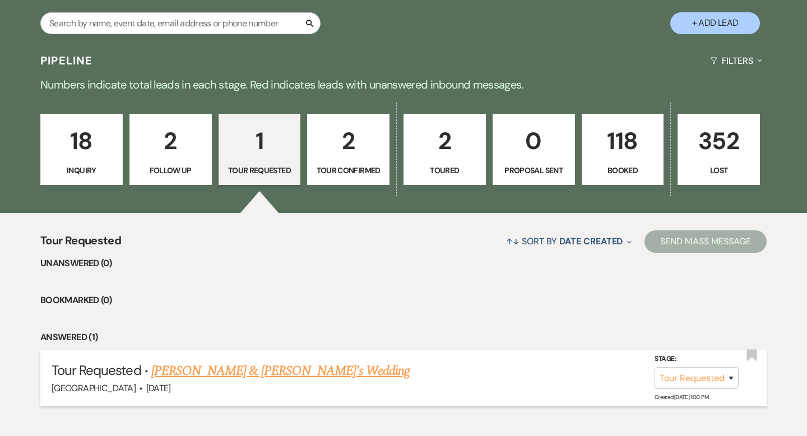
click at [258, 372] on link "Mitzi Rozeboom & Fiance's Wedding" at bounding box center [280, 371] width 259 height 20
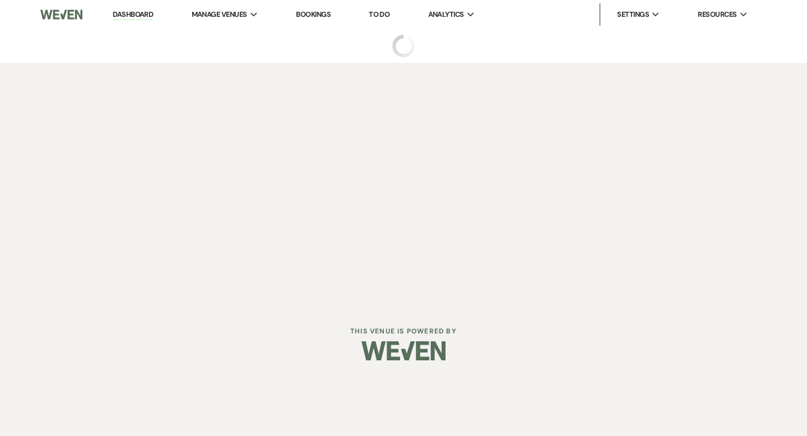
select select "2"
select select "5"
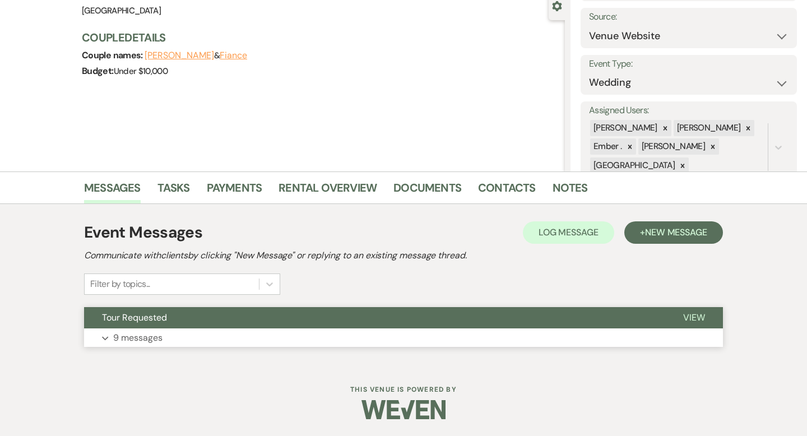
click at [253, 323] on button "Tour Requested" at bounding box center [374, 317] width 581 height 21
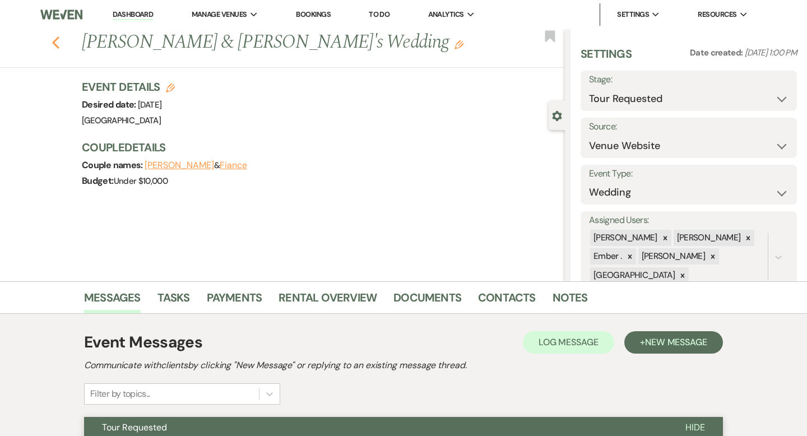
click at [59, 43] on icon "Previous" at bounding box center [56, 42] width 8 height 13
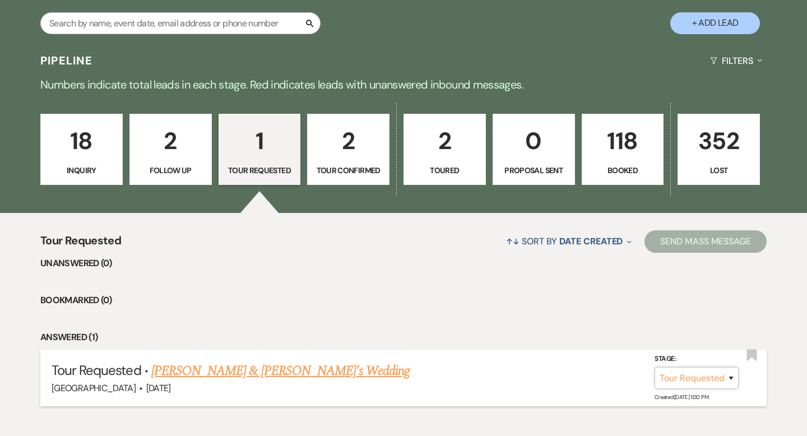
click at [732, 386] on select "Inquiry Follow Up Tour Requested Tour Confirmed Toured Proposal Sent Booked Lost" at bounding box center [697, 378] width 84 height 22
select select "4"
click at [719, 378] on button "Save" at bounding box center [716, 378] width 56 height 22
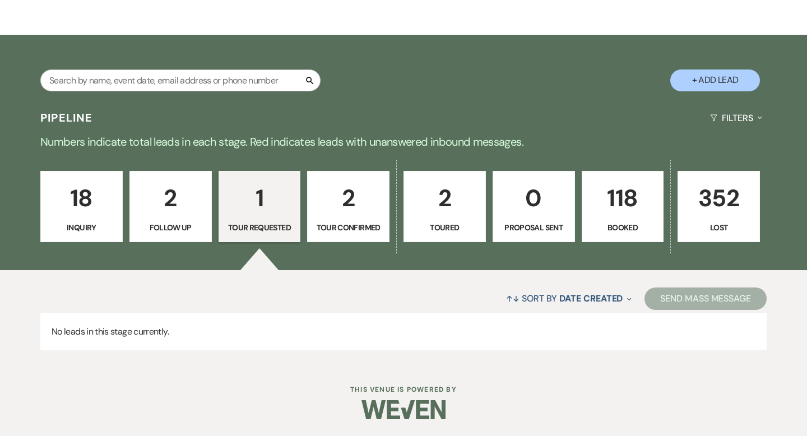
scroll to position [161, 0]
click at [181, 193] on p "2" at bounding box center [171, 198] width 68 height 38
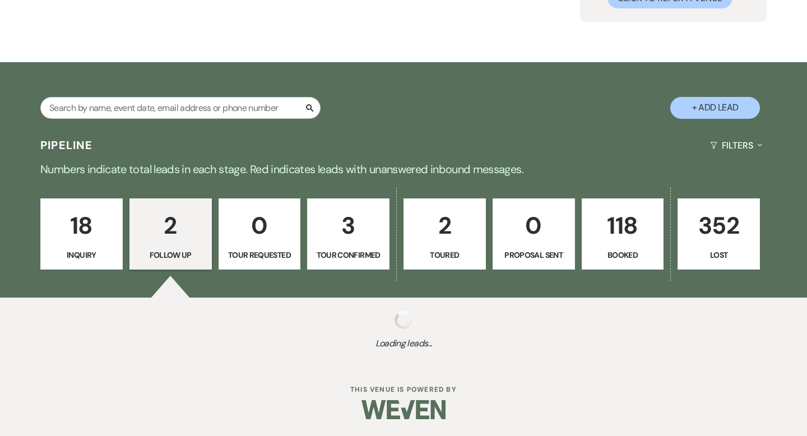
select select "9"
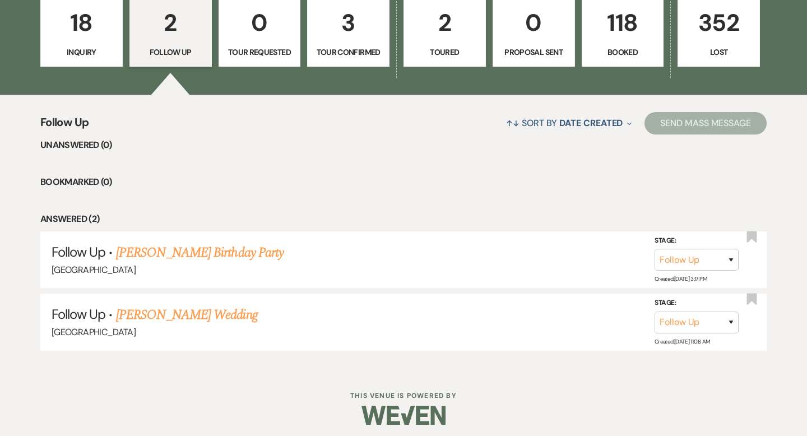
scroll to position [336, 0]
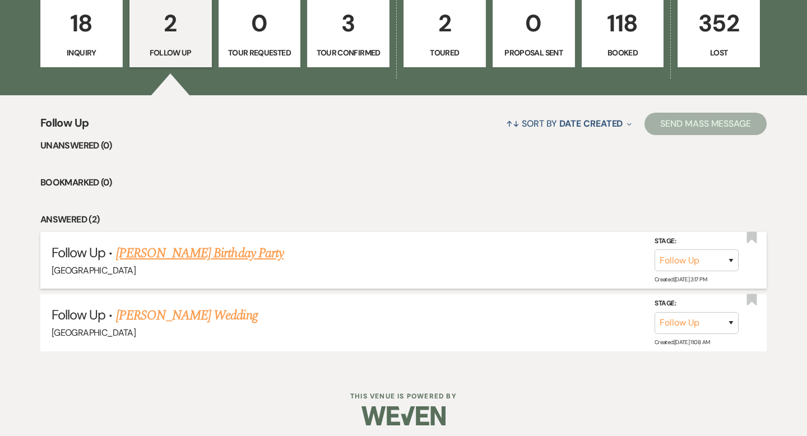
click at [235, 255] on link "Tena Nelson's Birthday Party" at bounding box center [200, 253] width 168 height 20
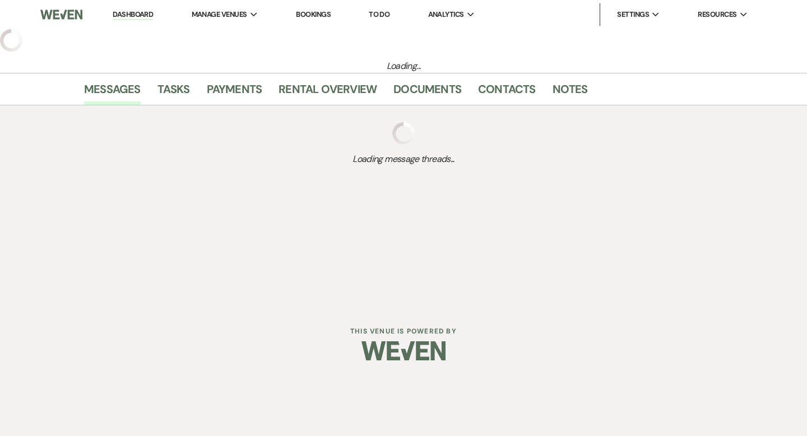
select select "9"
select select "5"
select select "4"
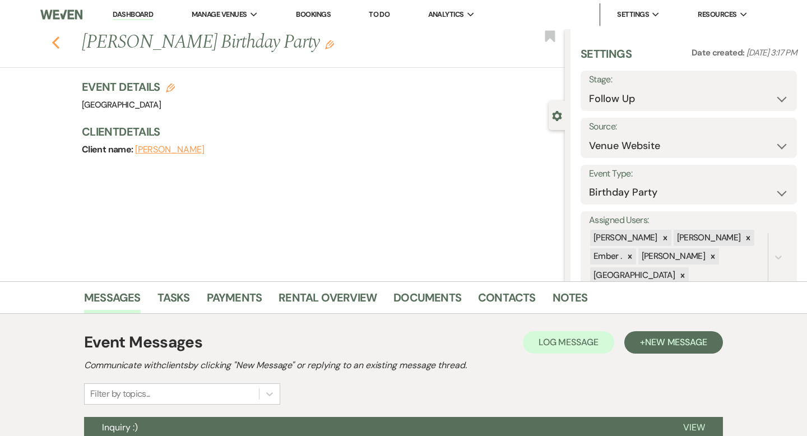
click at [55, 45] on use "button" at bounding box center [55, 42] width 7 height 12
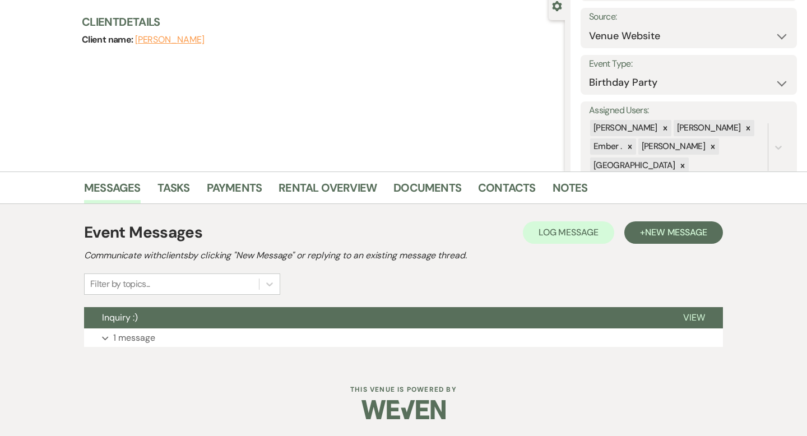
select select "9"
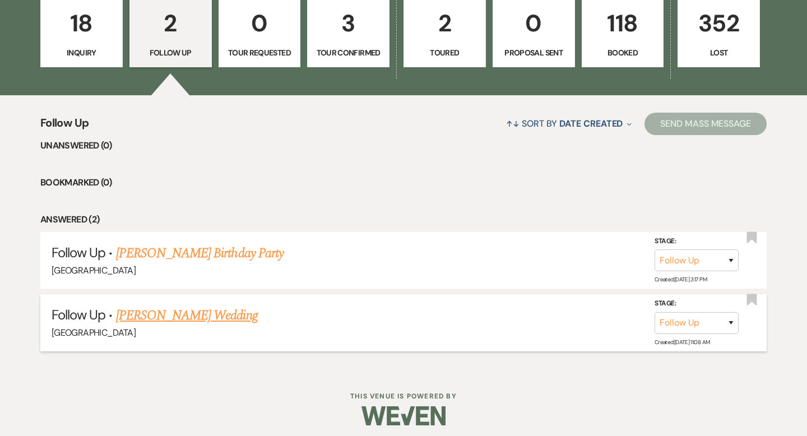
click at [220, 309] on link "Autumn Noah's Wedding" at bounding box center [187, 315] width 142 height 20
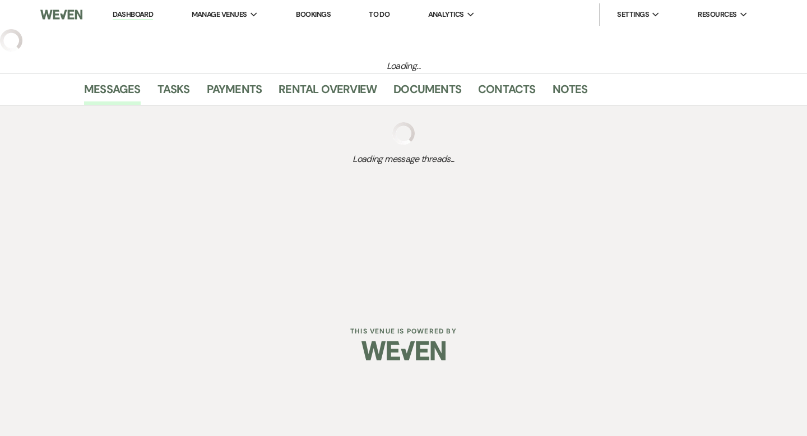
select select "9"
select select "5"
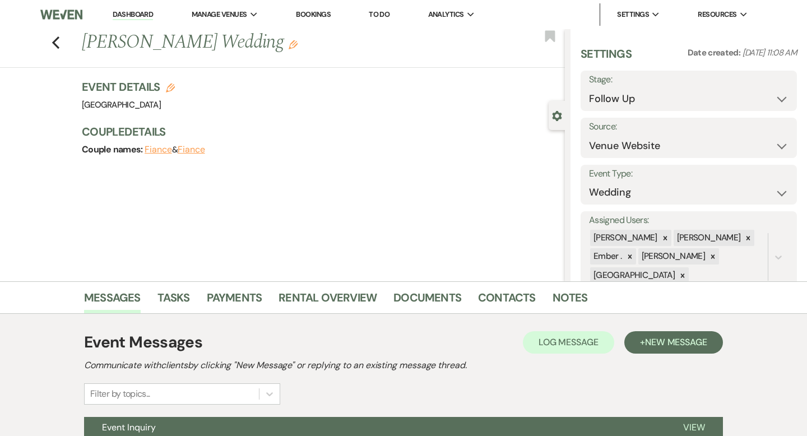
scroll to position [110, 0]
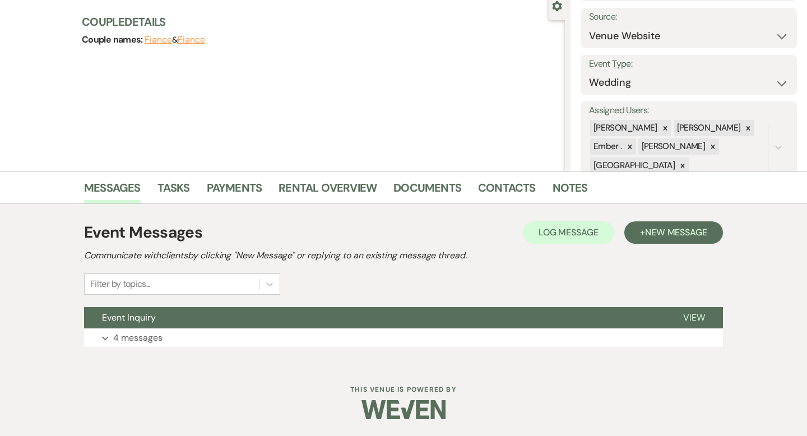
click at [220, 309] on button "Event Inquiry" at bounding box center [374, 317] width 581 height 21
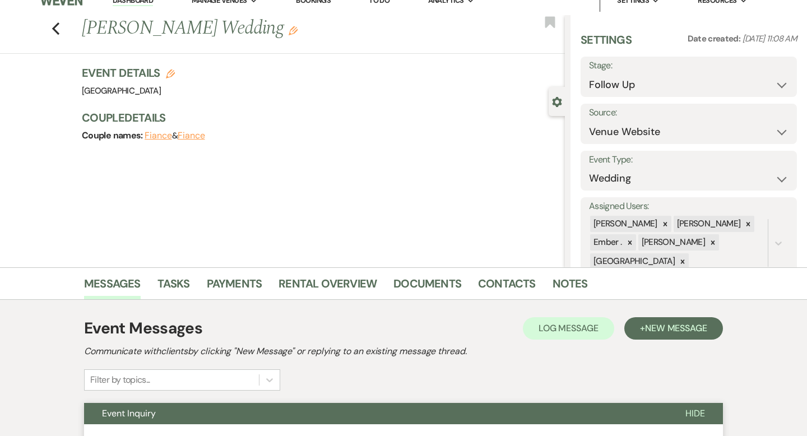
scroll to position [0, 0]
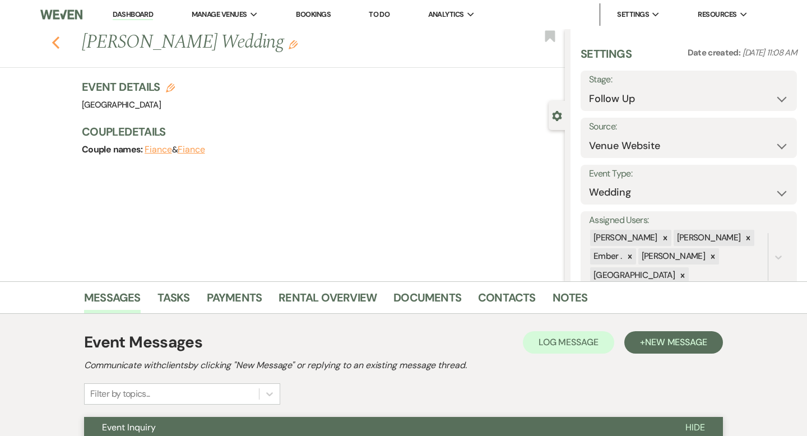
click at [56, 39] on use "button" at bounding box center [55, 42] width 7 height 12
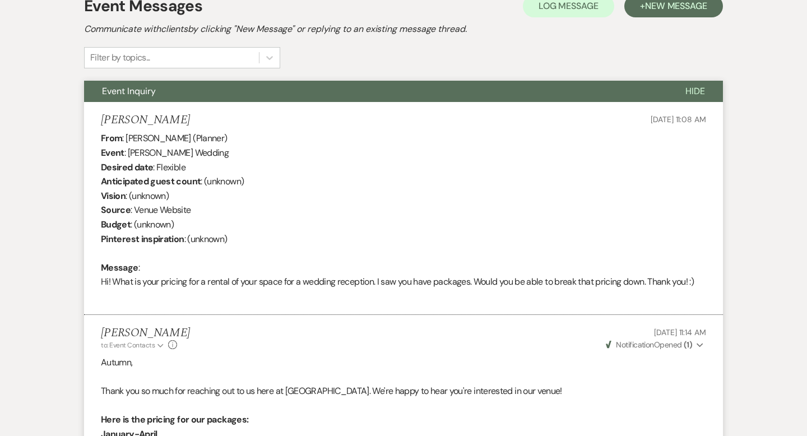
select select "9"
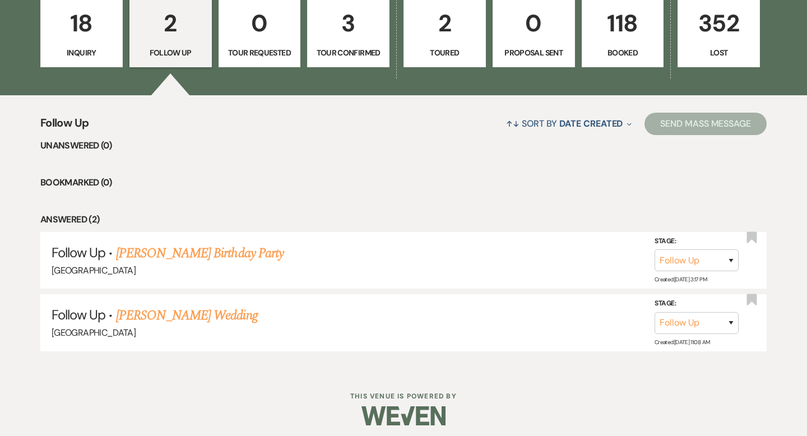
click at [365, 39] on p "3" at bounding box center [348, 23] width 68 height 38
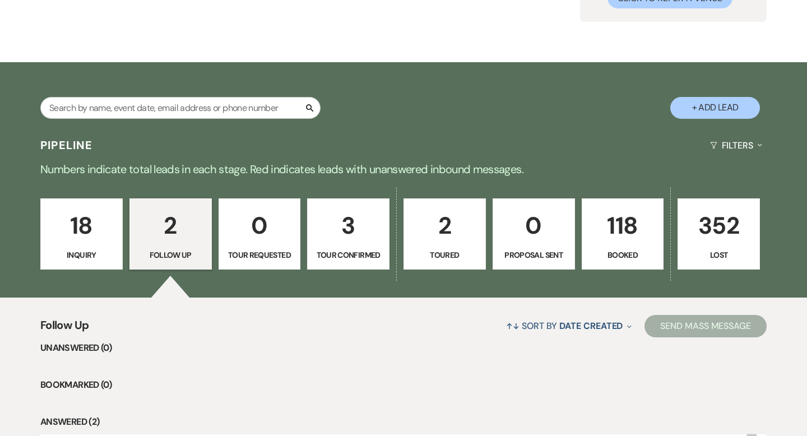
select select "4"
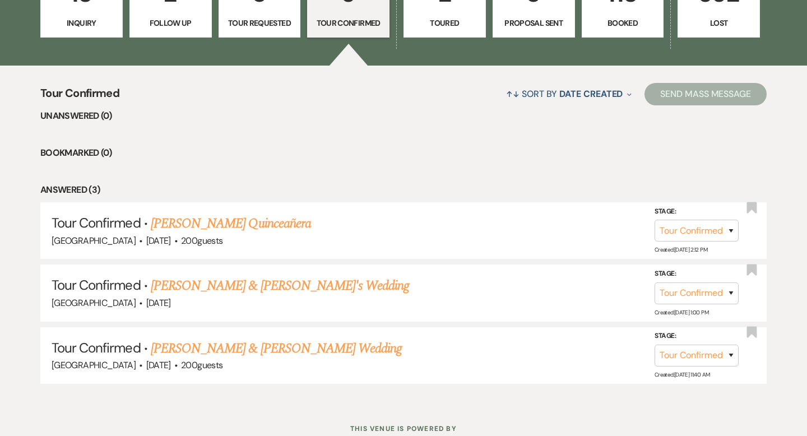
scroll to position [332, 0]
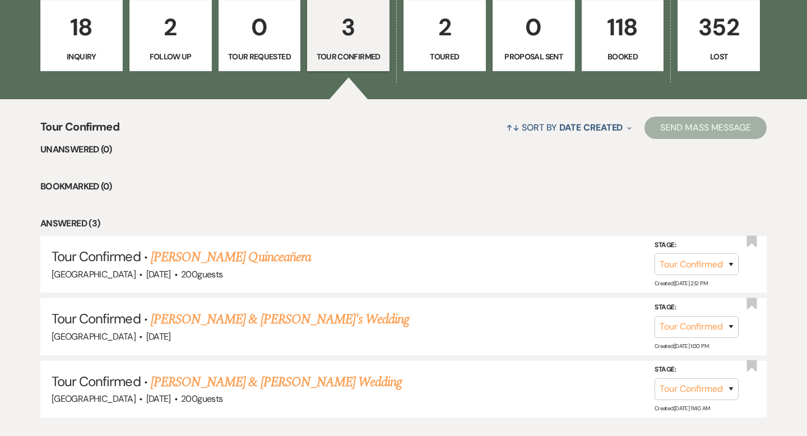
click at [84, 54] on p "Inquiry" at bounding box center [82, 56] width 68 height 12
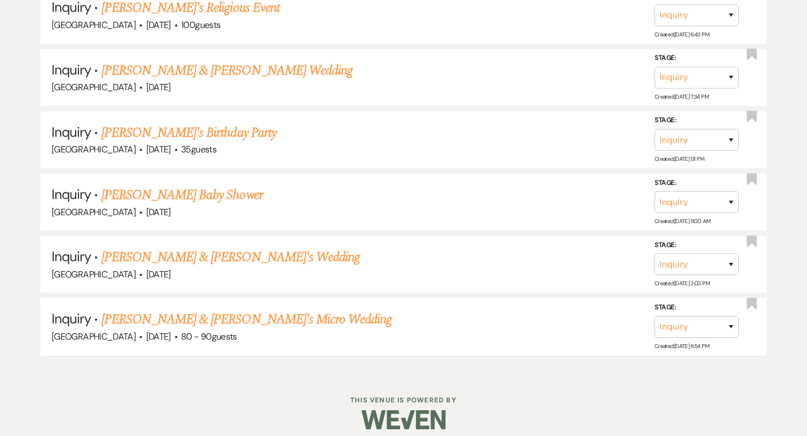
scroll to position [1329, 0]
click at [679, 322] on select "Inquiry Follow Up Tour Requested Tour Confirmed Toured Proposal Sent Booked Lost" at bounding box center [697, 327] width 84 height 22
select select "4"
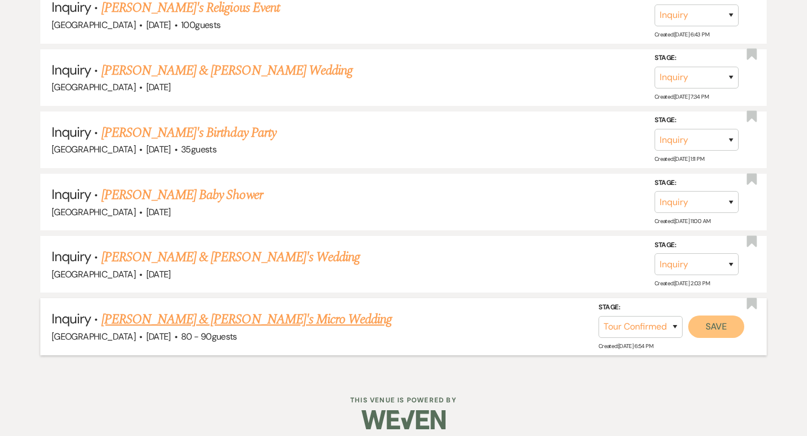
click at [741, 316] on button "Save" at bounding box center [716, 327] width 56 height 22
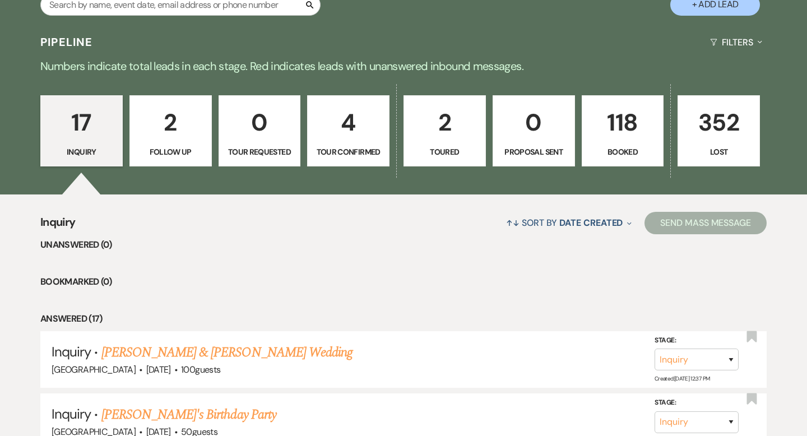
scroll to position [0, 0]
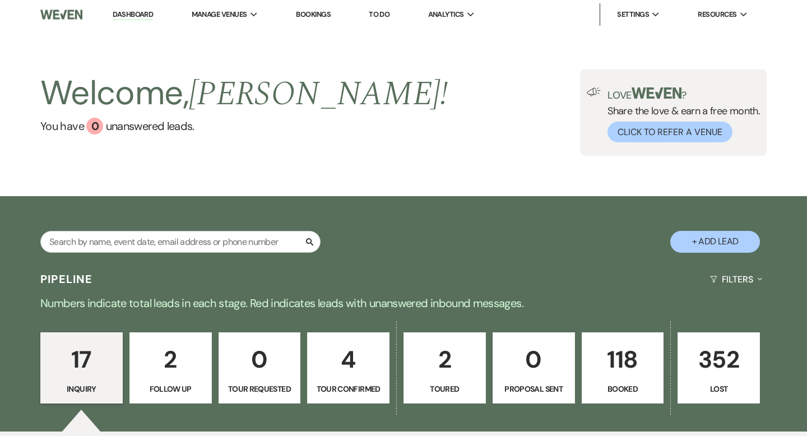
click at [370, 349] on p "4" at bounding box center [348, 360] width 68 height 38
select select "4"
